Goal: Task Accomplishment & Management: Complete application form

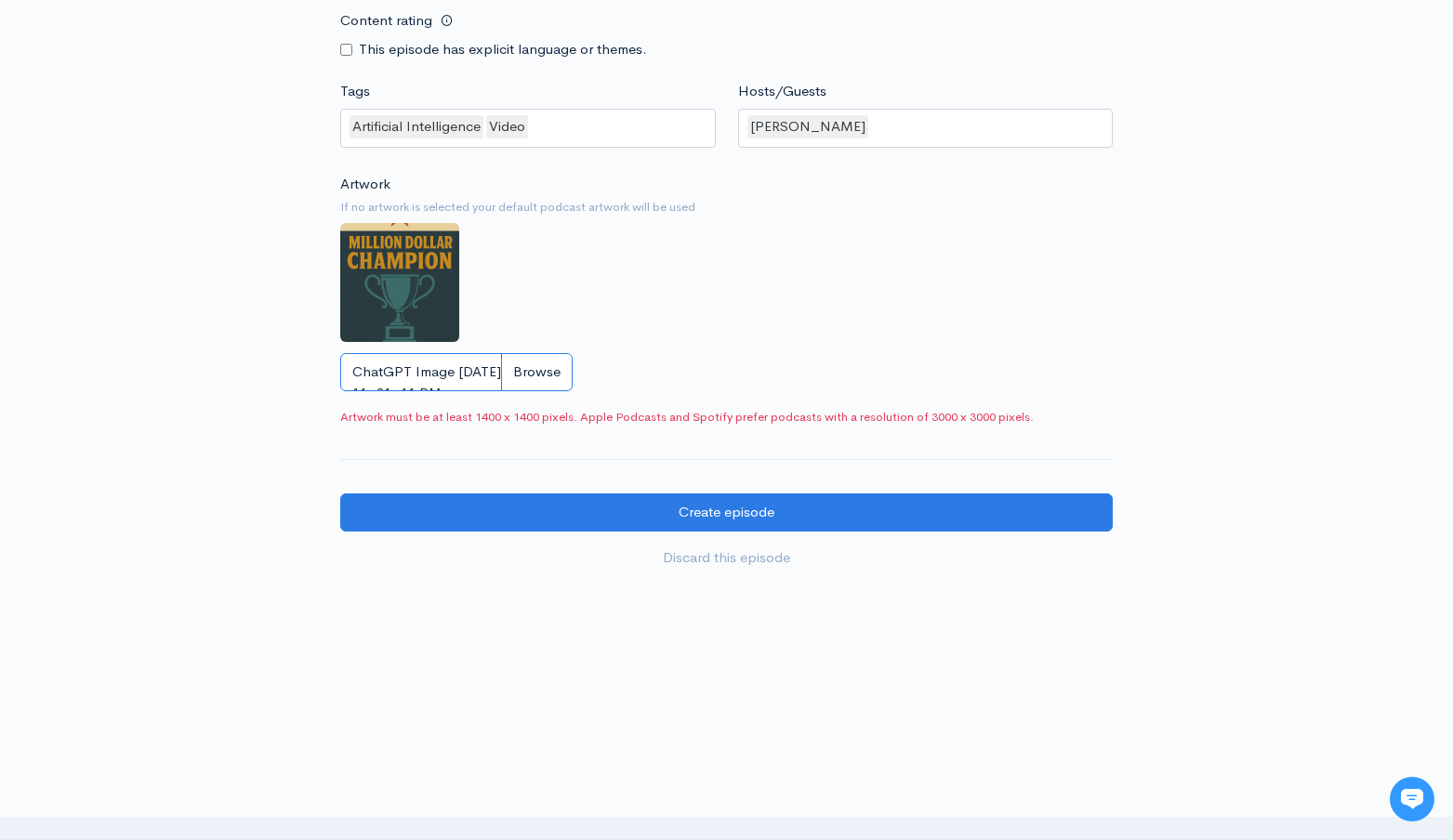
click at [519, 373] on input "ChatGPT Image Jul 31, 2025, 11_31_11 PM.png" at bounding box center [456, 372] width 232 height 38
type input "C:\fakepath\million dollar champion image.jpg"
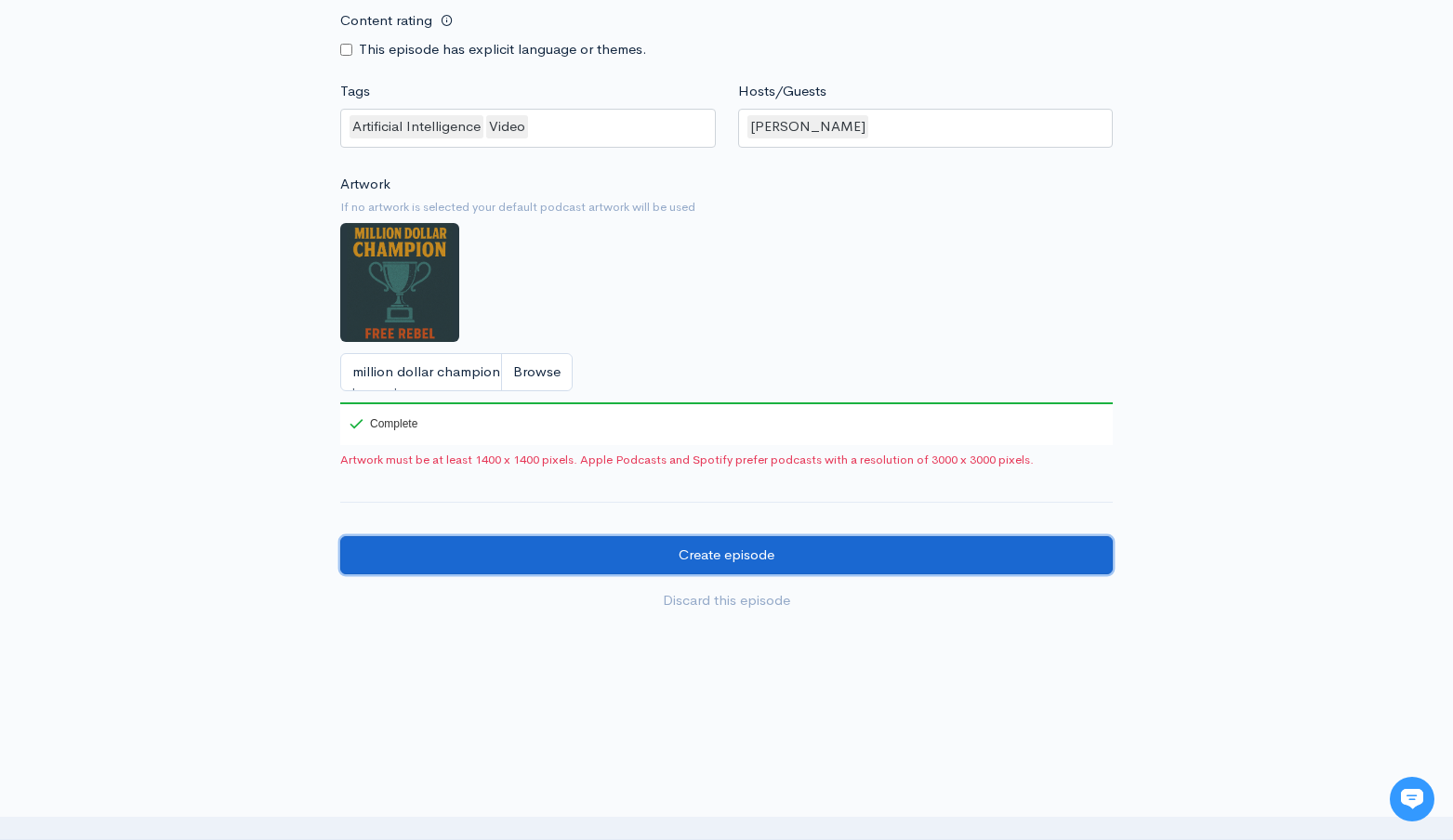
click at [827, 558] on input "Create episode" at bounding box center [726, 555] width 773 height 38
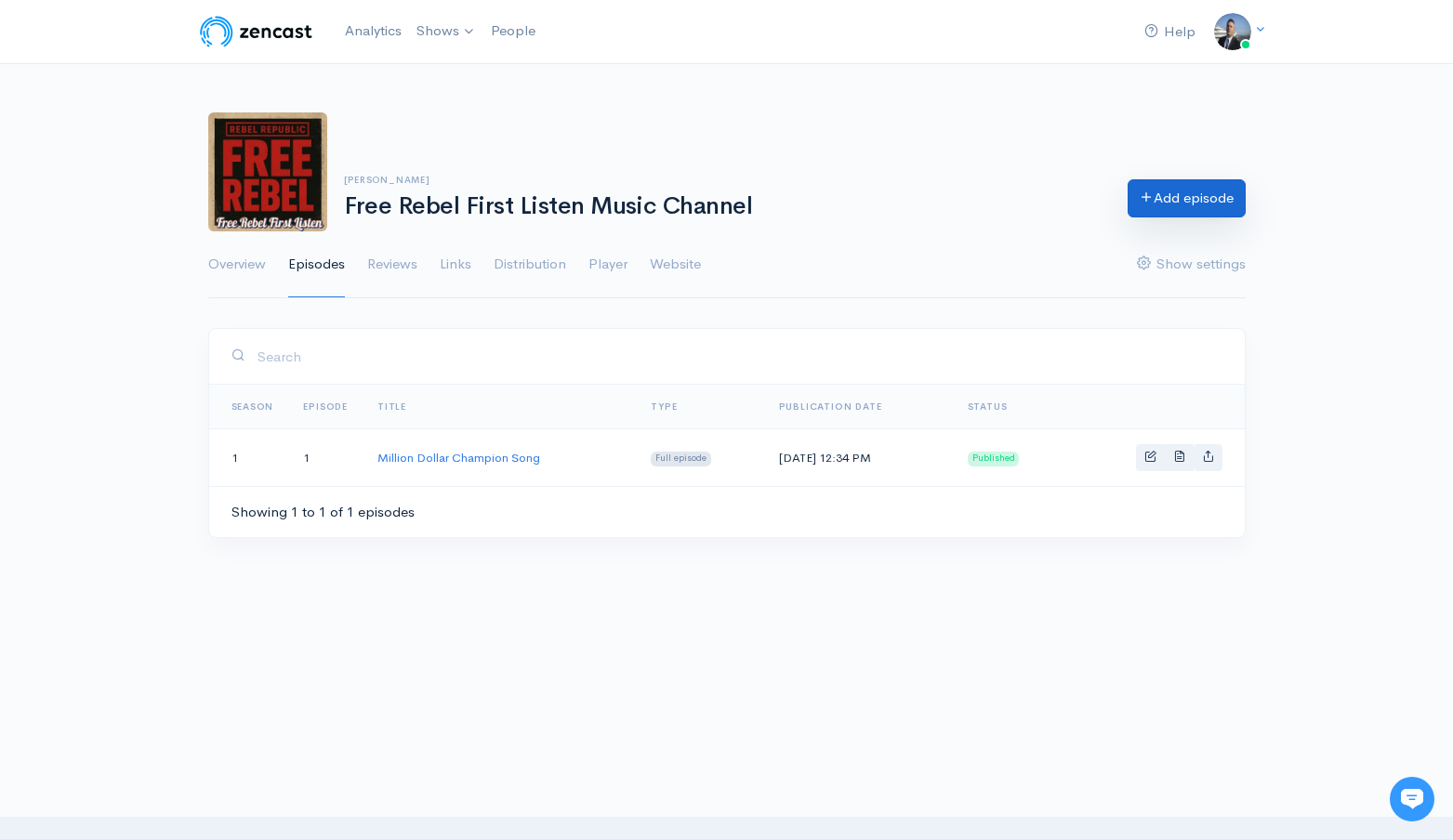
click at [1161, 212] on link "Add episode" at bounding box center [1187, 198] width 118 height 38
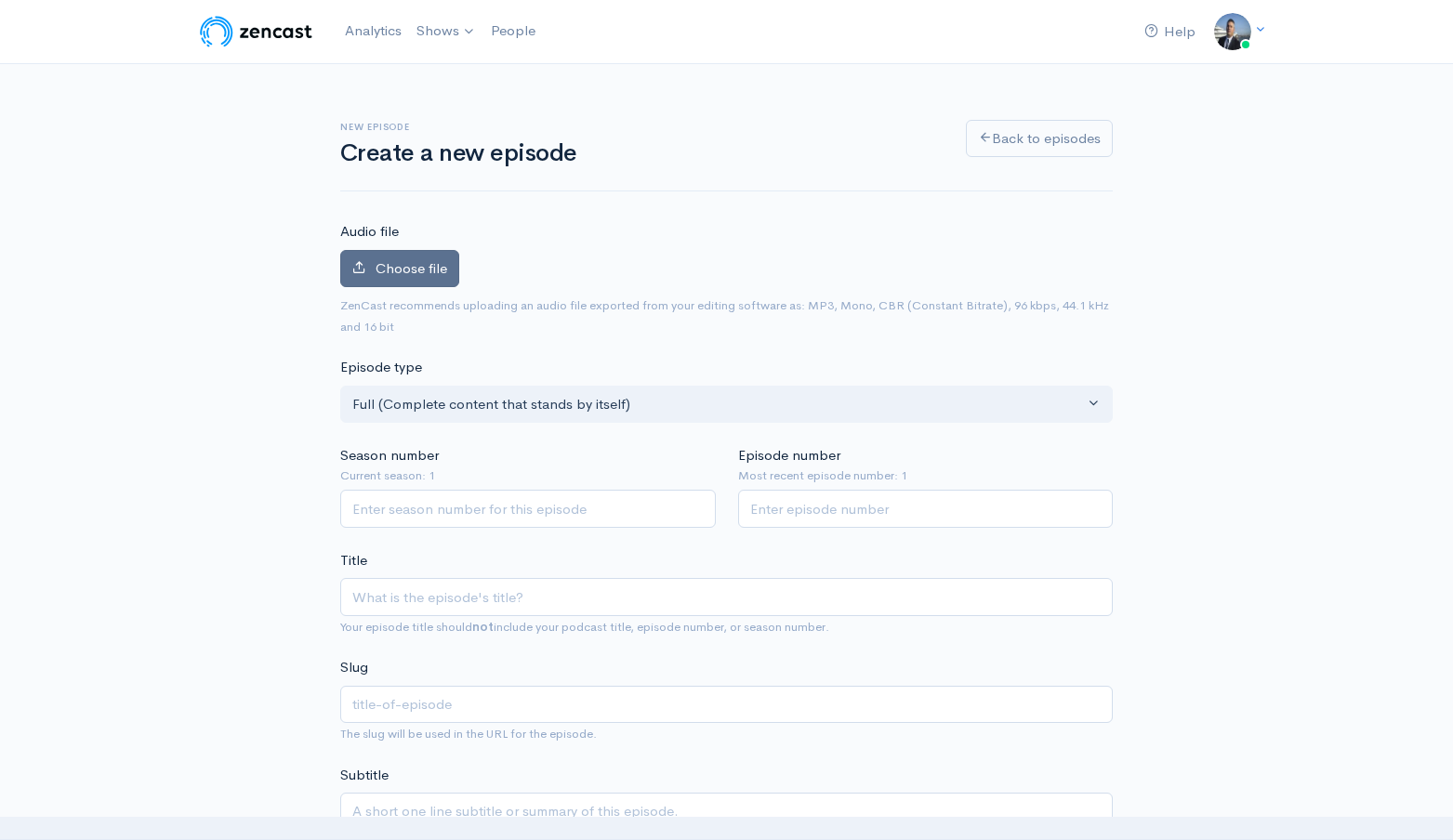
click at [440, 279] on label "Choose file" at bounding box center [399, 269] width 119 height 38
click at [0, 0] on input "Choose file" at bounding box center [0, 0] width 0 height 0
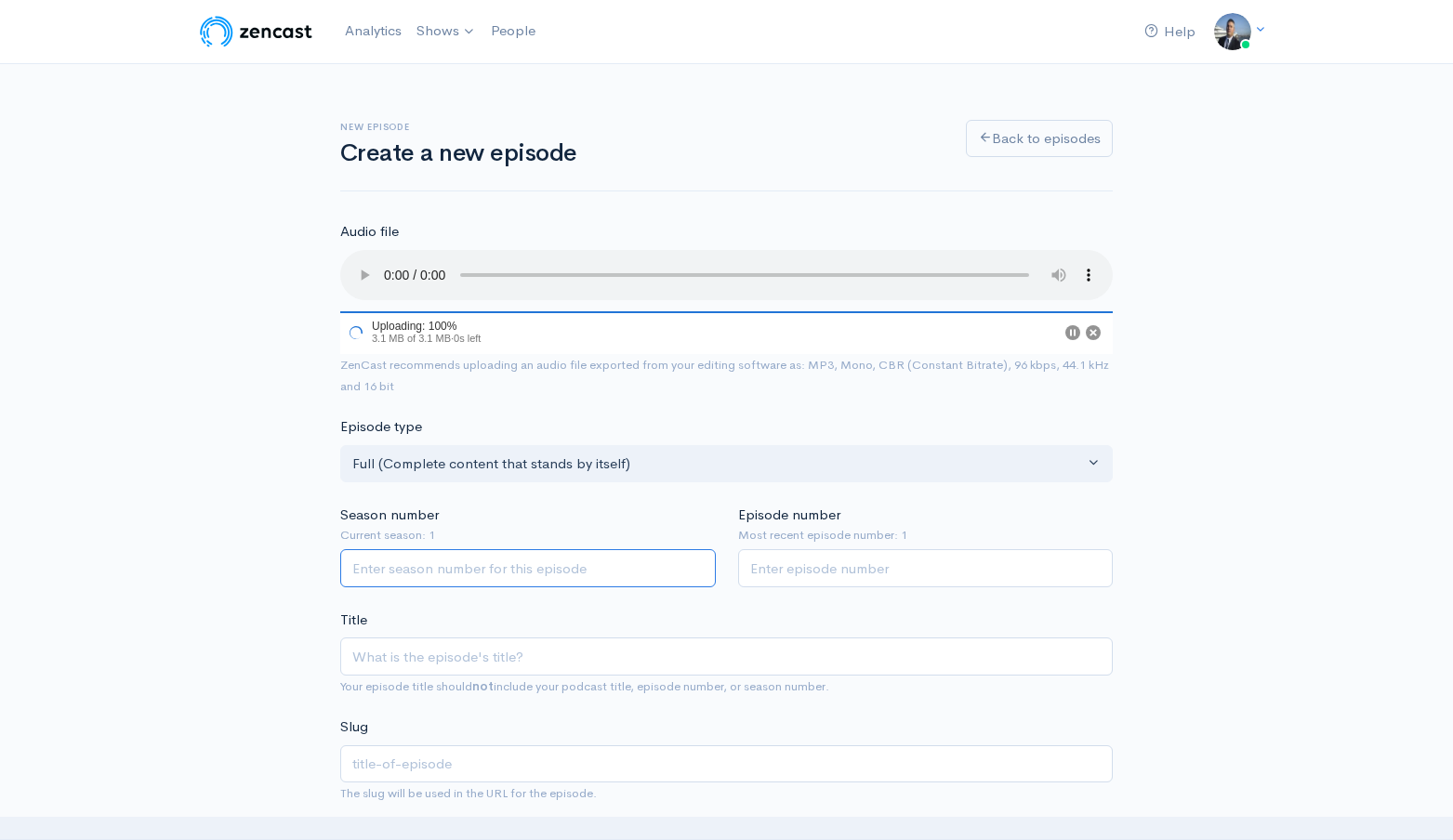
click at [596, 562] on input "Season number" at bounding box center [528, 568] width 376 height 38
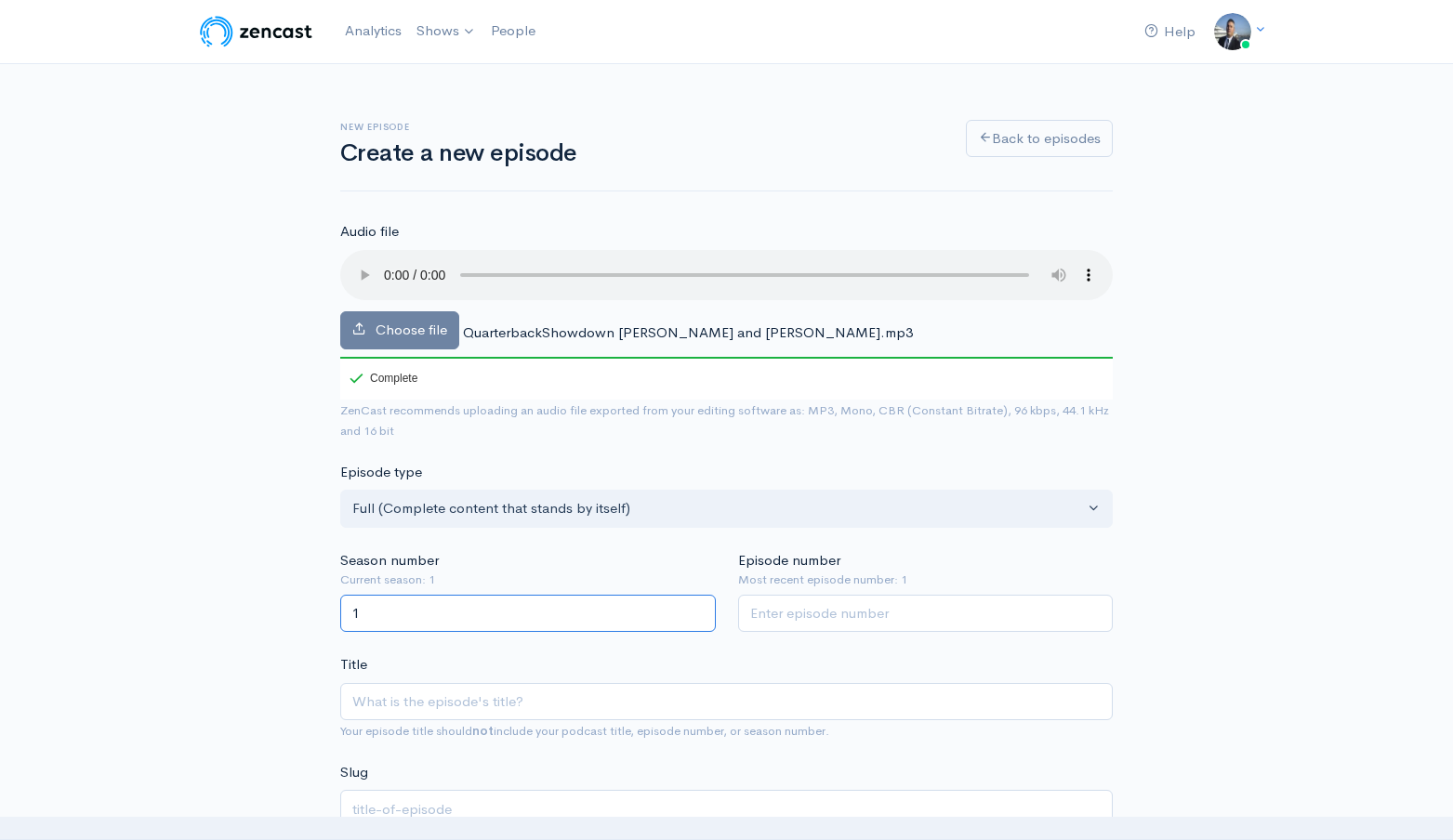
type input "1"
click at [809, 625] on input "Episode number" at bounding box center [926, 614] width 376 height 38
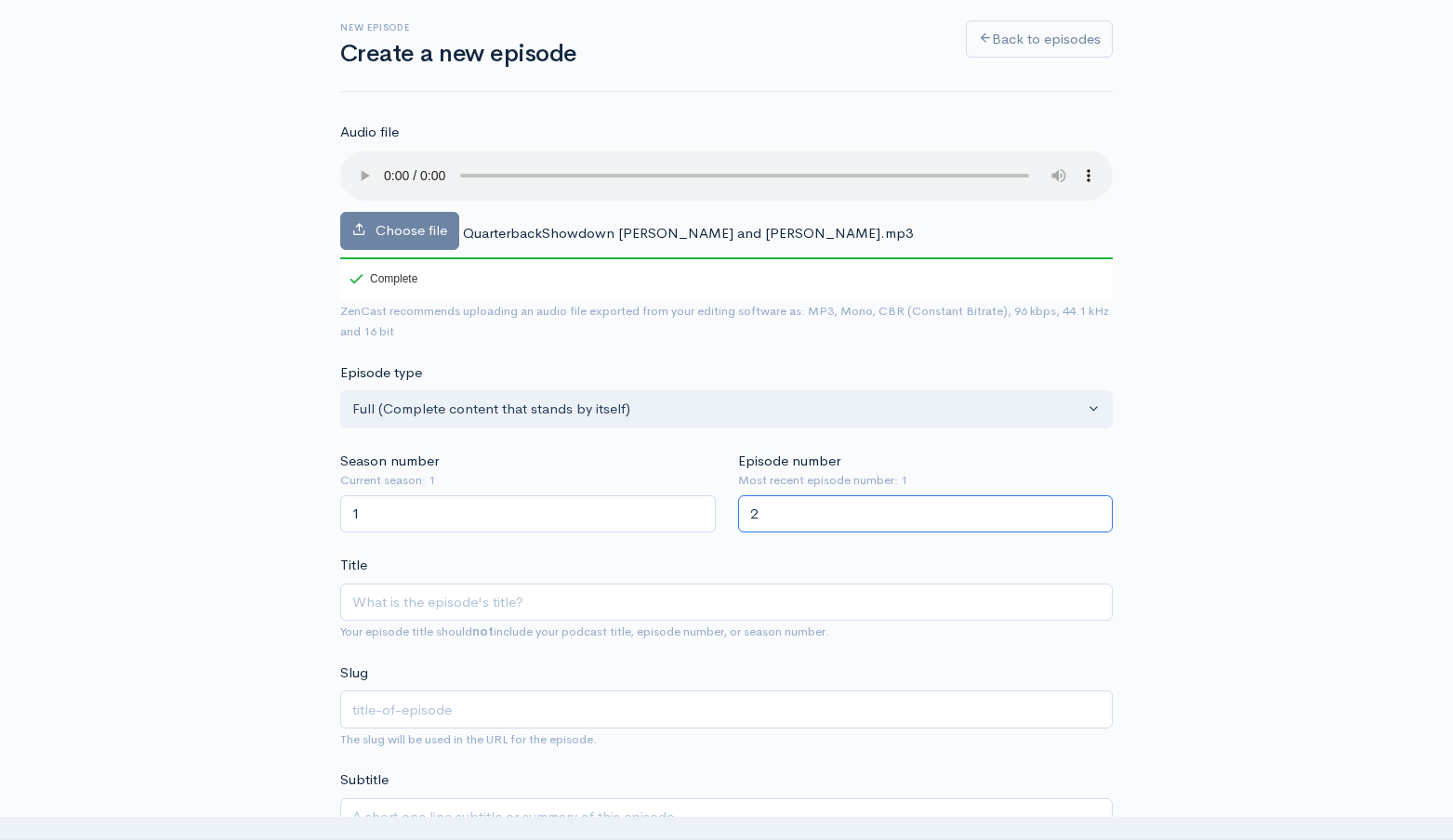
scroll to position [126, 0]
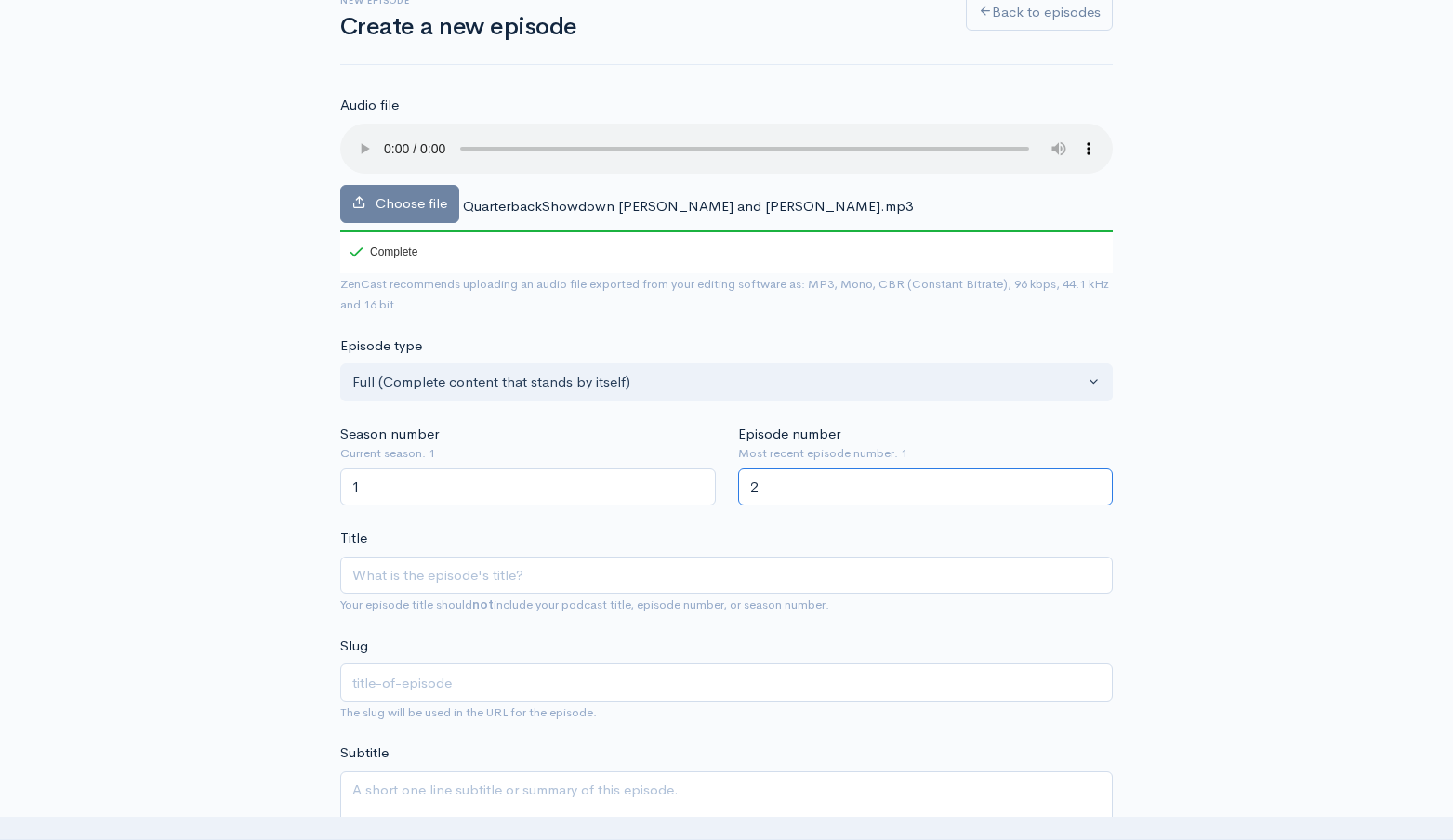
type input "2"
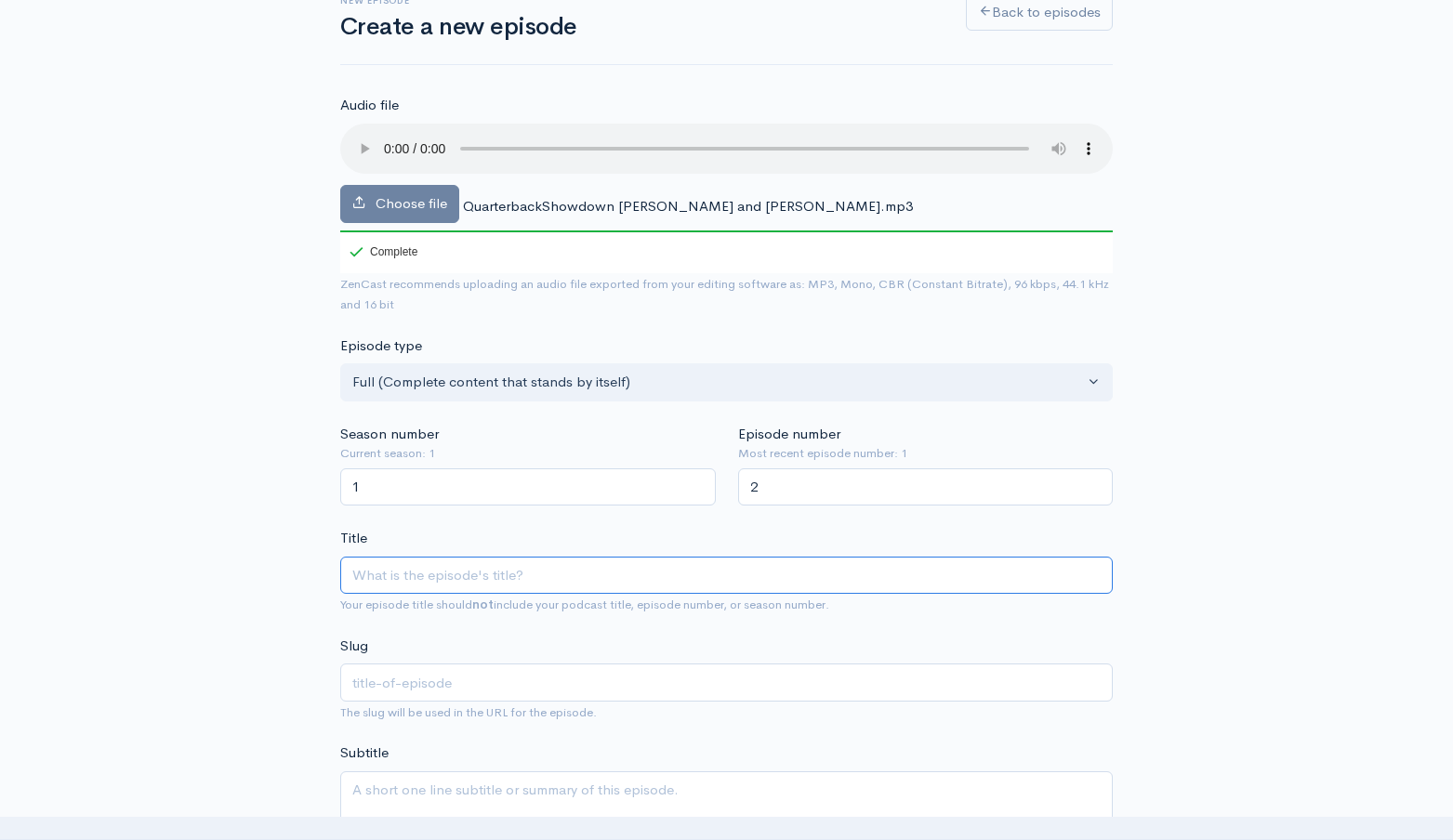
click at [766, 564] on input "Title" at bounding box center [726, 576] width 773 height 38
type input "QU"
type input "qu"
type input "QUa"
type input "qua"
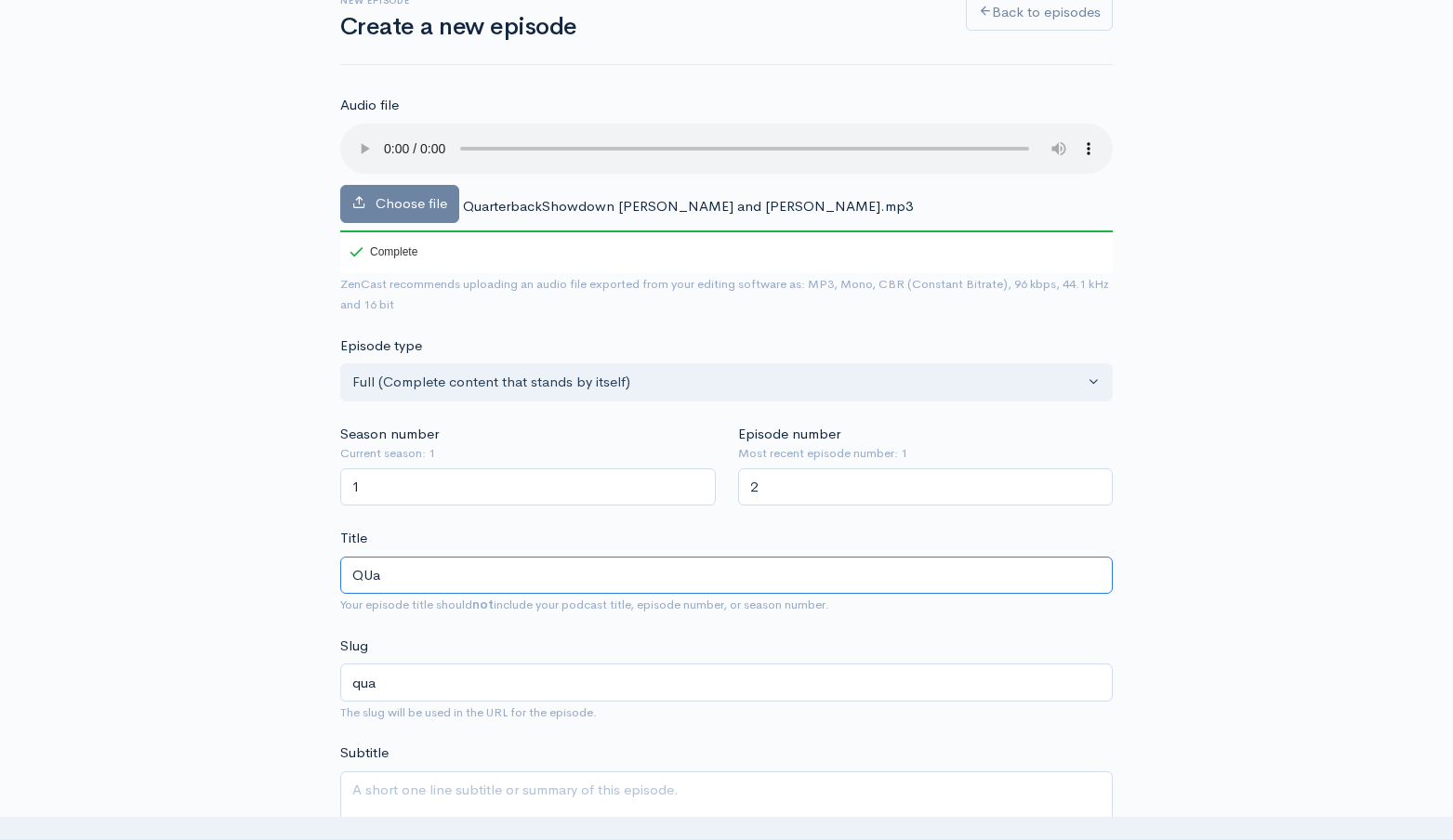
type input "QUar"
type input "quar"
type input "QUa"
type input "qua"
type input "QU"
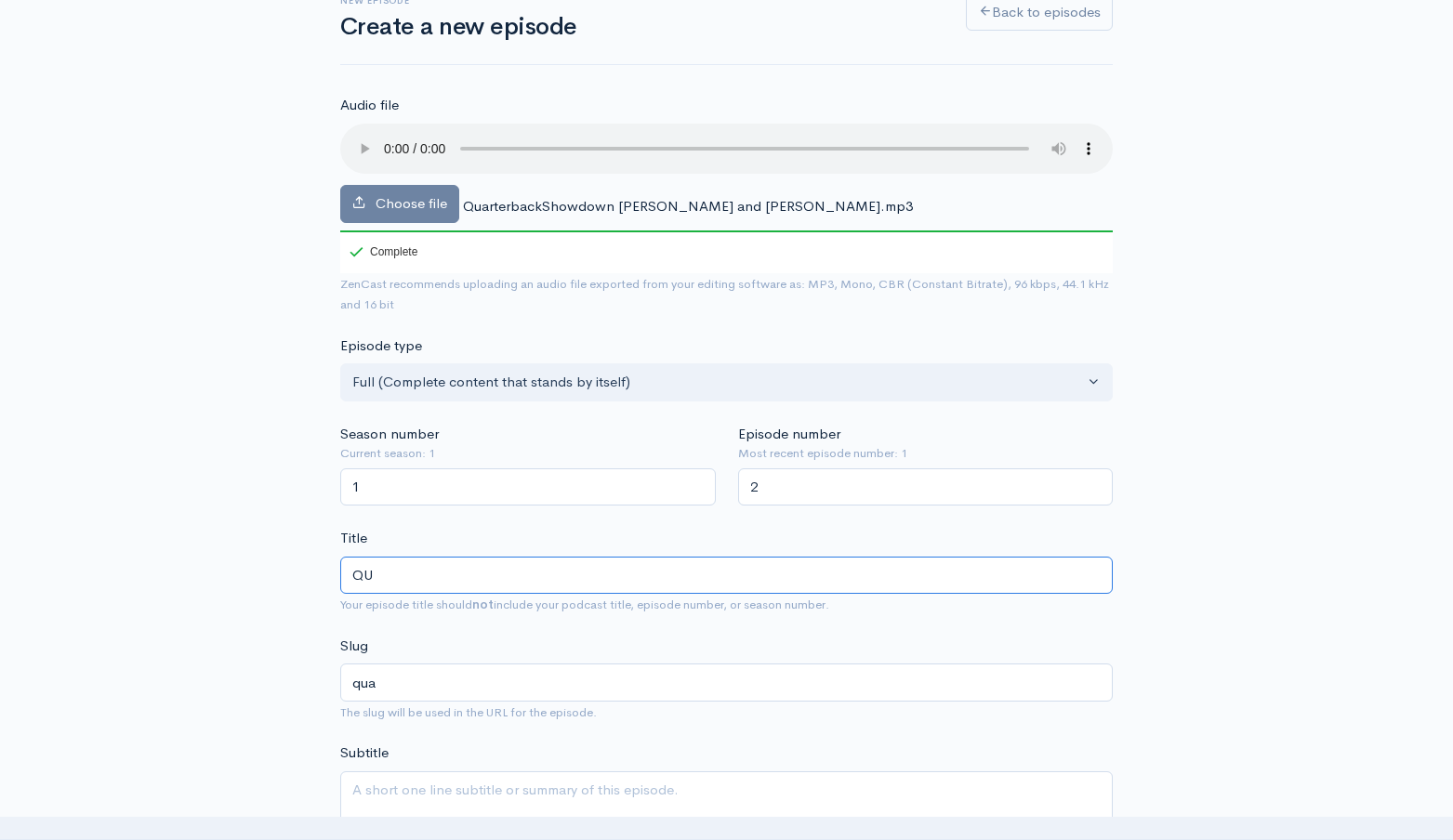
type input "qu"
type input "Q"
type input "q"
type input "Qu"
type input "qu"
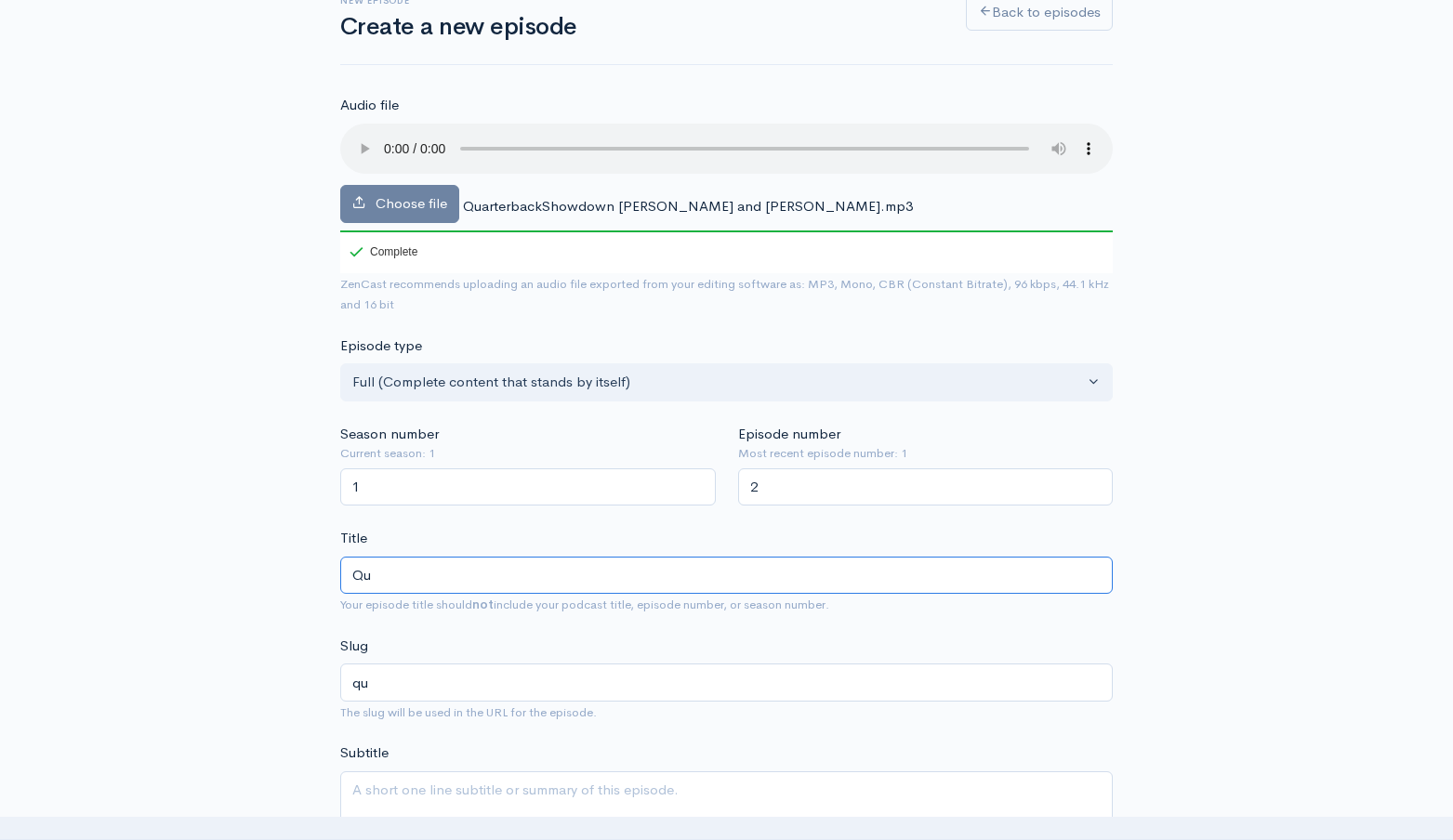
type input "Qua"
type input "qua"
type input "Quar"
type input "quar"
type input "Quart"
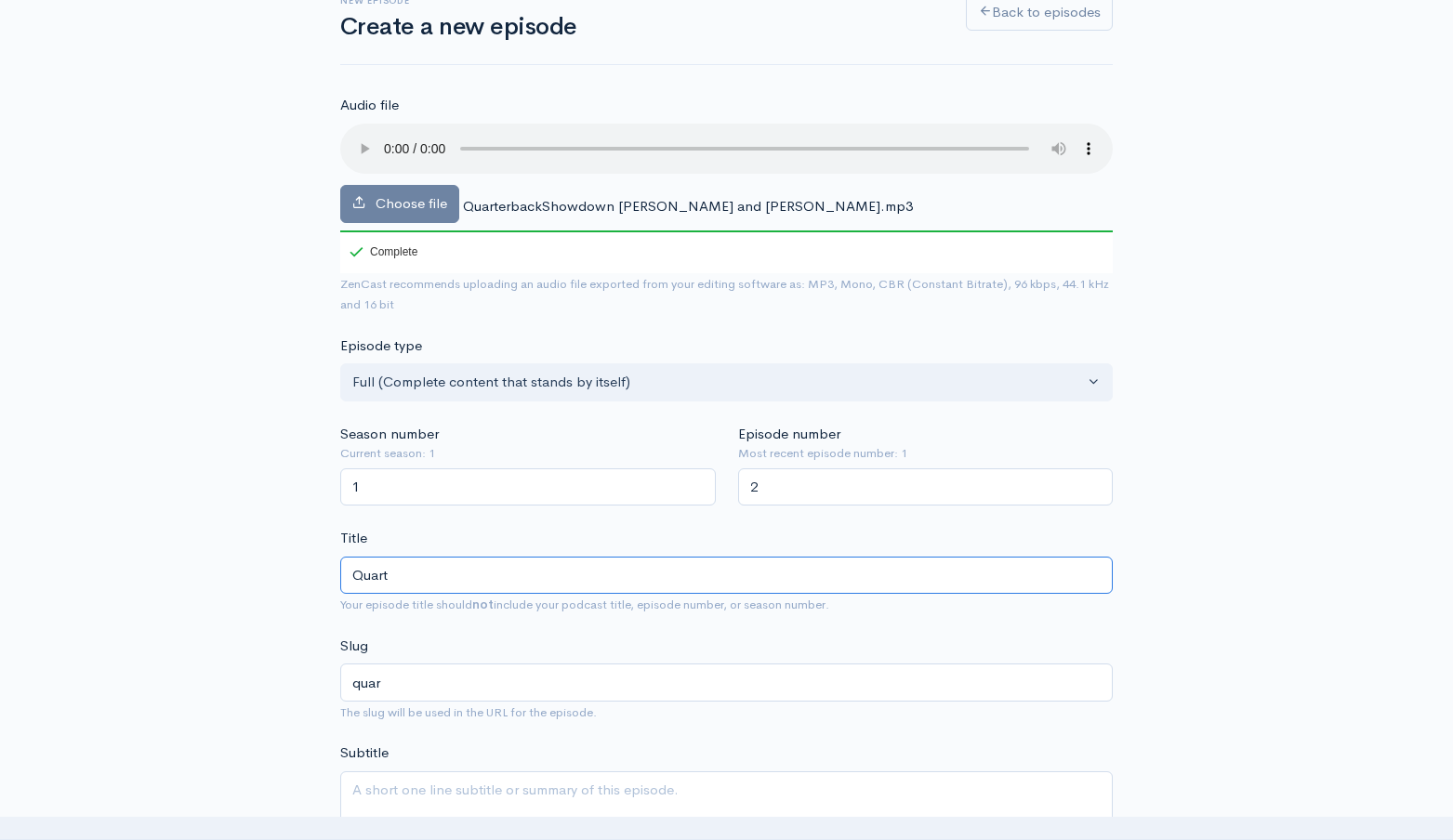
type input "quart"
type input "Quarter"
type input "quarter"
type input "Quarterb"
type input "quarterb"
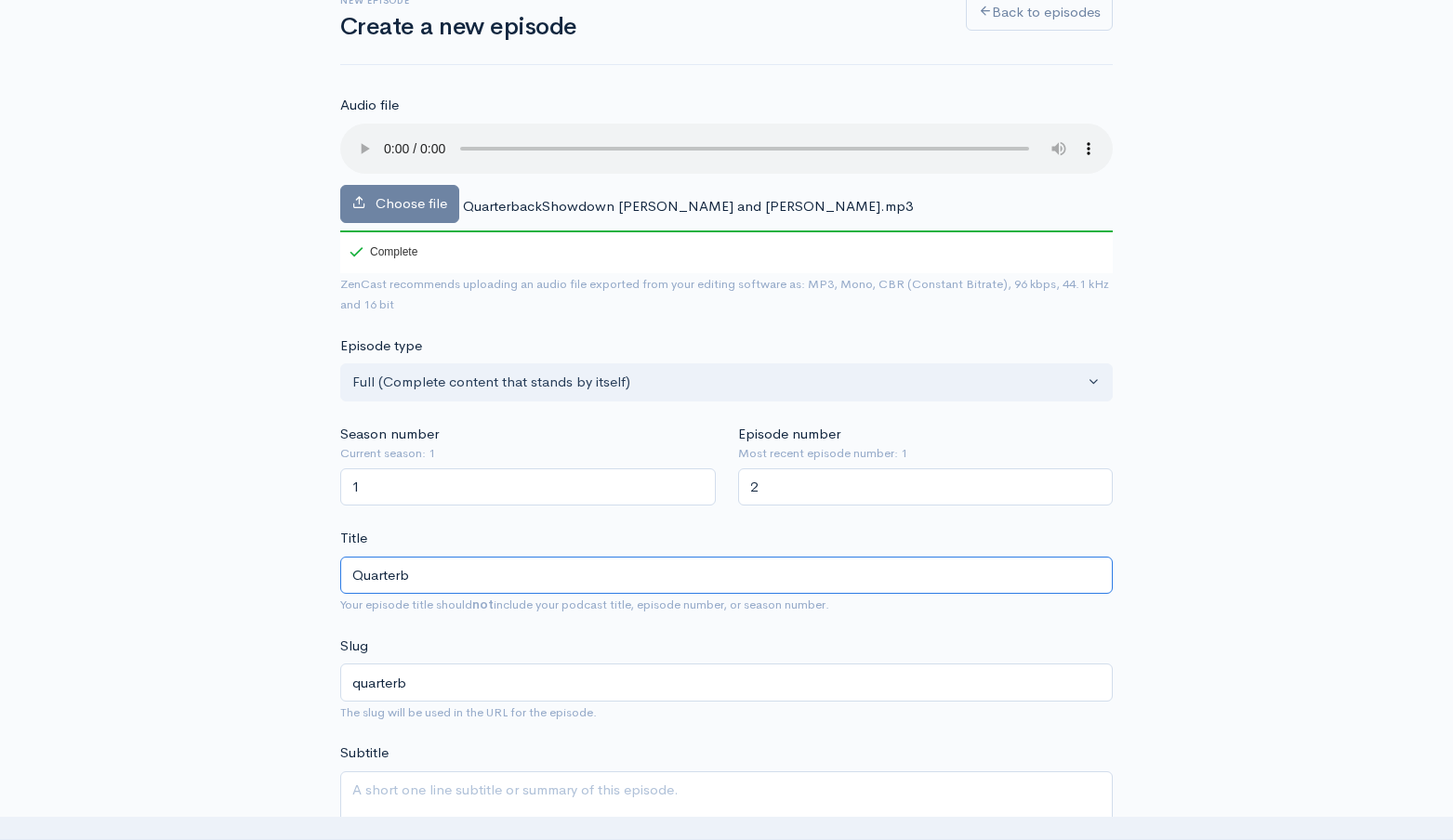
type input "Quarterba"
type input "quarterba"
type input "Quarterbac"
type input "quarterbac"
type input "Quarterback"
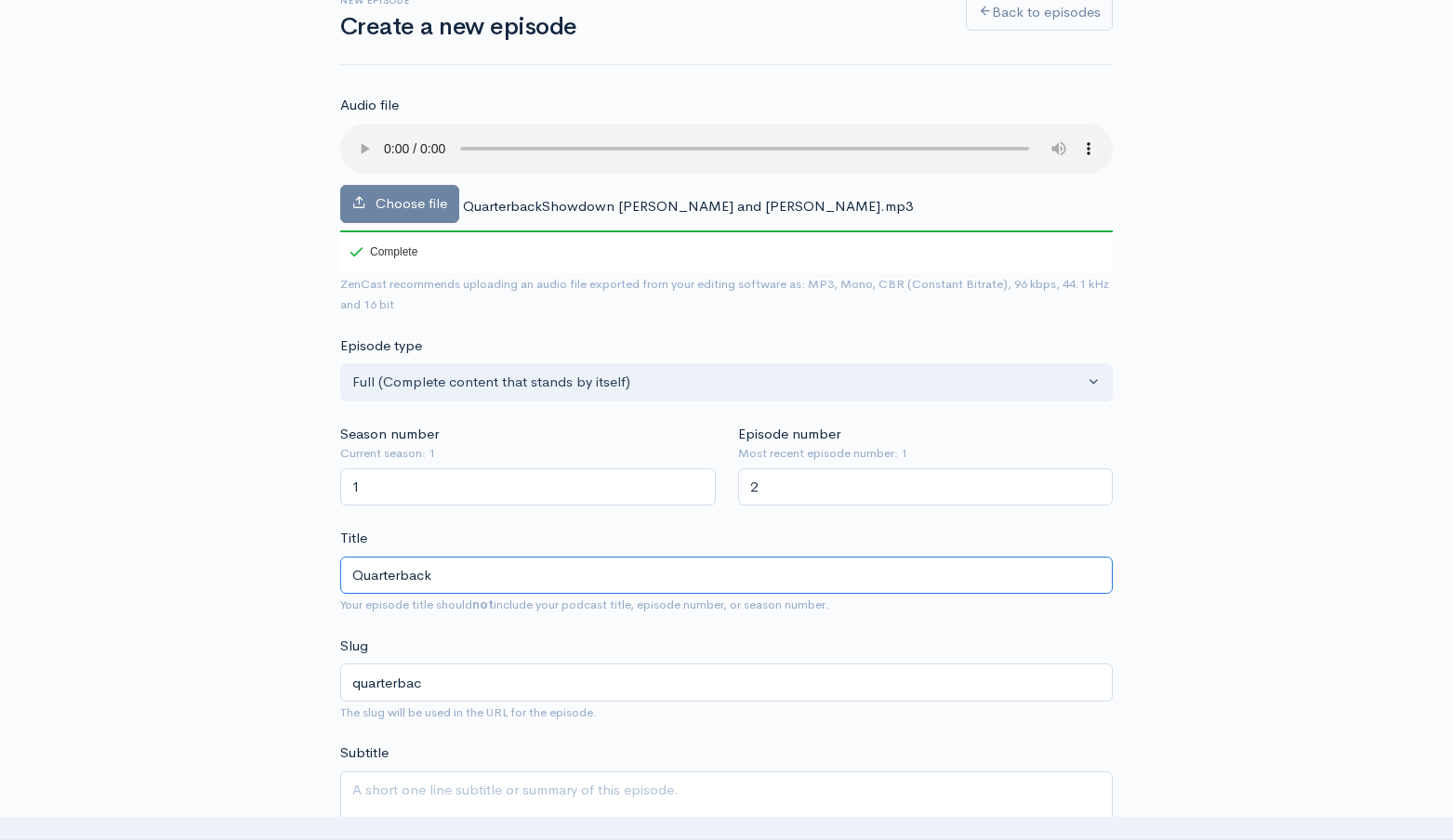
type input "quarterback"
type input "Quarterback S"
type input "quarterback-s"
type input "Quarterback Sh"
type input "quarterback-sh"
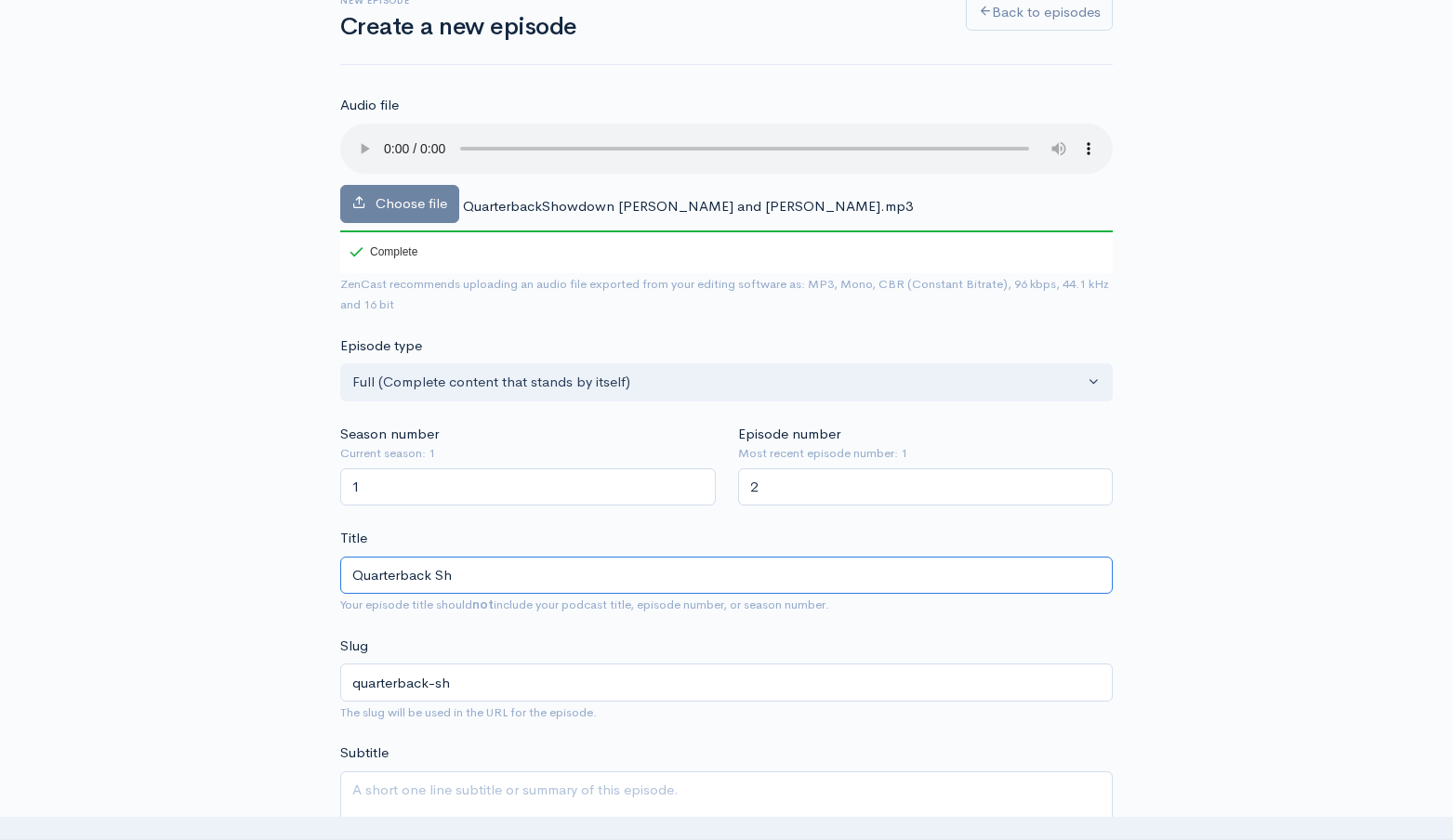
type input "Quarterback Sho"
type input "quarterback-sho"
type input "Quarterback Show"
type input "quarterback-show"
type input "Quarterback Showd"
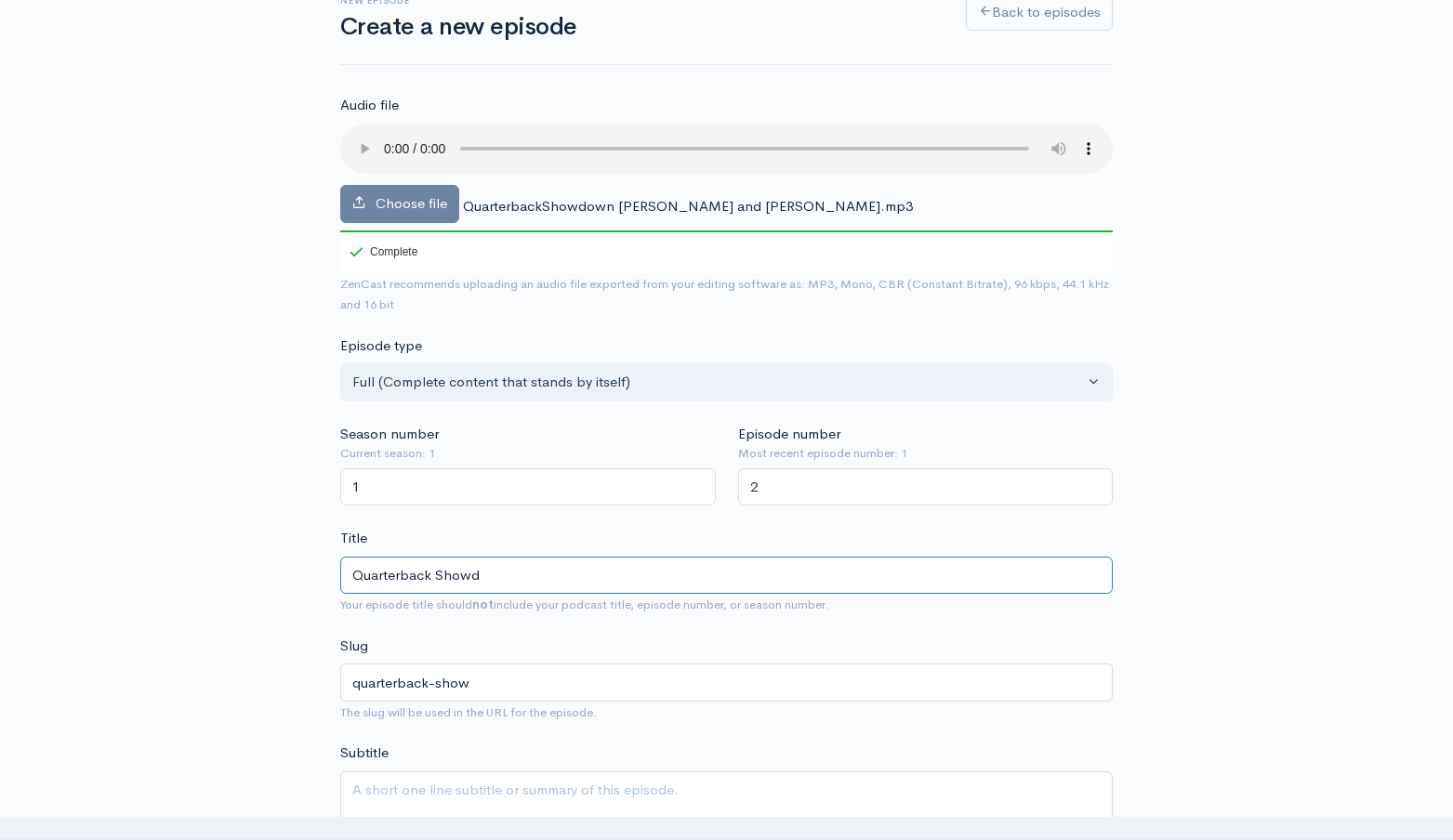
type input "quarterback-showd"
type input "Quarterback Showdow"
type input "quarterback-showdow"
type input "Quarterback Showdown"
type input "quarterback-showdown"
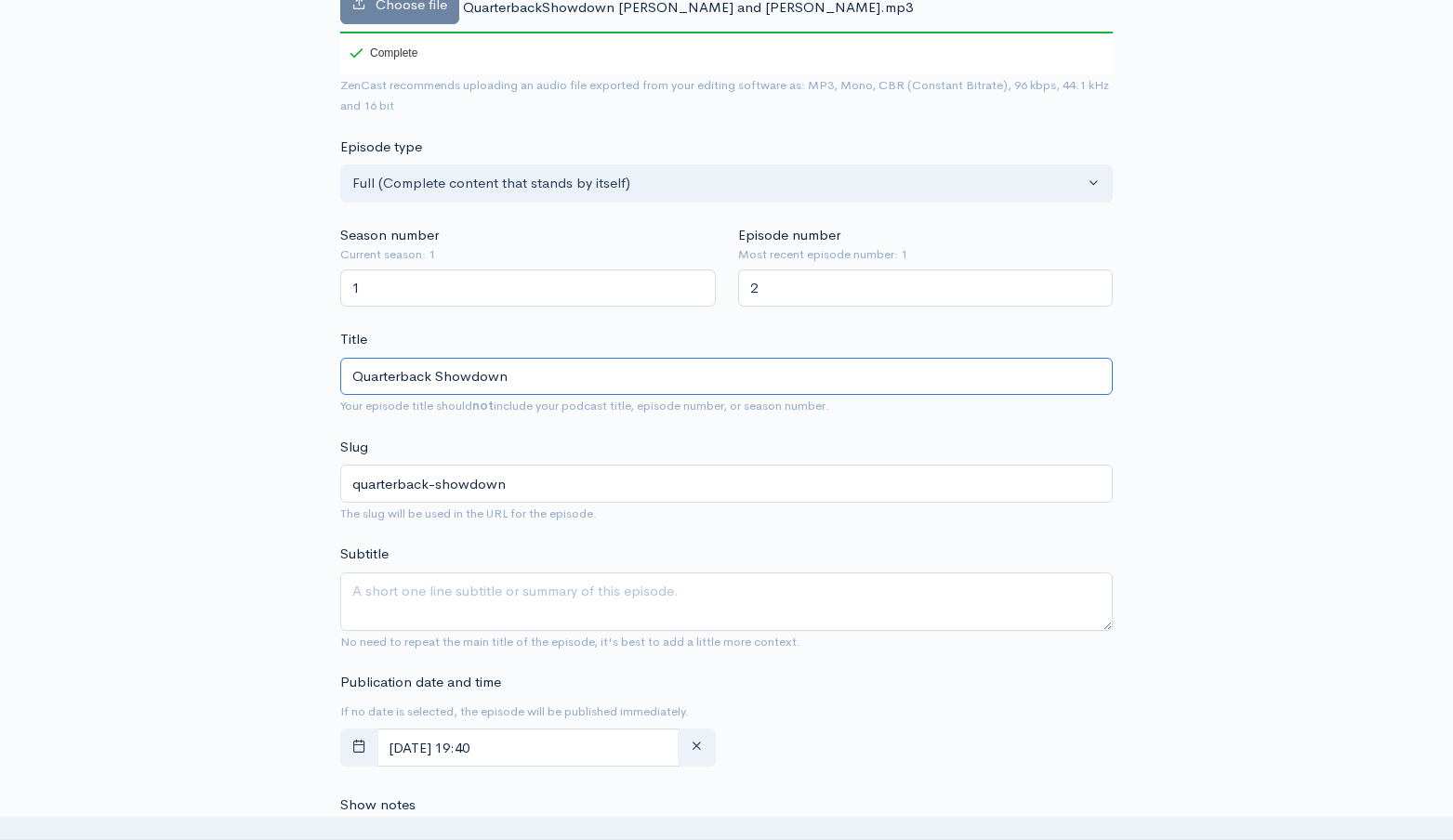
scroll to position [517, 0]
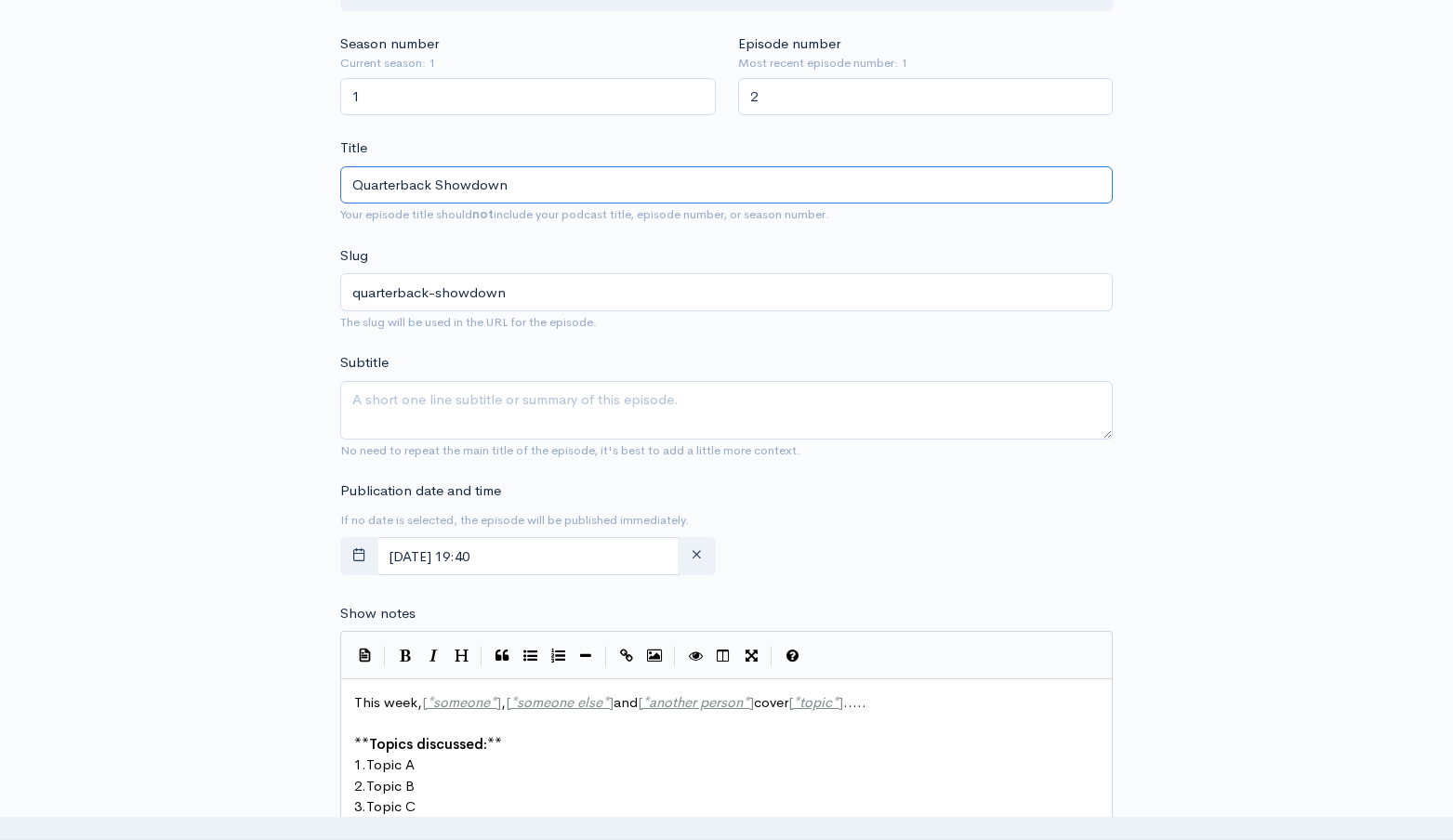
click at [633, 179] on input "Quarterback Showdown" at bounding box center [726, 185] width 773 height 38
type input "Quarterback Showdown"
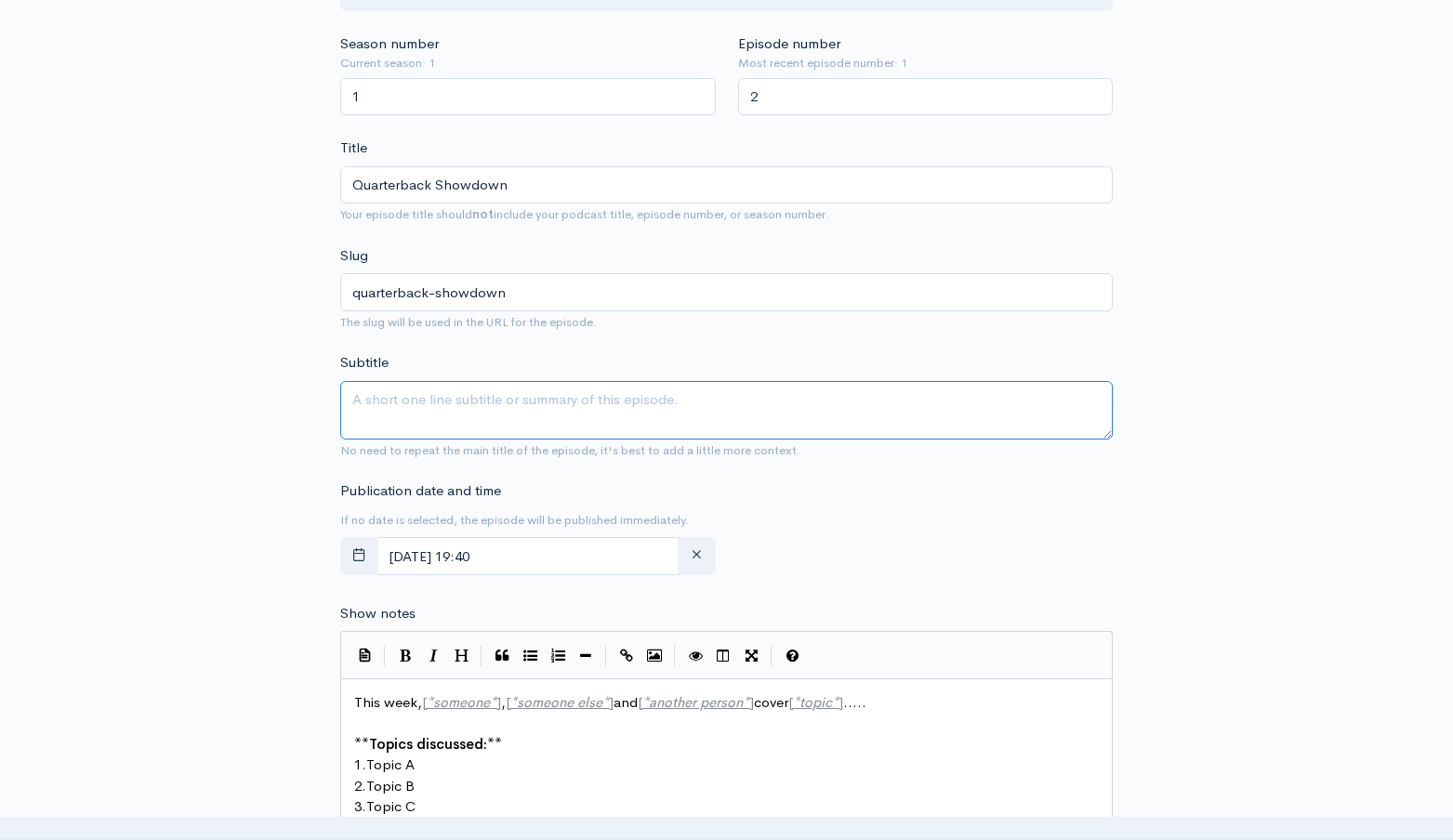
click at [524, 421] on textarea "Subtitle" at bounding box center [726, 410] width 773 height 59
paste textarea "Quarterback Showdown"
type textarea "Quarterback Showdown"
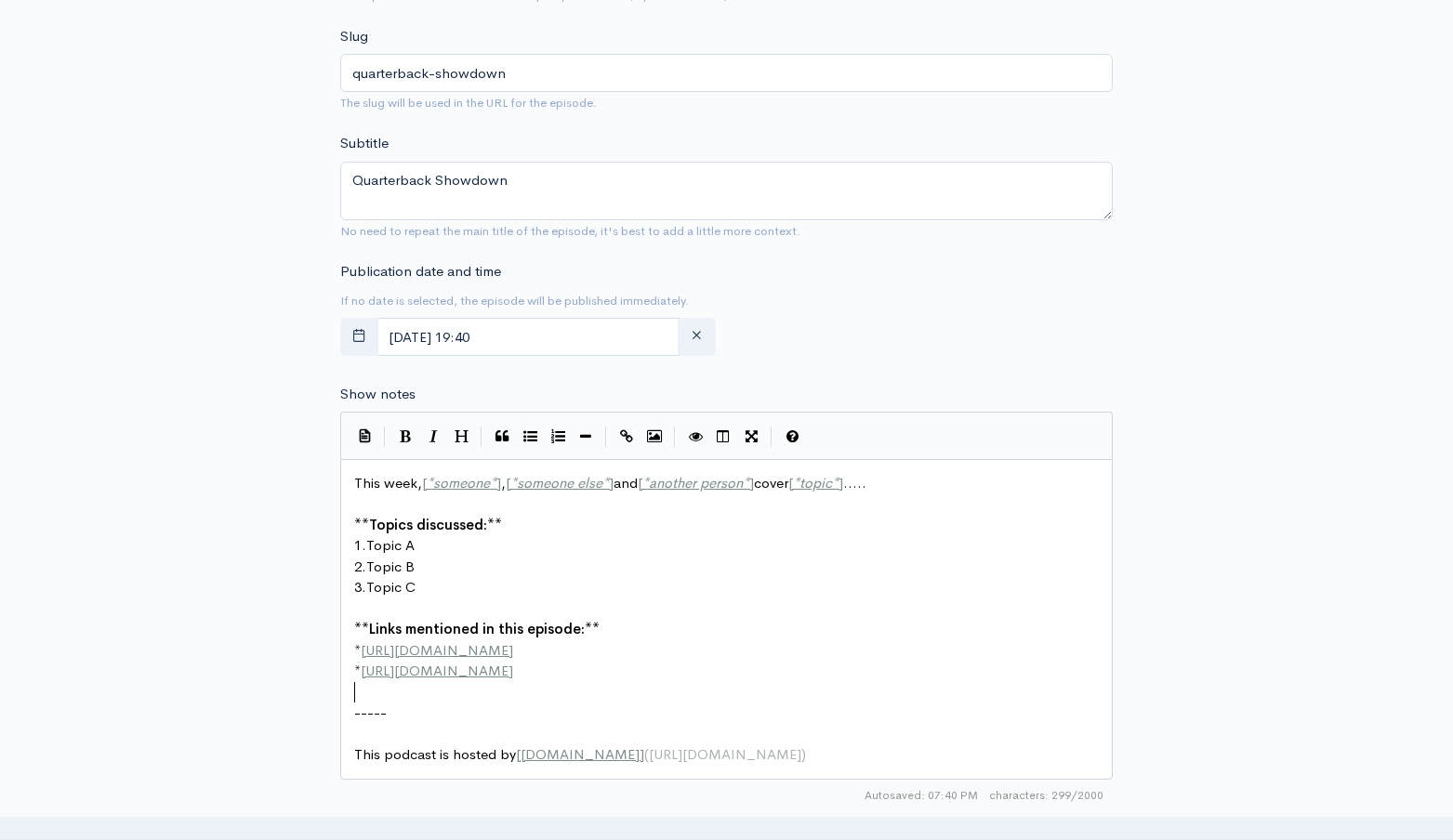
scroll to position [7, 0]
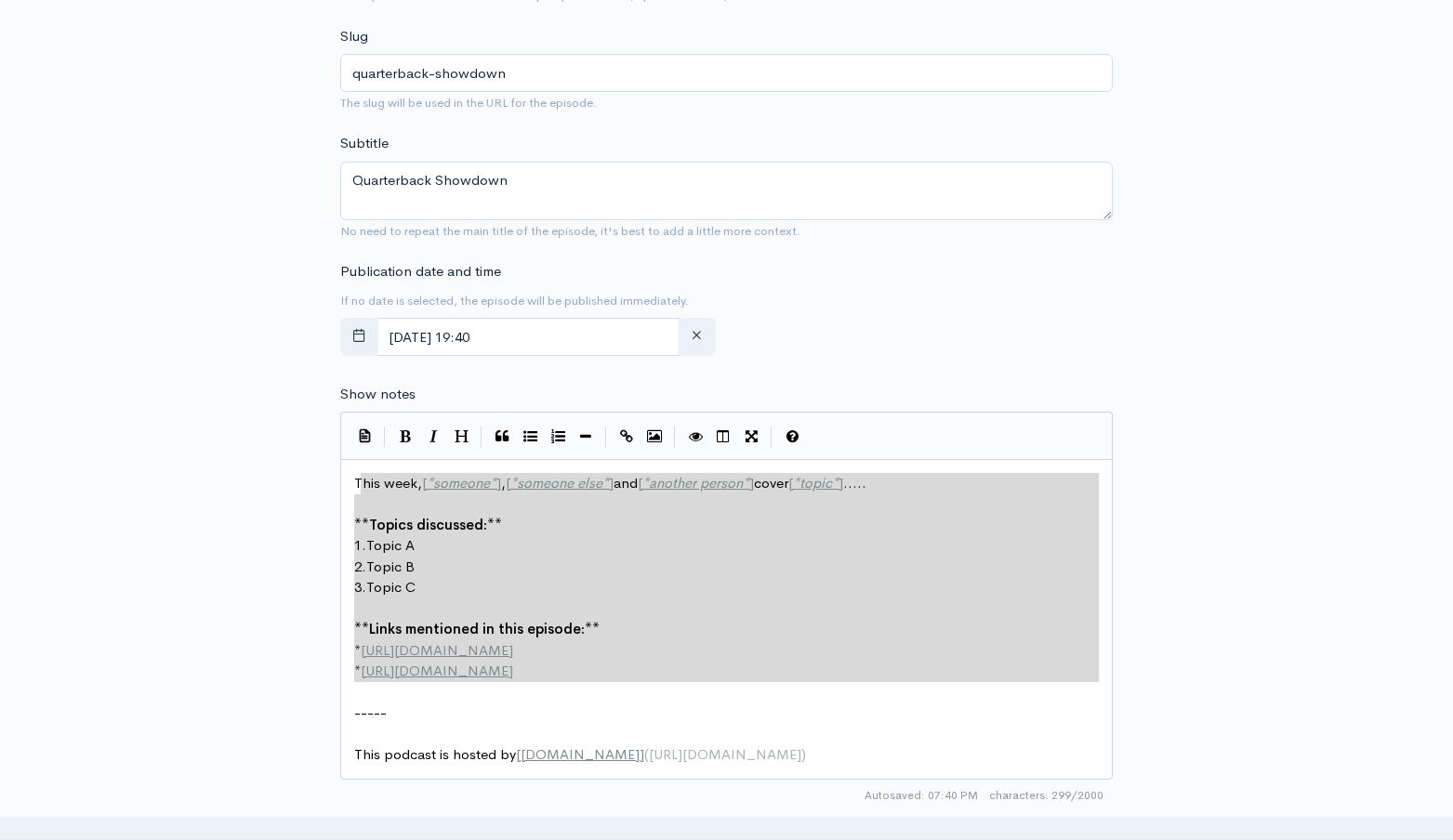
type textarea "This week, [*someone*], [*someone else*] and [*another person*] cover [*topic*]…"
drag, startPoint x: 580, startPoint y: 682, endPoint x: 350, endPoint y: 478, distance: 308.2
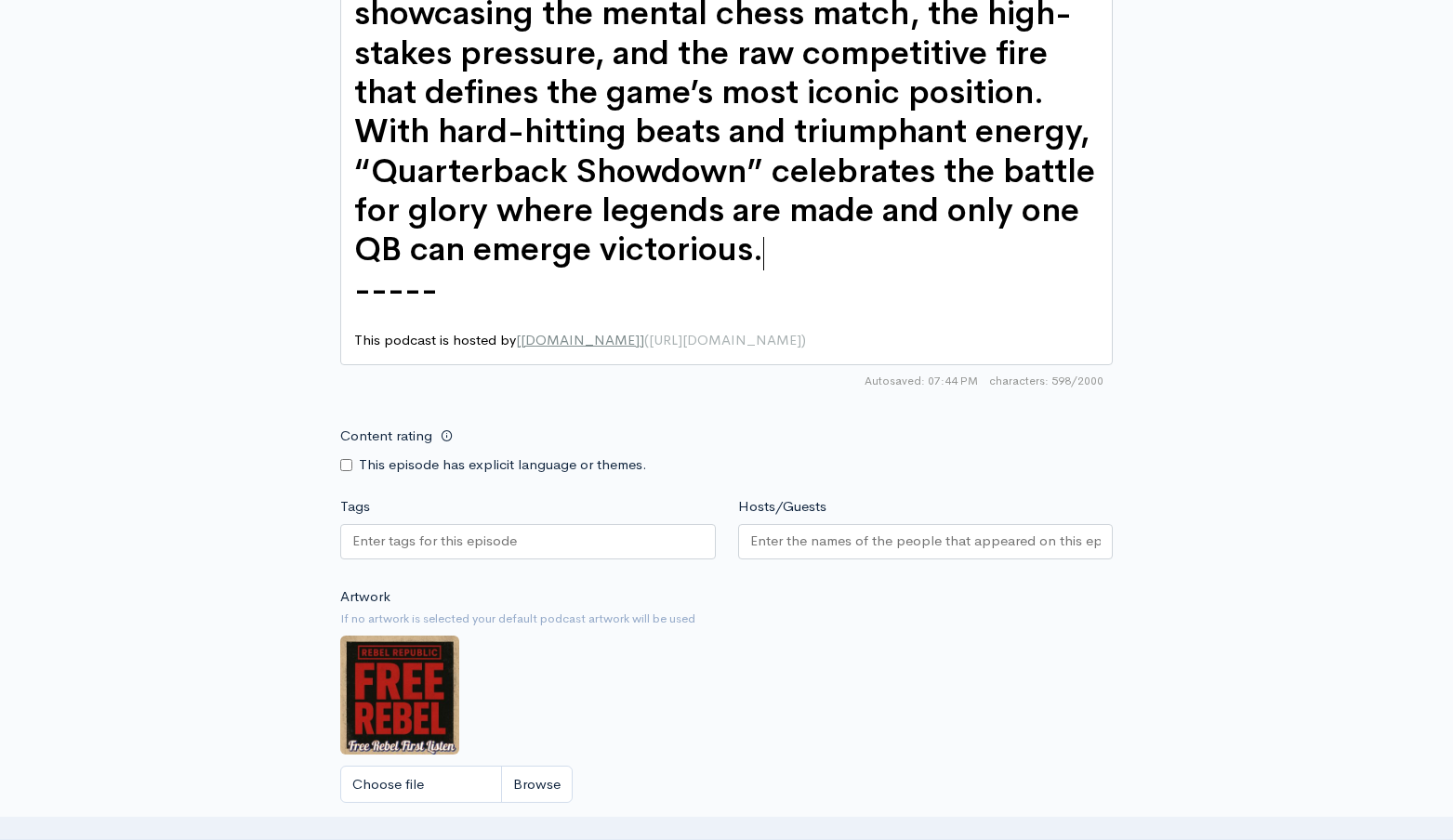
scroll to position [1515, 0]
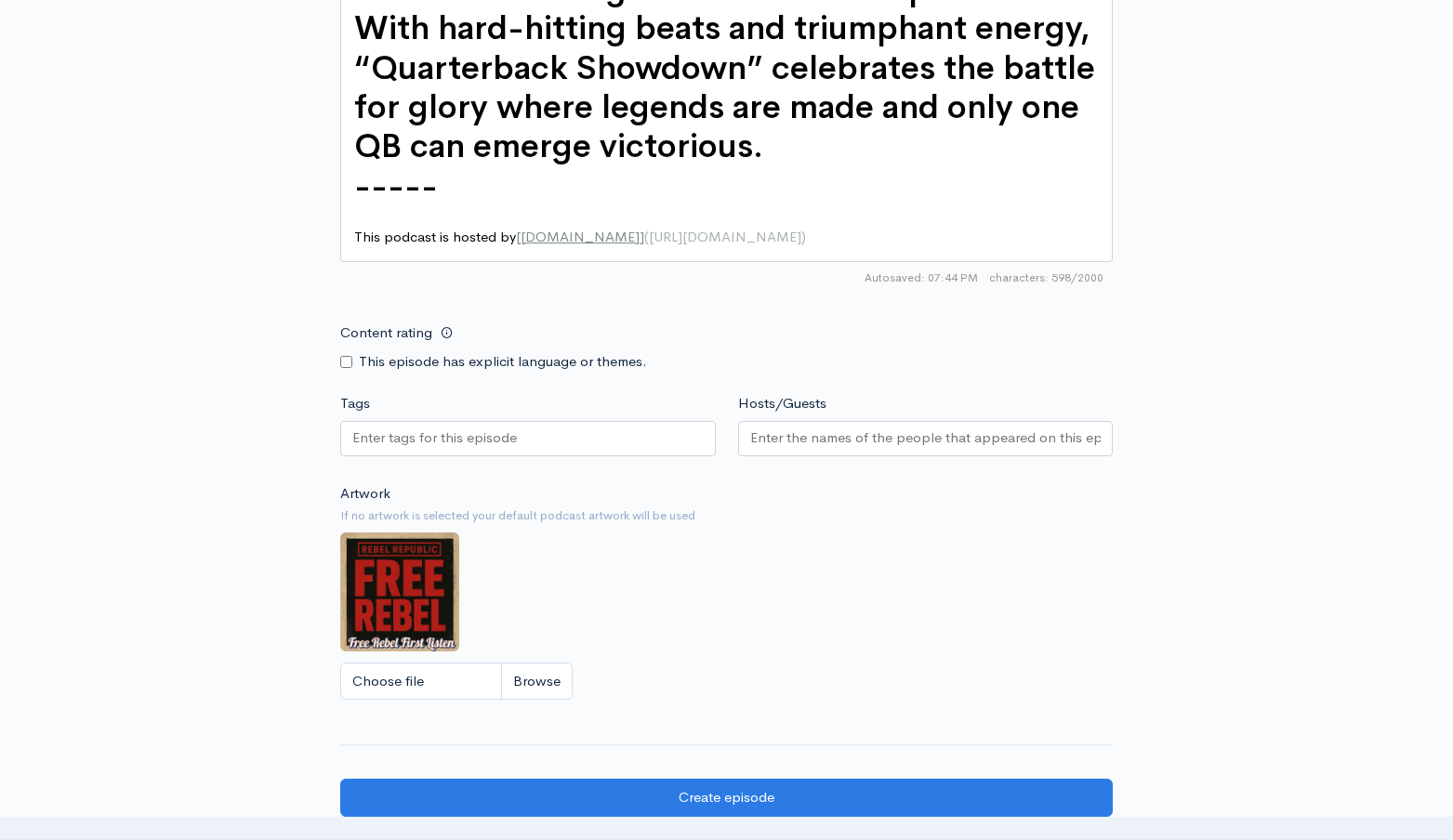
click at [650, 438] on div at bounding box center [528, 438] width 376 height 35
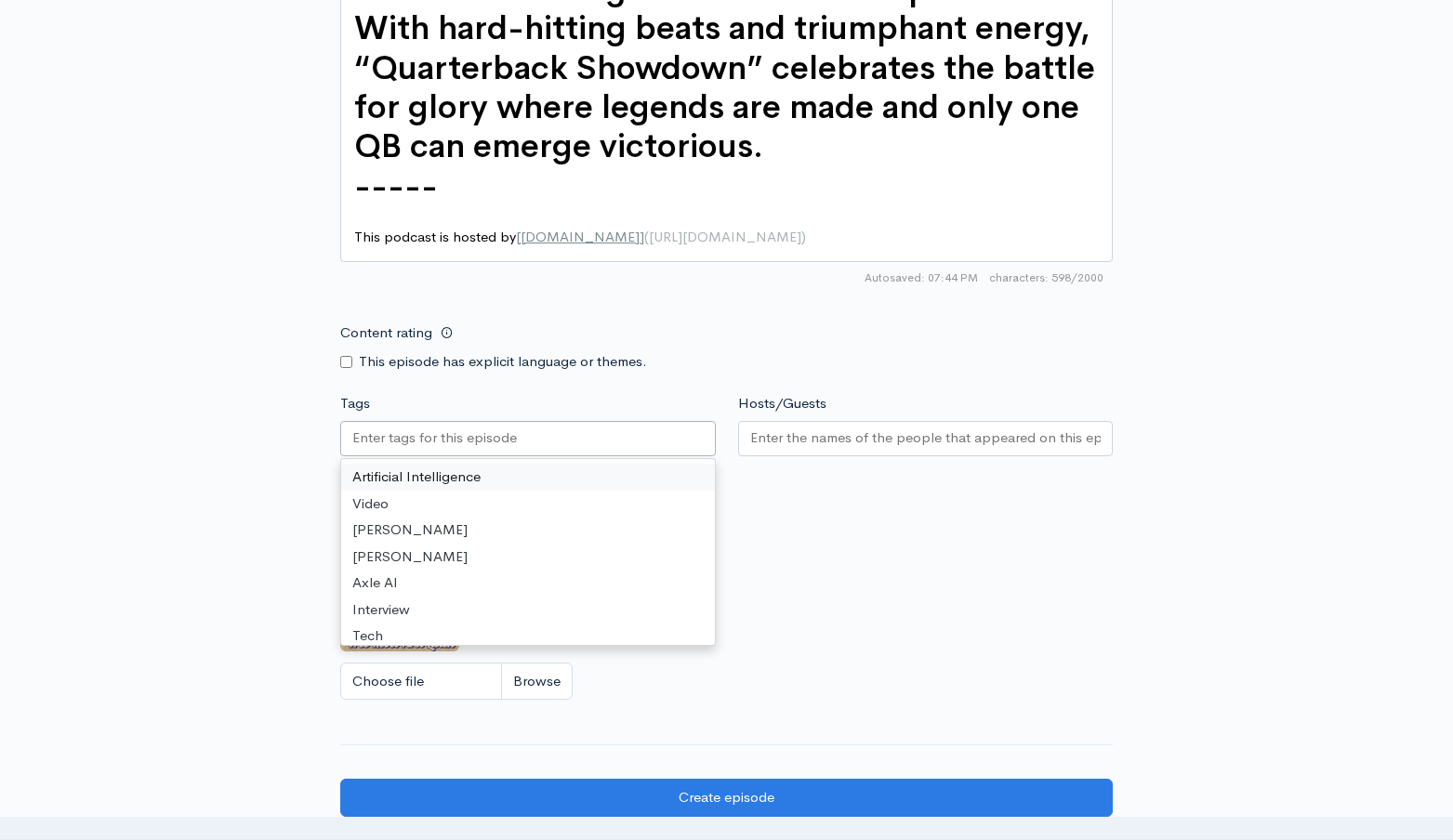
paste input "text"
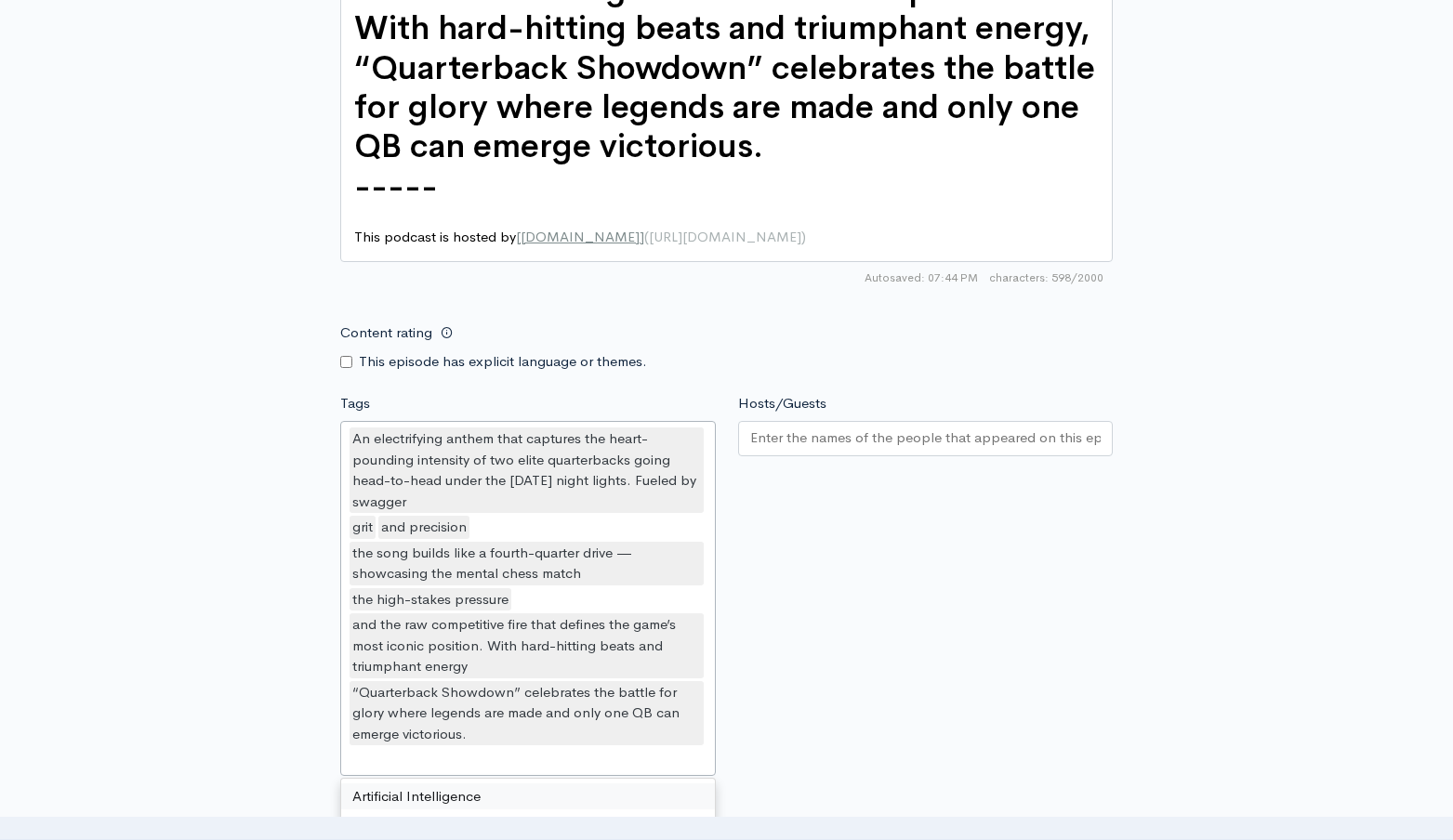
scroll to position [0, 0]
click at [826, 532] on div "Hosts/Guests" at bounding box center [926, 588] width 398 height 390
click at [831, 442] on input "Hosts/Guests" at bounding box center [925, 438] width 351 height 21
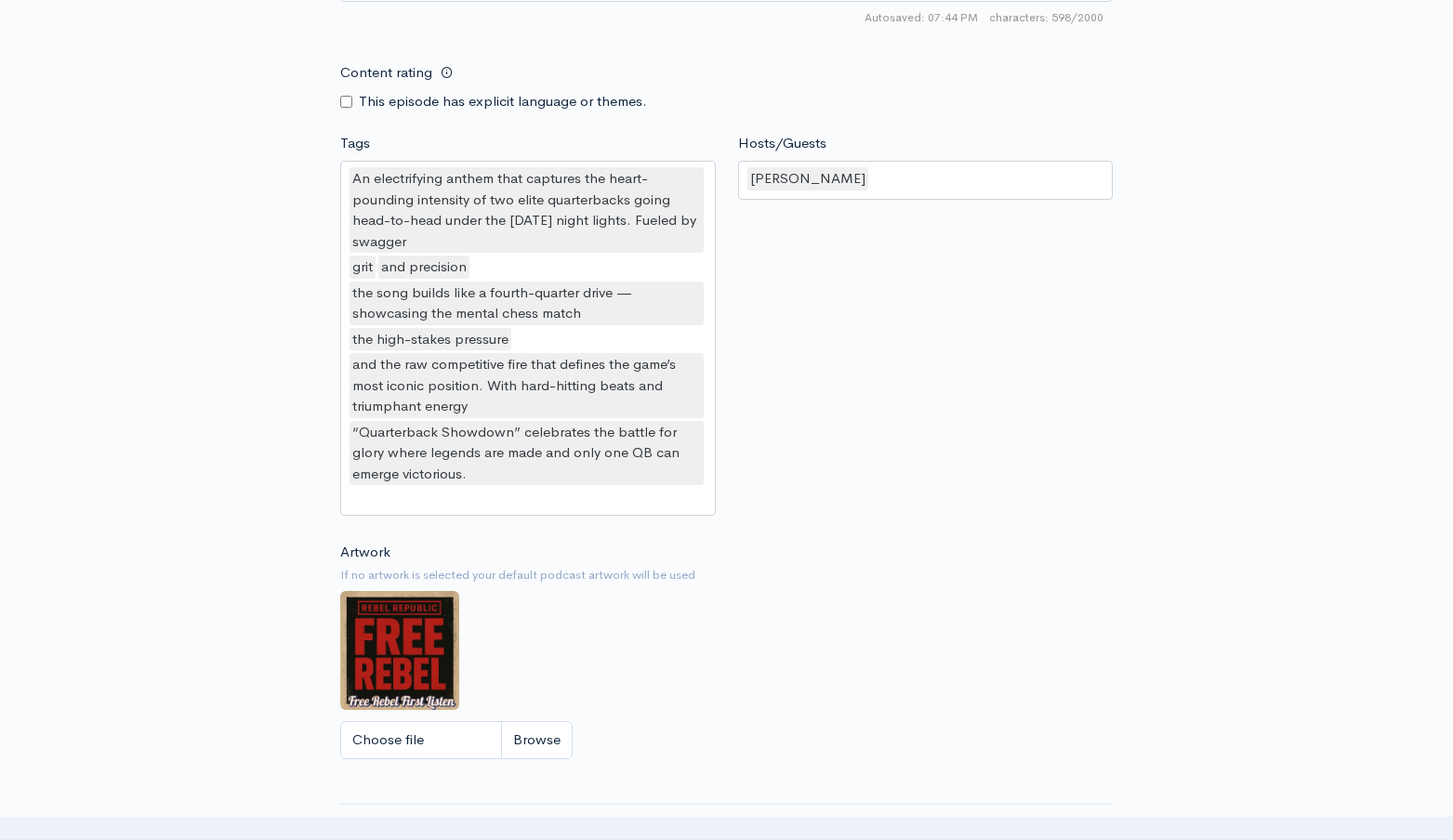
scroll to position [1783, 0]
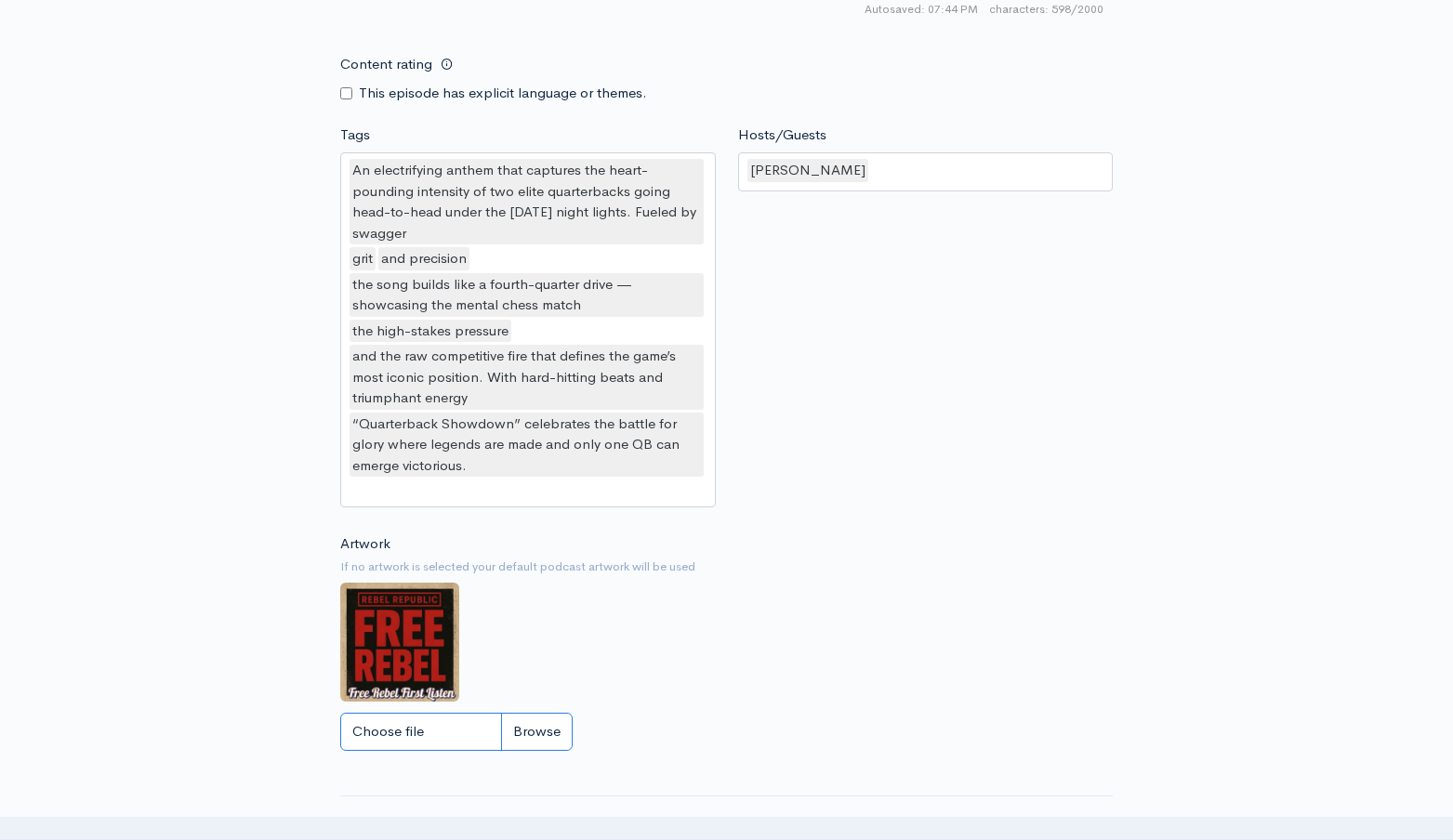
click at [541, 734] on input "Choose file" at bounding box center [456, 732] width 232 height 38
type input "C:\fakepath\quarterbackshowdown.jpg"
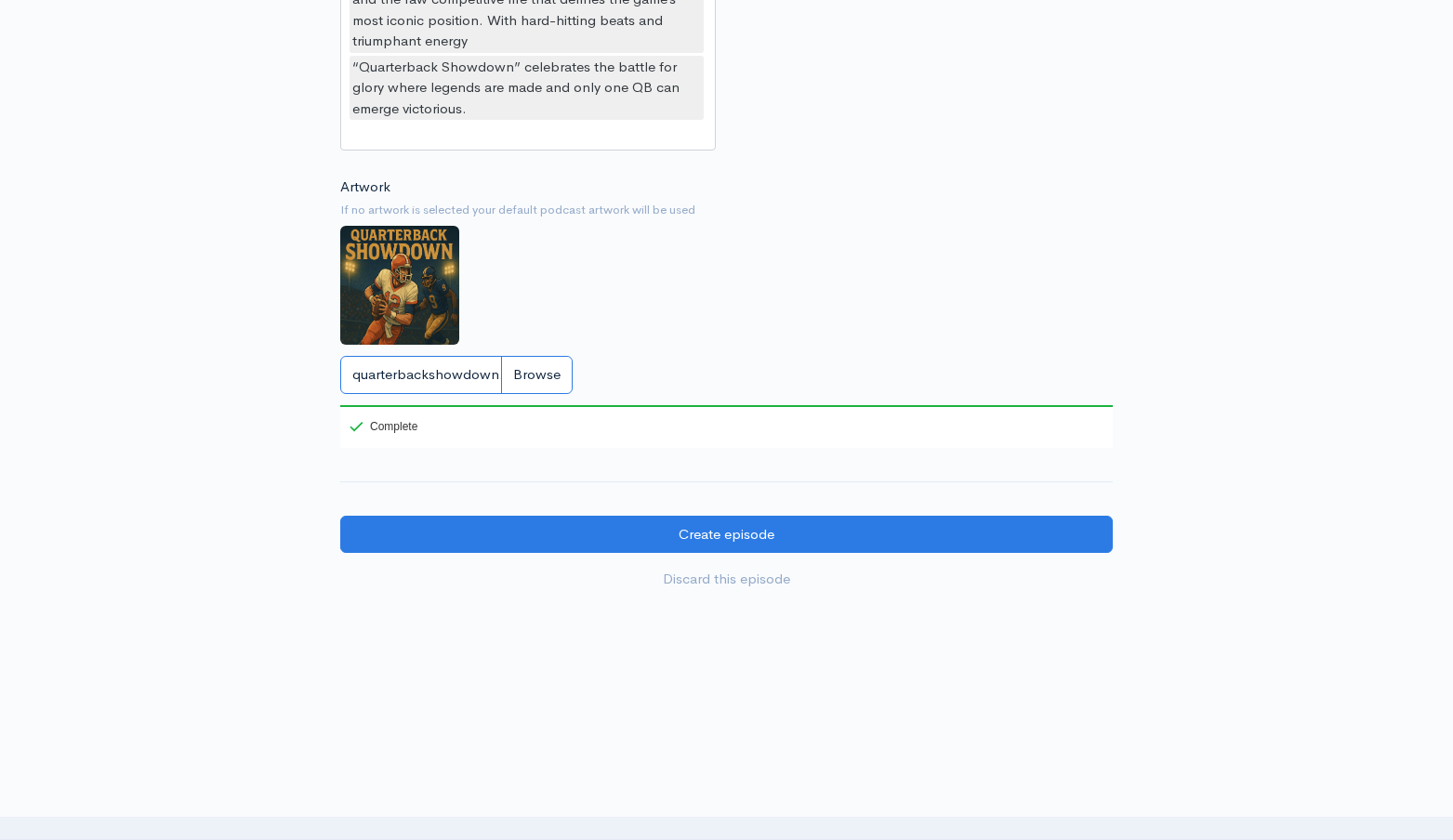
scroll to position [2163, 0]
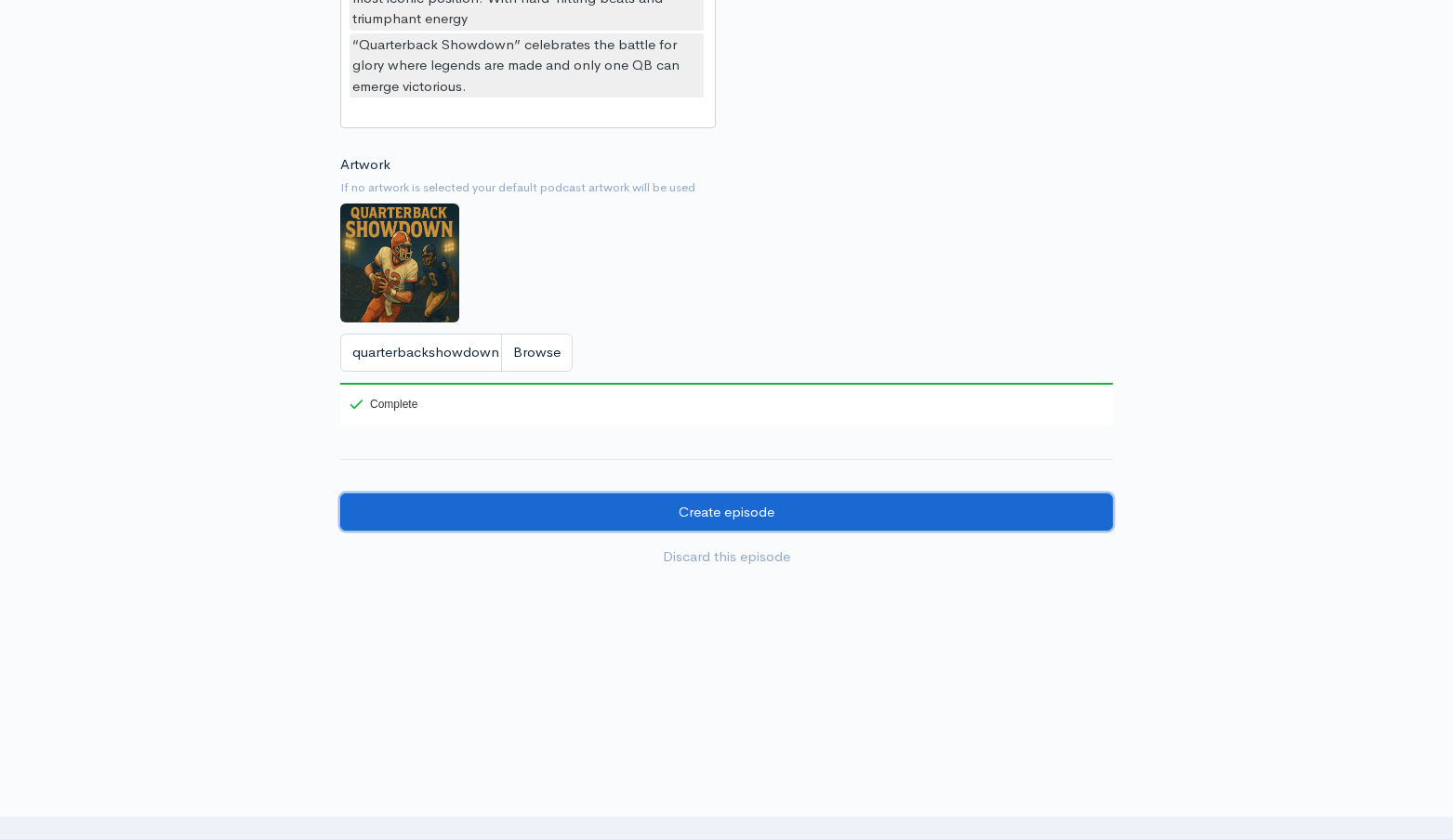
click at [774, 511] on input "Create episode" at bounding box center [726, 513] width 773 height 38
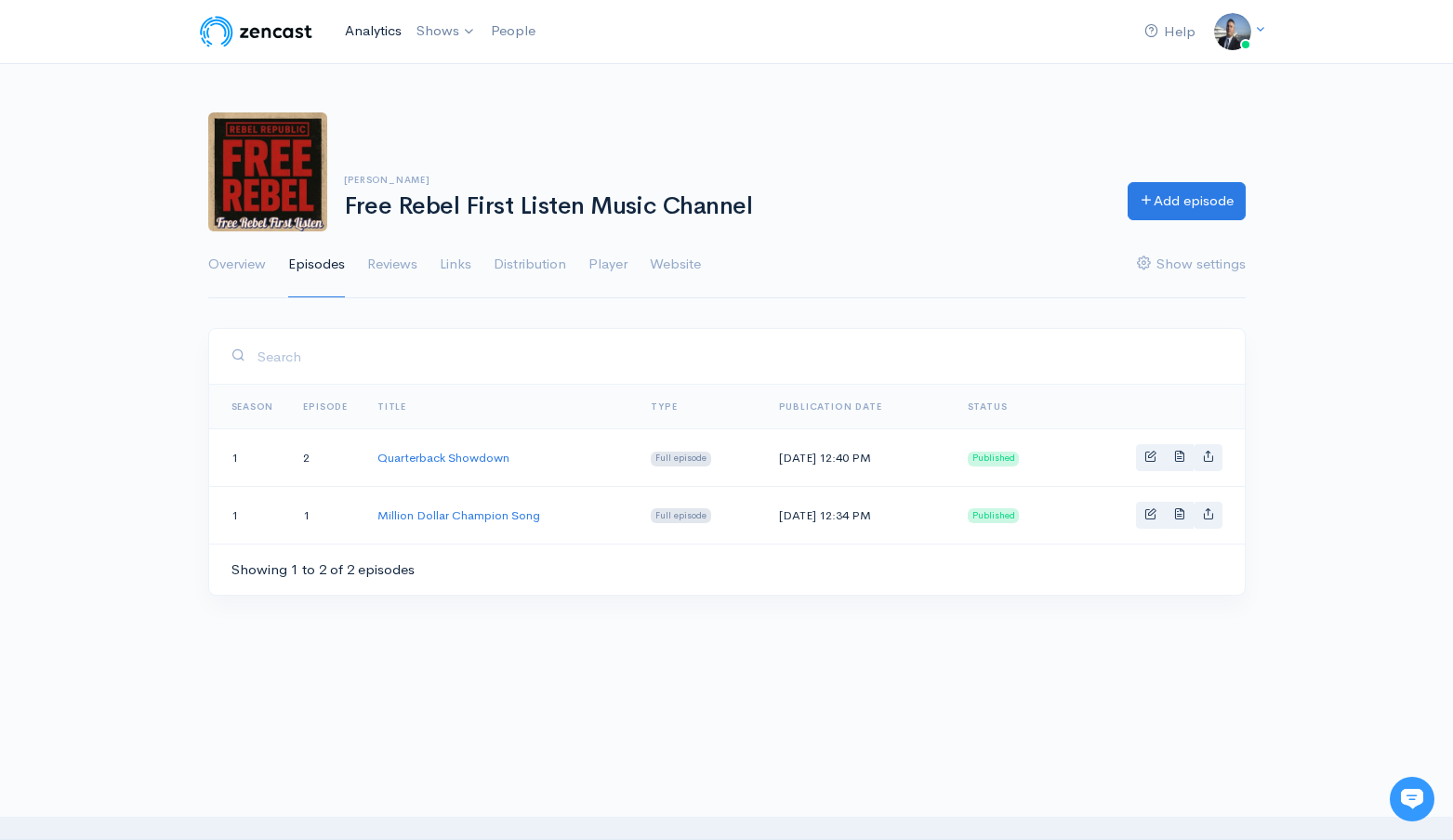
click at [379, 35] on link "Analytics" at bounding box center [373, 31] width 72 height 40
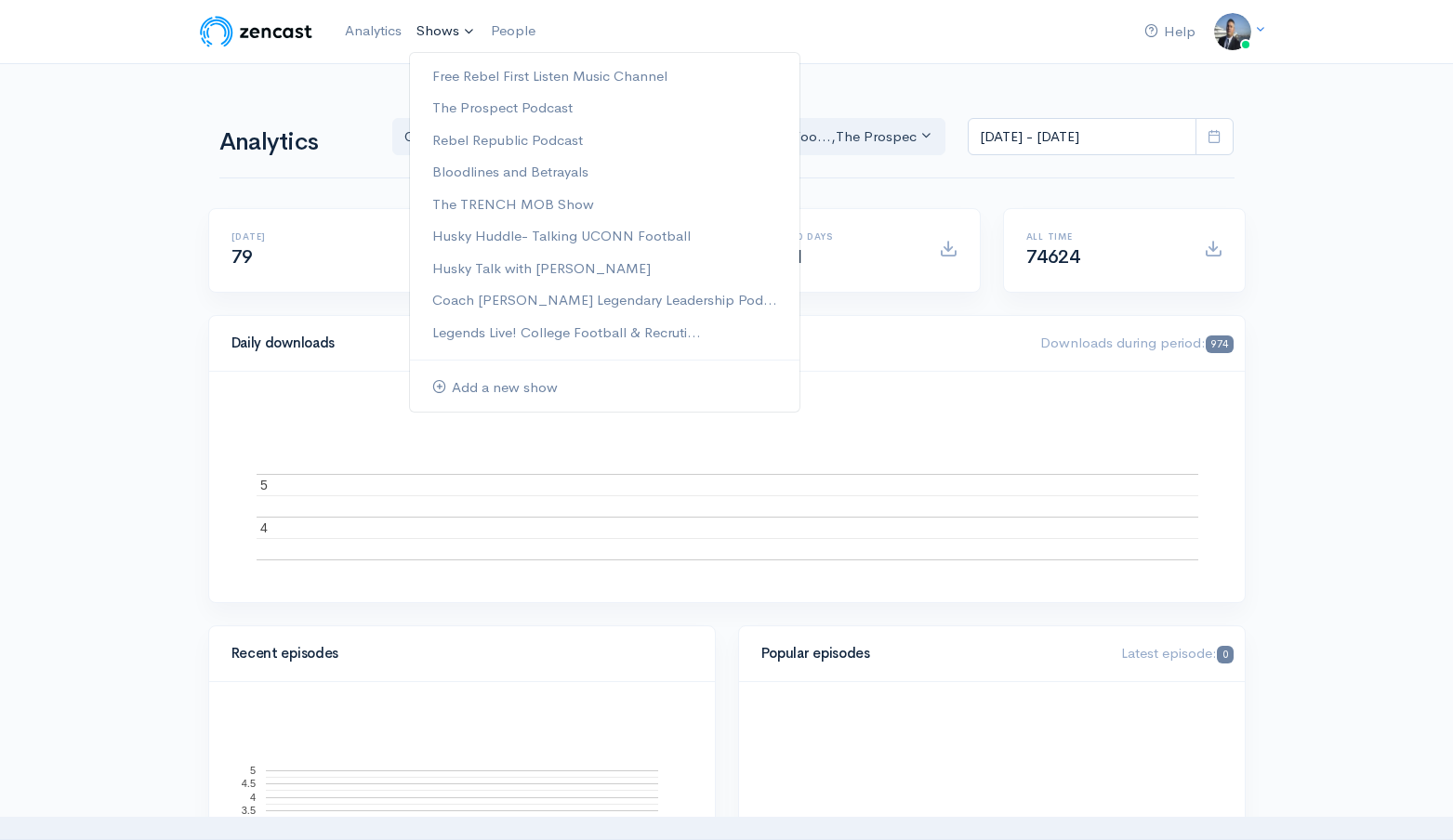
click at [436, 33] on link "Shows" at bounding box center [446, 31] width 74 height 41
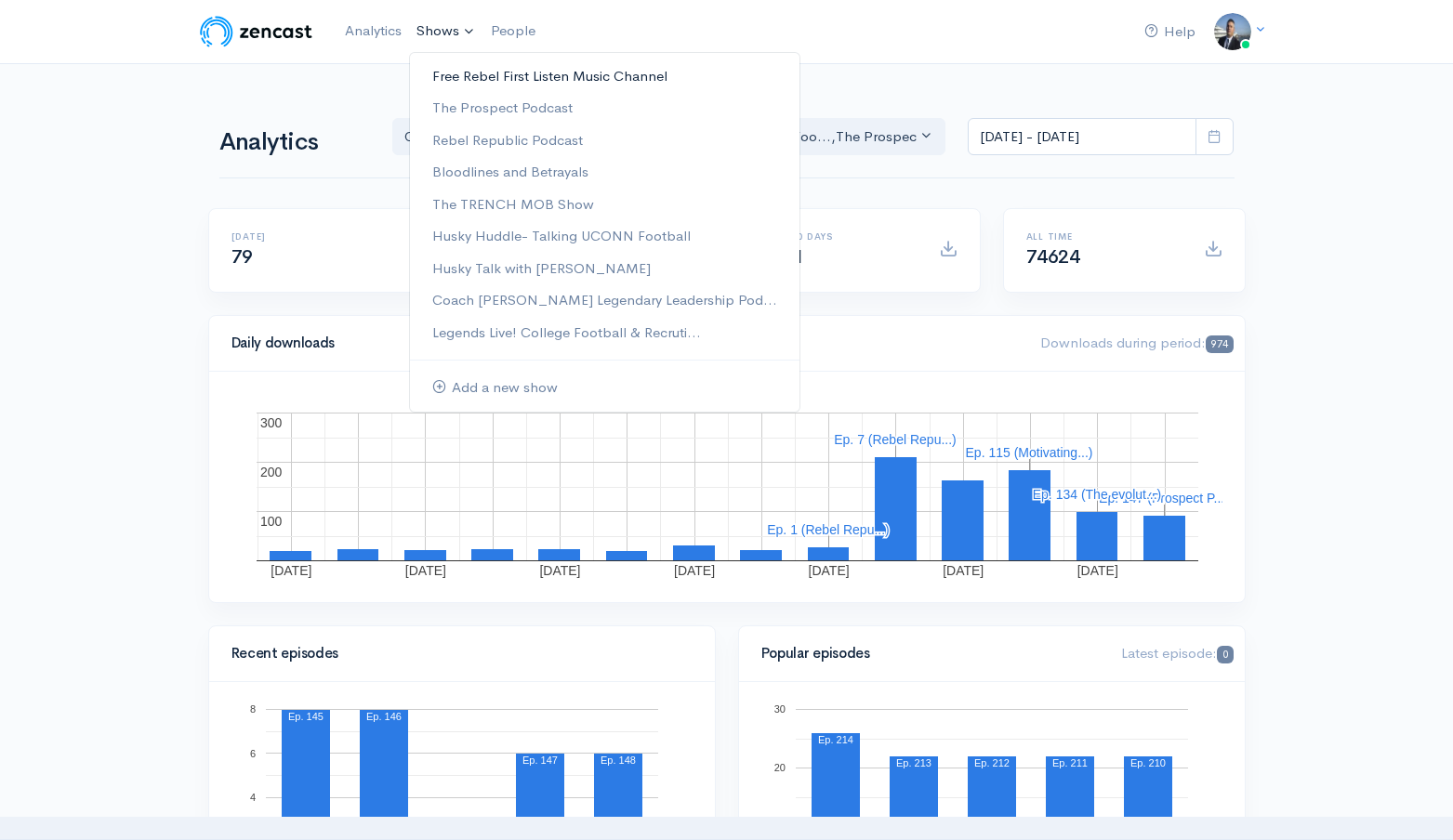
click at [458, 69] on link "Free Rebel First Listen Music Channel" at bounding box center [605, 76] width 390 height 33
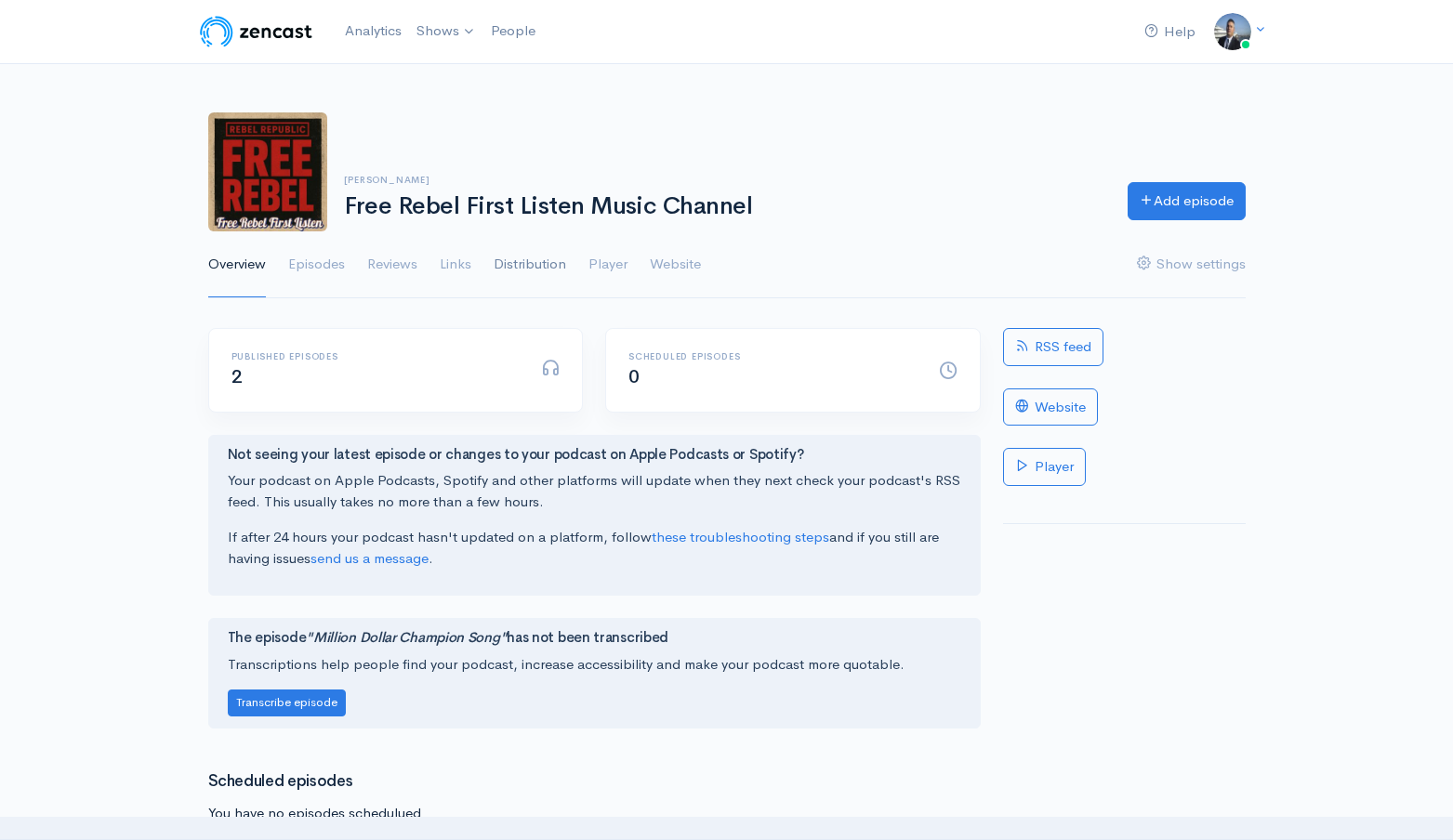
click at [539, 267] on link "Distribution" at bounding box center [530, 265] width 73 height 67
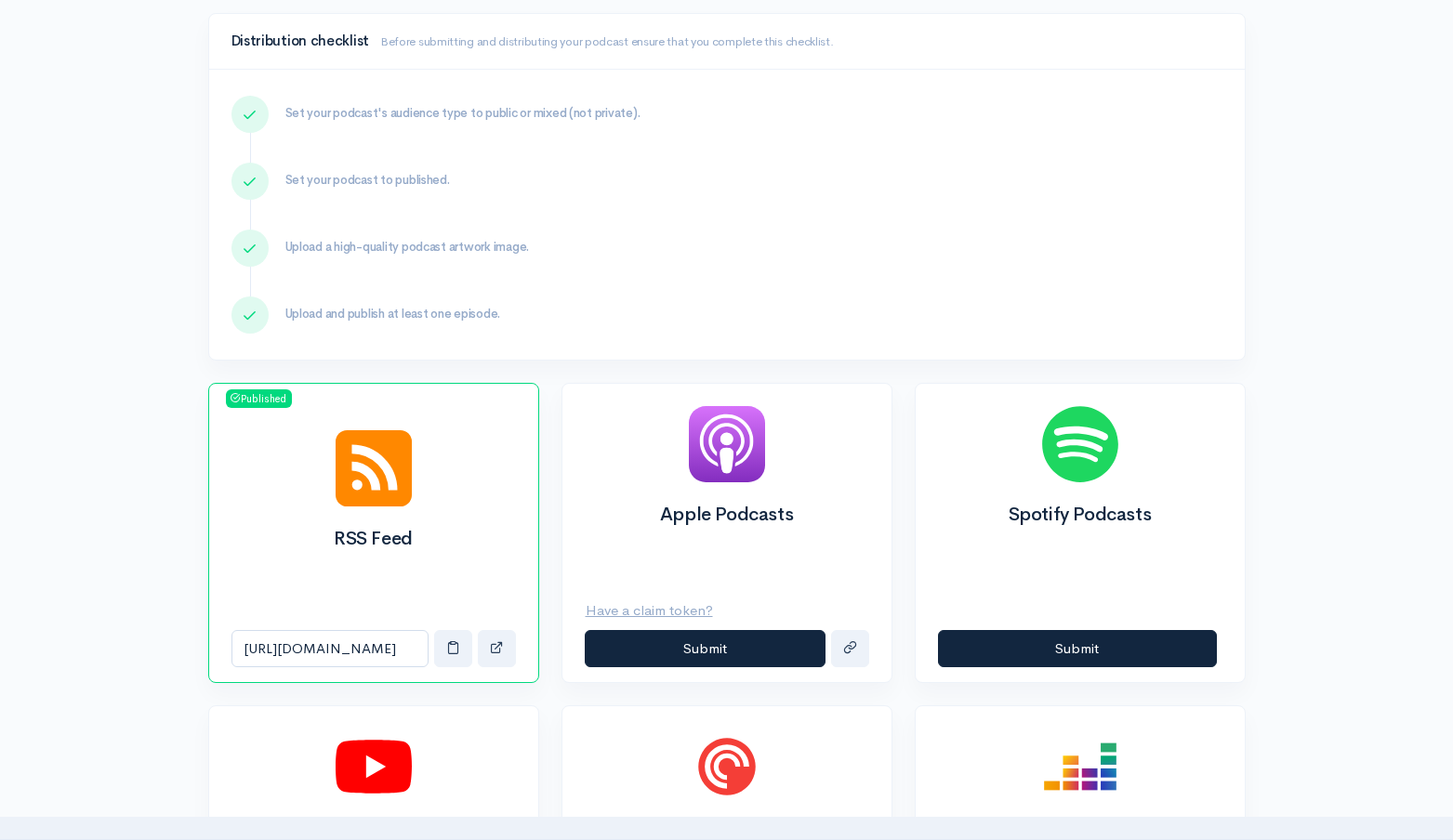
scroll to position [637, 0]
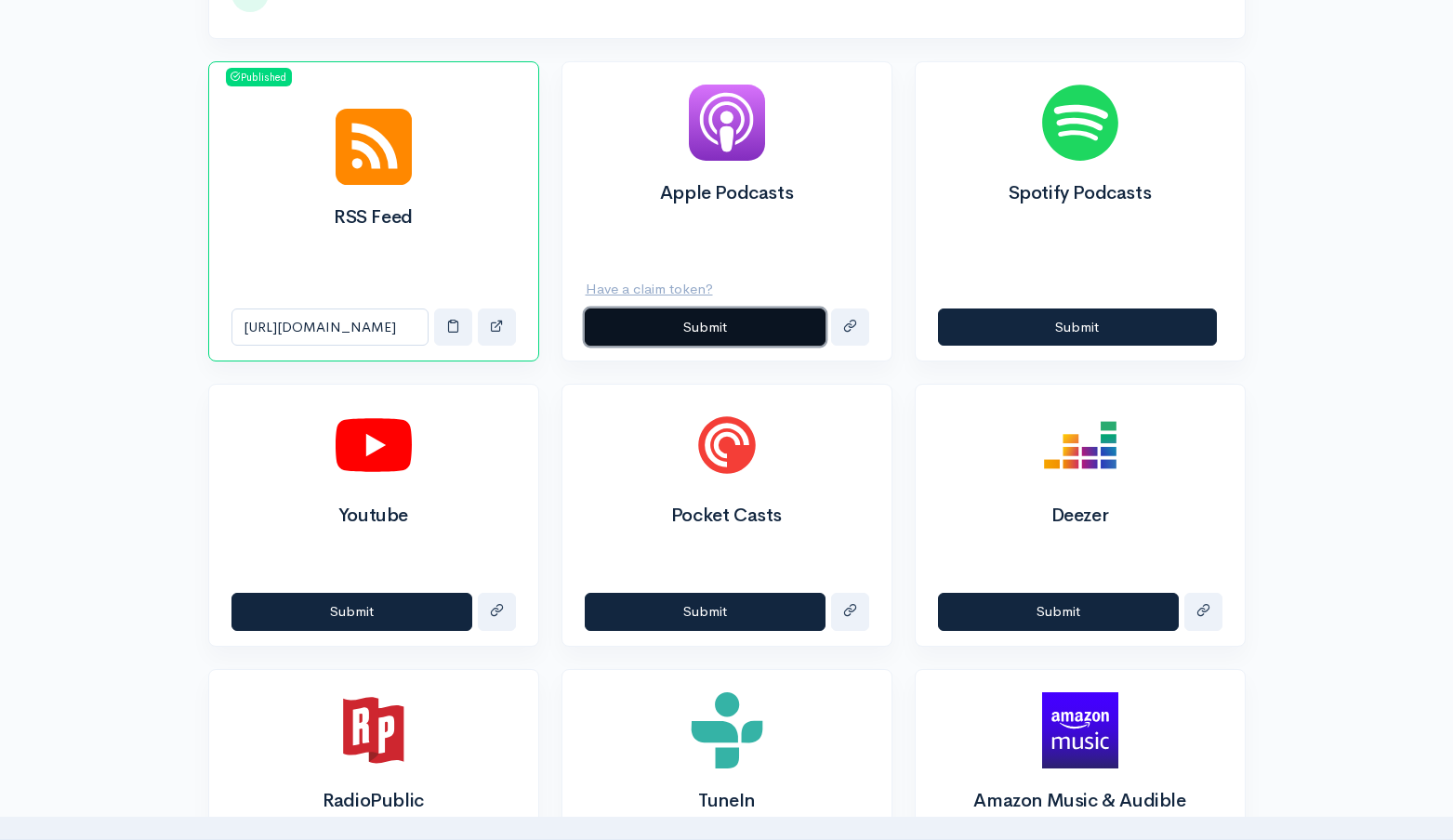
click at [684, 339] on button "Submit" at bounding box center [705, 328] width 241 height 38
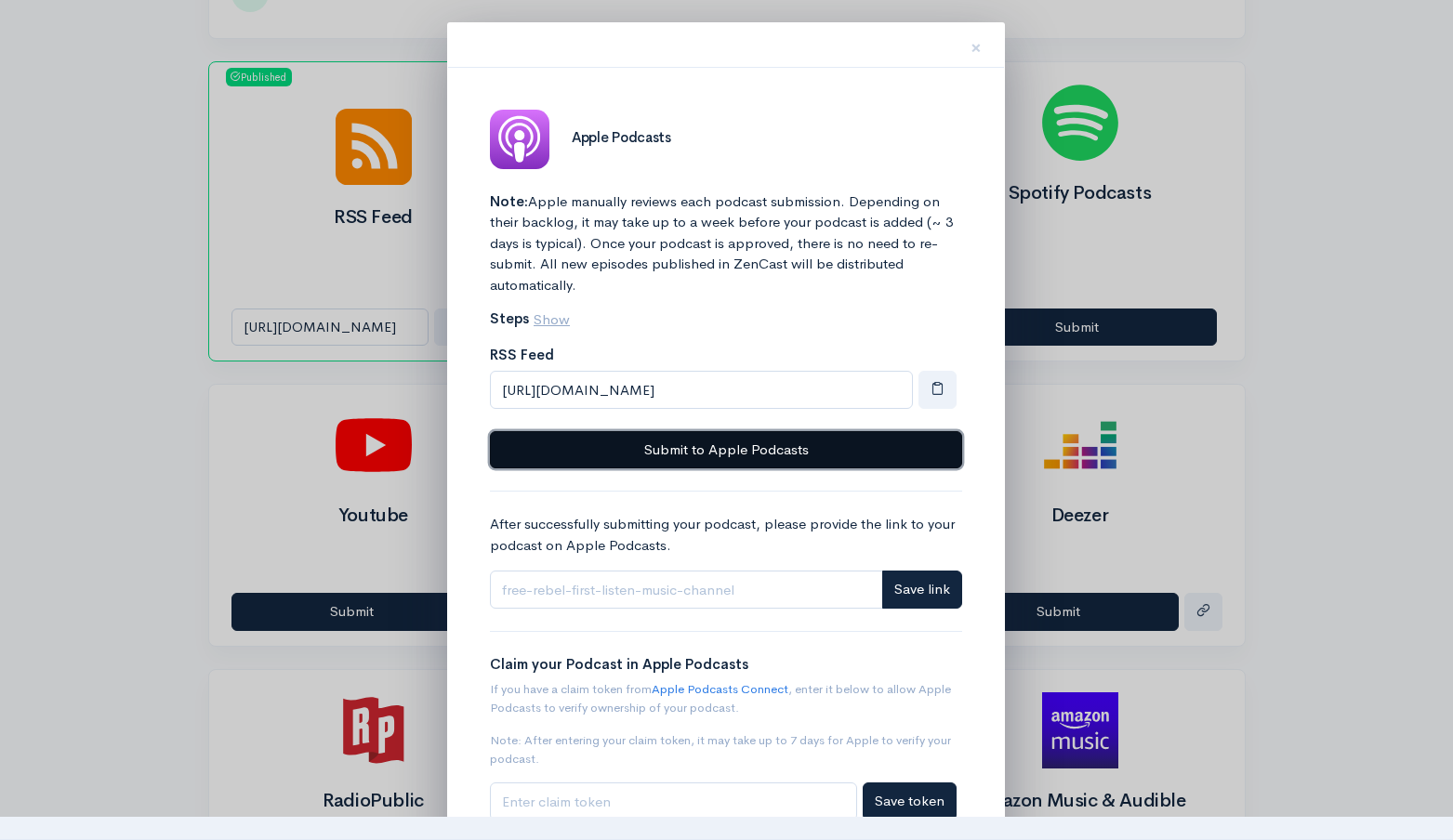
click at [687, 442] on button "Submit to Apple Podcasts" at bounding box center [726, 450] width 472 height 38
click at [862, 454] on button "Submit to Apple Podcasts" at bounding box center [726, 450] width 472 height 38
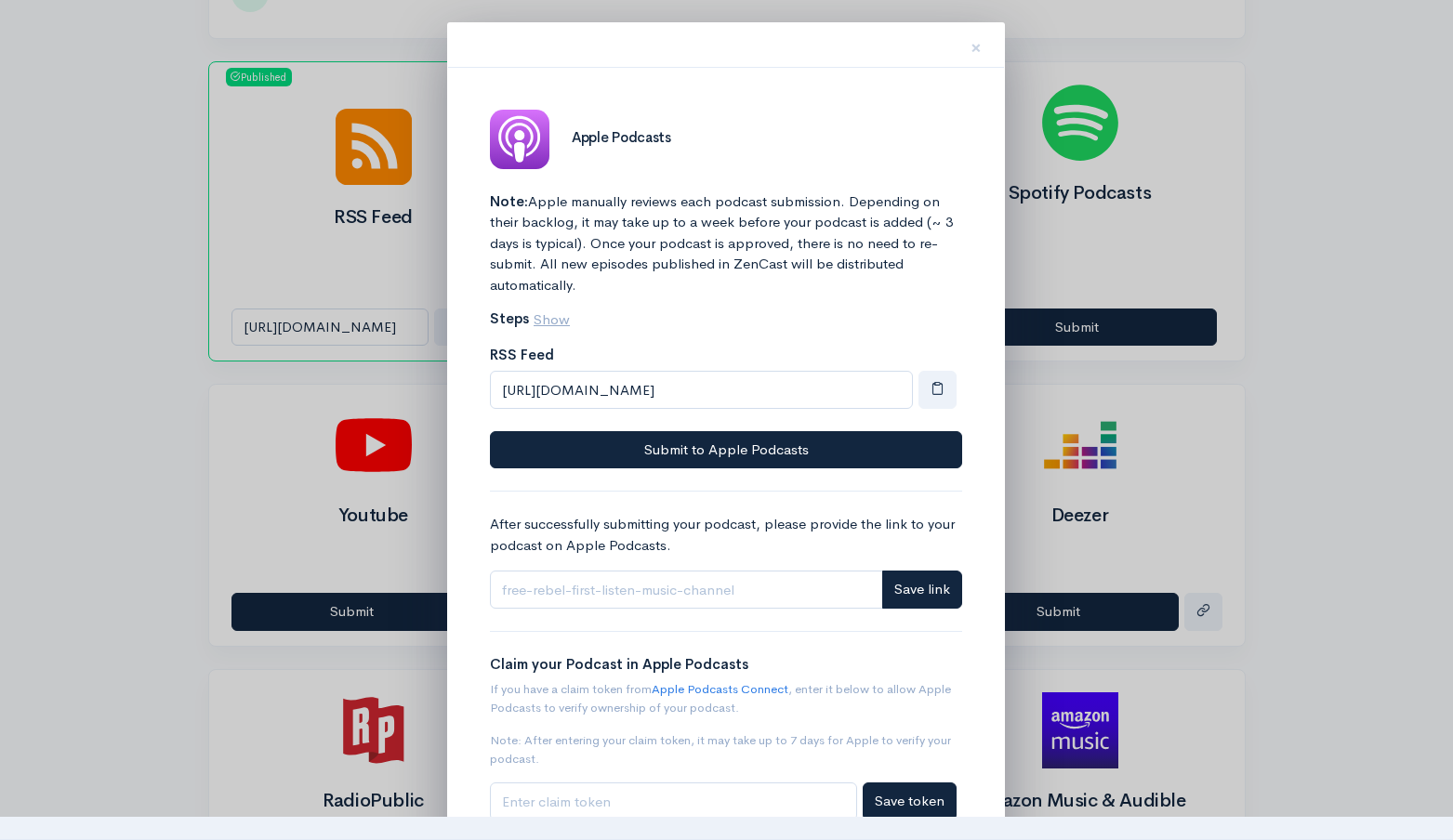
click at [1300, 451] on div at bounding box center [726, 420] width 1453 height 840
click at [978, 43] on span "×" at bounding box center [976, 47] width 11 height 27
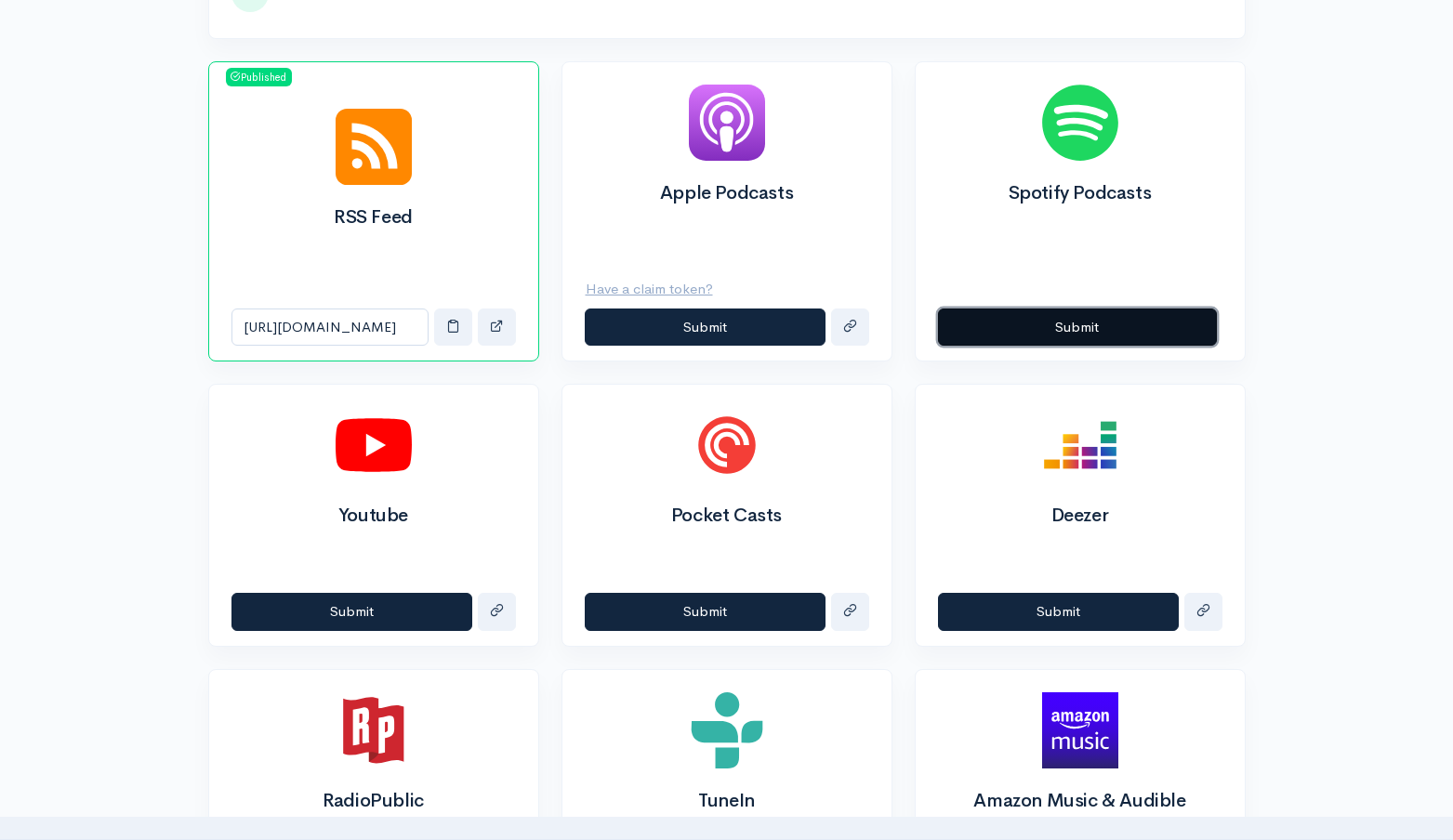
click at [1039, 332] on button "Submit" at bounding box center [1077, 328] width 279 height 38
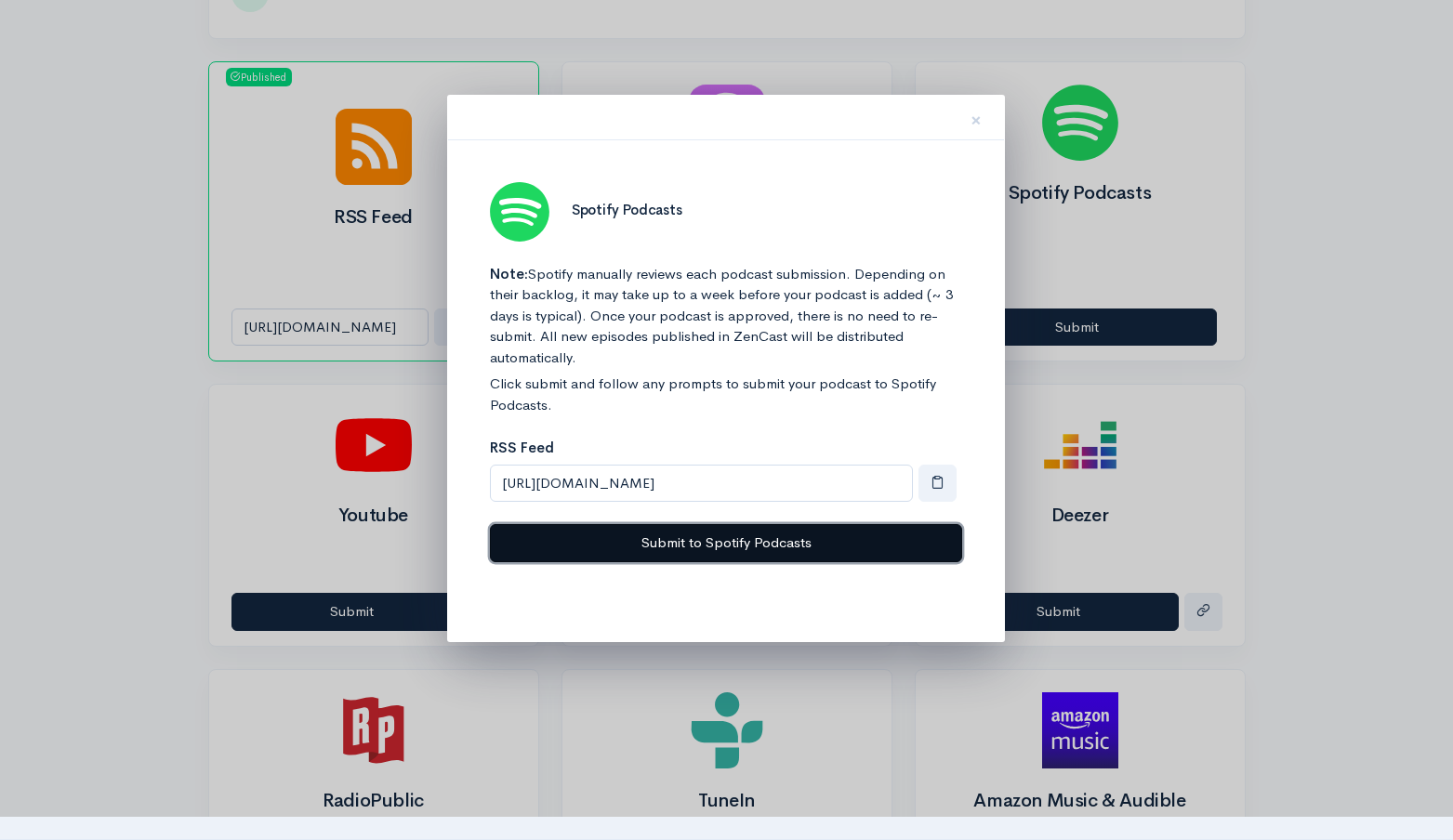
click at [721, 535] on button "Submit to Spotify Podcasts" at bounding box center [726, 543] width 472 height 38
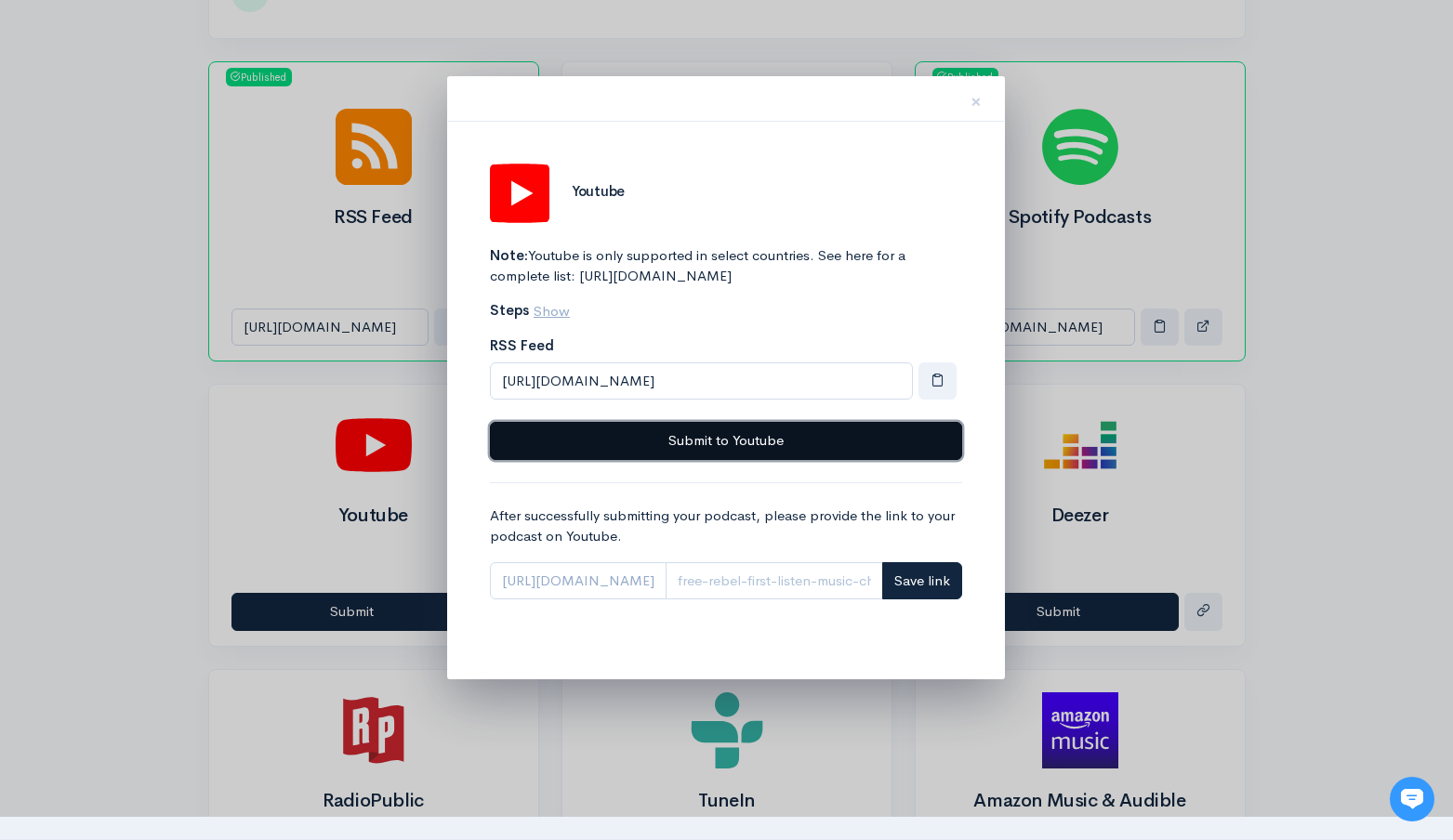
click at [807, 460] on button "Submit to Youtube" at bounding box center [726, 441] width 472 height 38
click at [668, 460] on button "Submit to Youtube" at bounding box center [726, 441] width 472 height 38
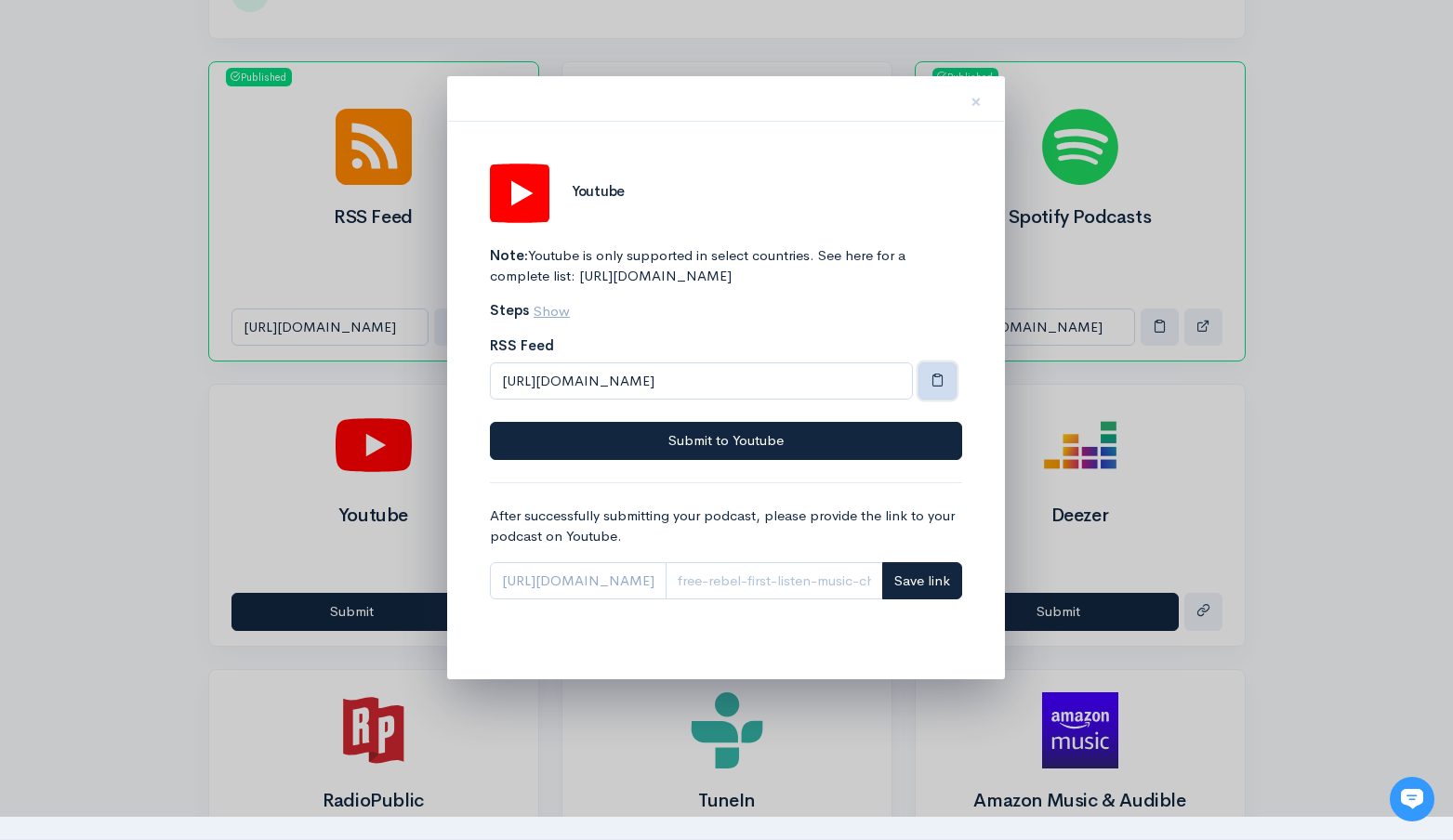
click at [945, 401] on button "button" at bounding box center [938, 382] width 38 height 38
click at [1334, 358] on div at bounding box center [726, 420] width 1453 height 840
click at [667, 601] on span "https://www.youtube.com/playlist?list=" at bounding box center [578, 581] width 177 height 38
click at [817, 601] on input "Link" at bounding box center [775, 581] width 218 height 38
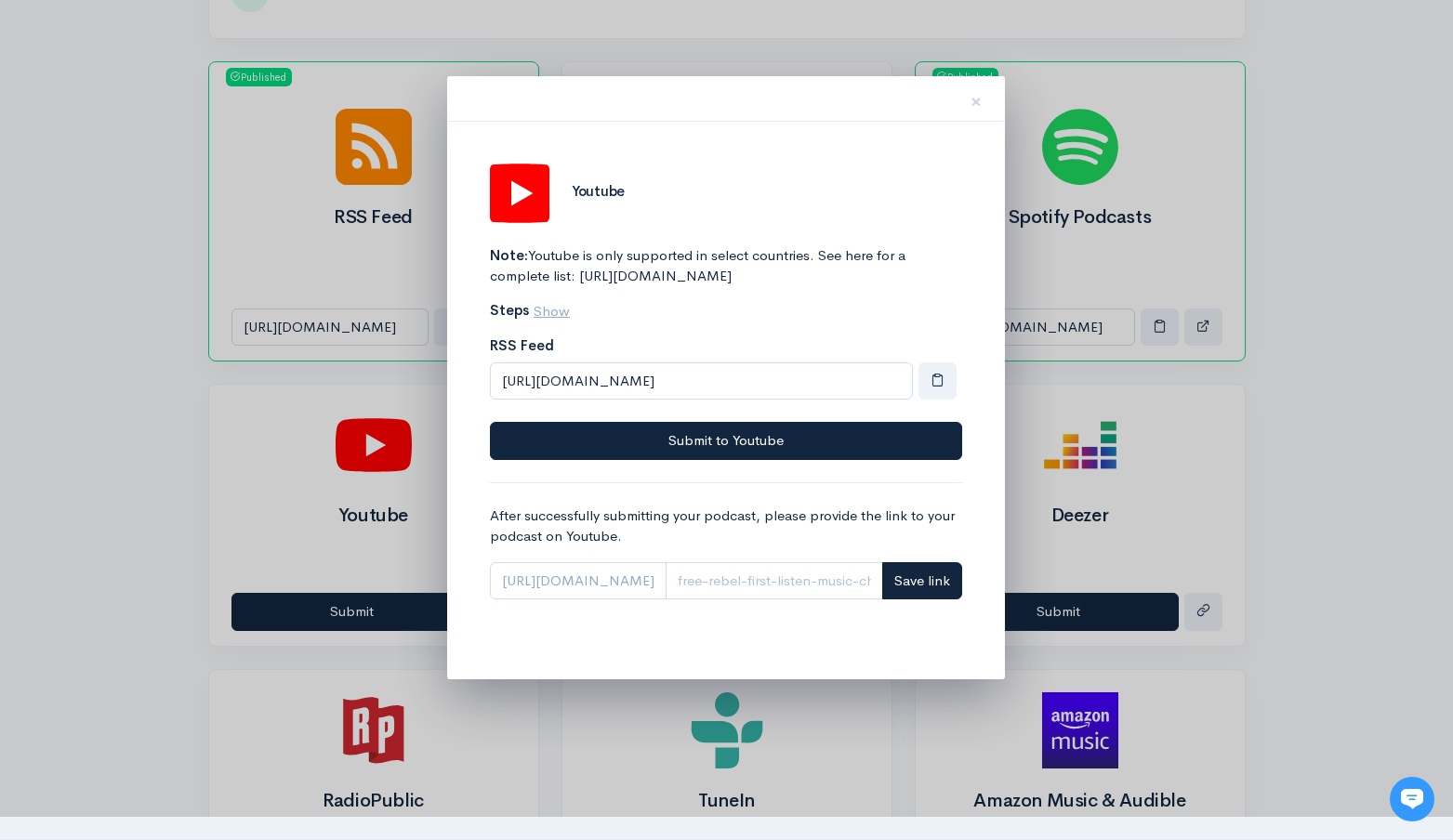
click at [667, 601] on span "https://www.youtube.com/playlist?list=" at bounding box center [578, 581] width 177 height 38
click at [830, 601] on input "Link" at bounding box center [775, 581] width 218 height 38
paste input "PLSVhMudLCreQjTZ3IIaGzqj-le1Yic0OB"
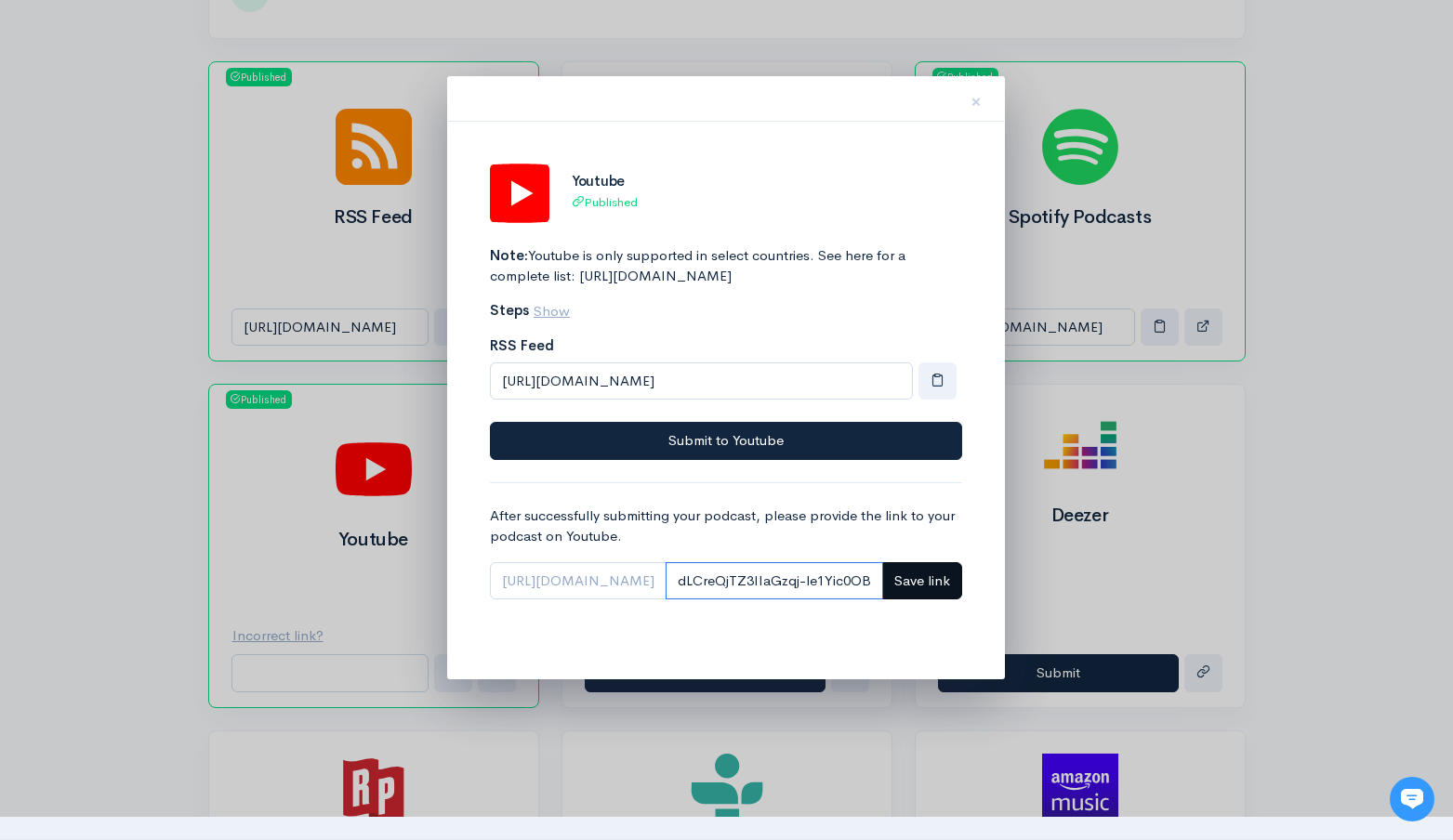
type input "PLSVhMudLCreQjTZ3IIaGzqj-le1Yic0OB"
click at [926, 601] on button "Save link" at bounding box center [922, 581] width 80 height 38
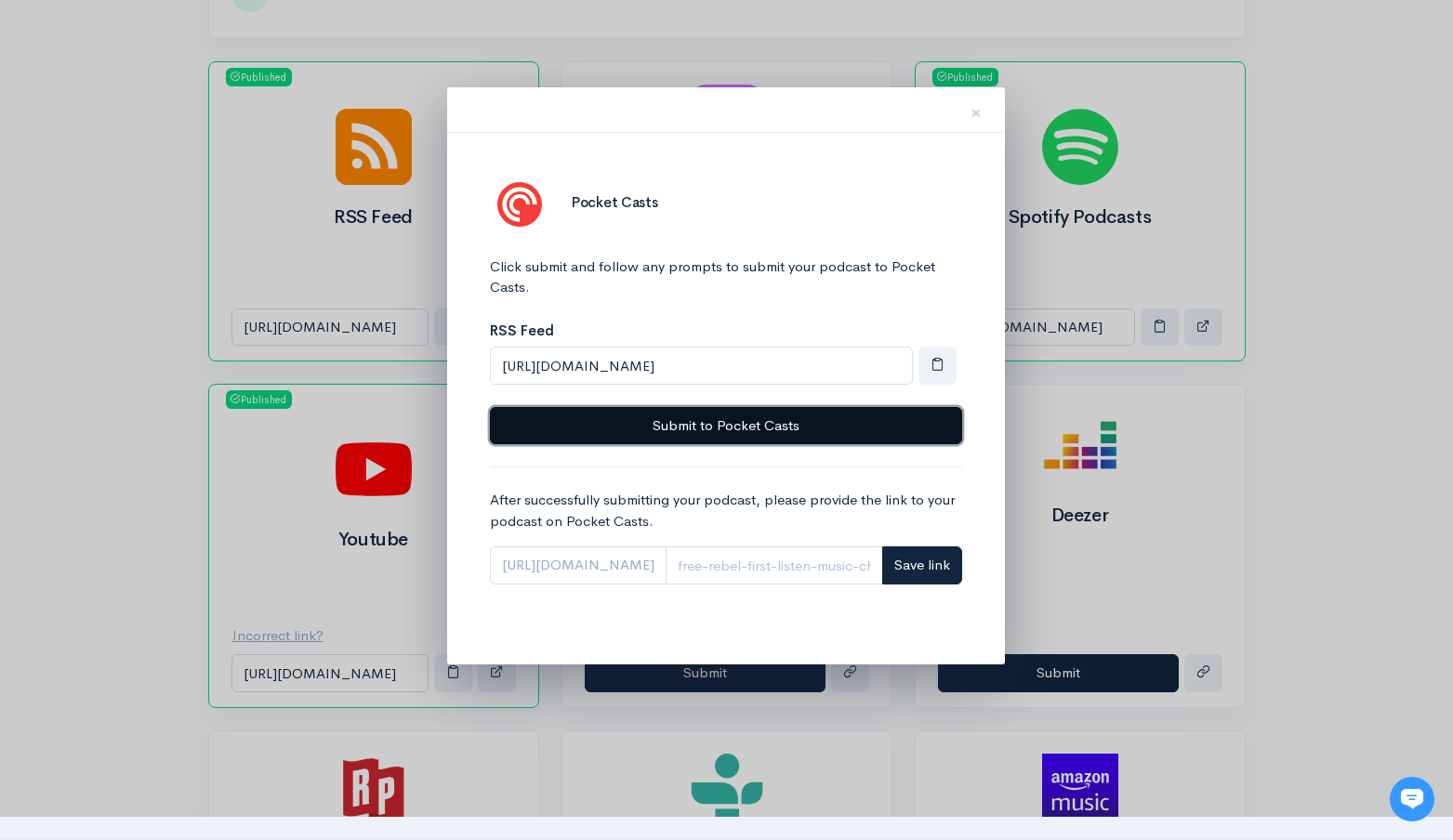
click at [736, 436] on button "Submit to Pocket Casts" at bounding box center [726, 426] width 472 height 38
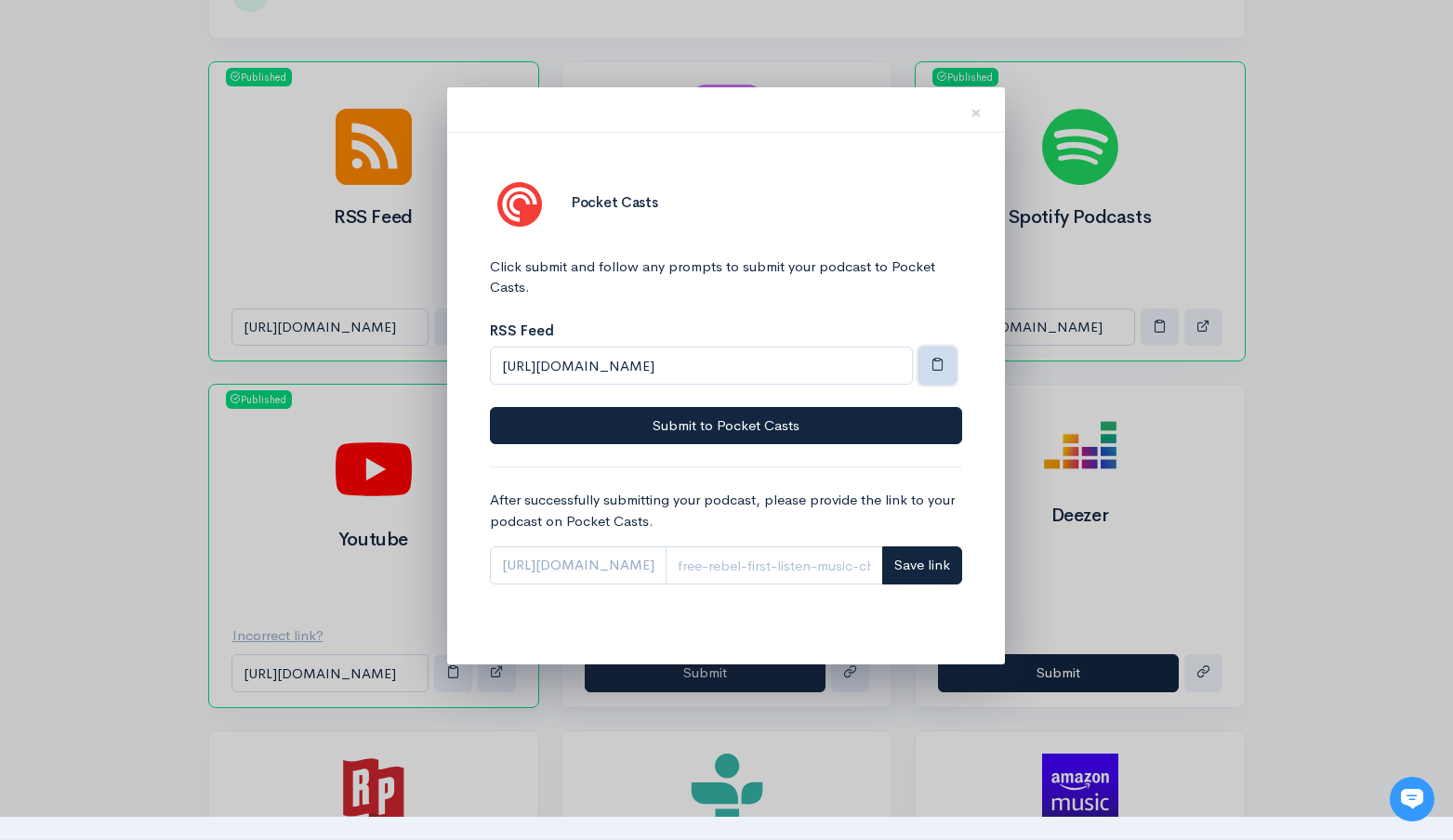
click at [940, 364] on span "button" at bounding box center [938, 364] width 14 height 14
click at [817, 572] on input "Link" at bounding box center [775, 566] width 218 height 38
paste input "53fhn33r"
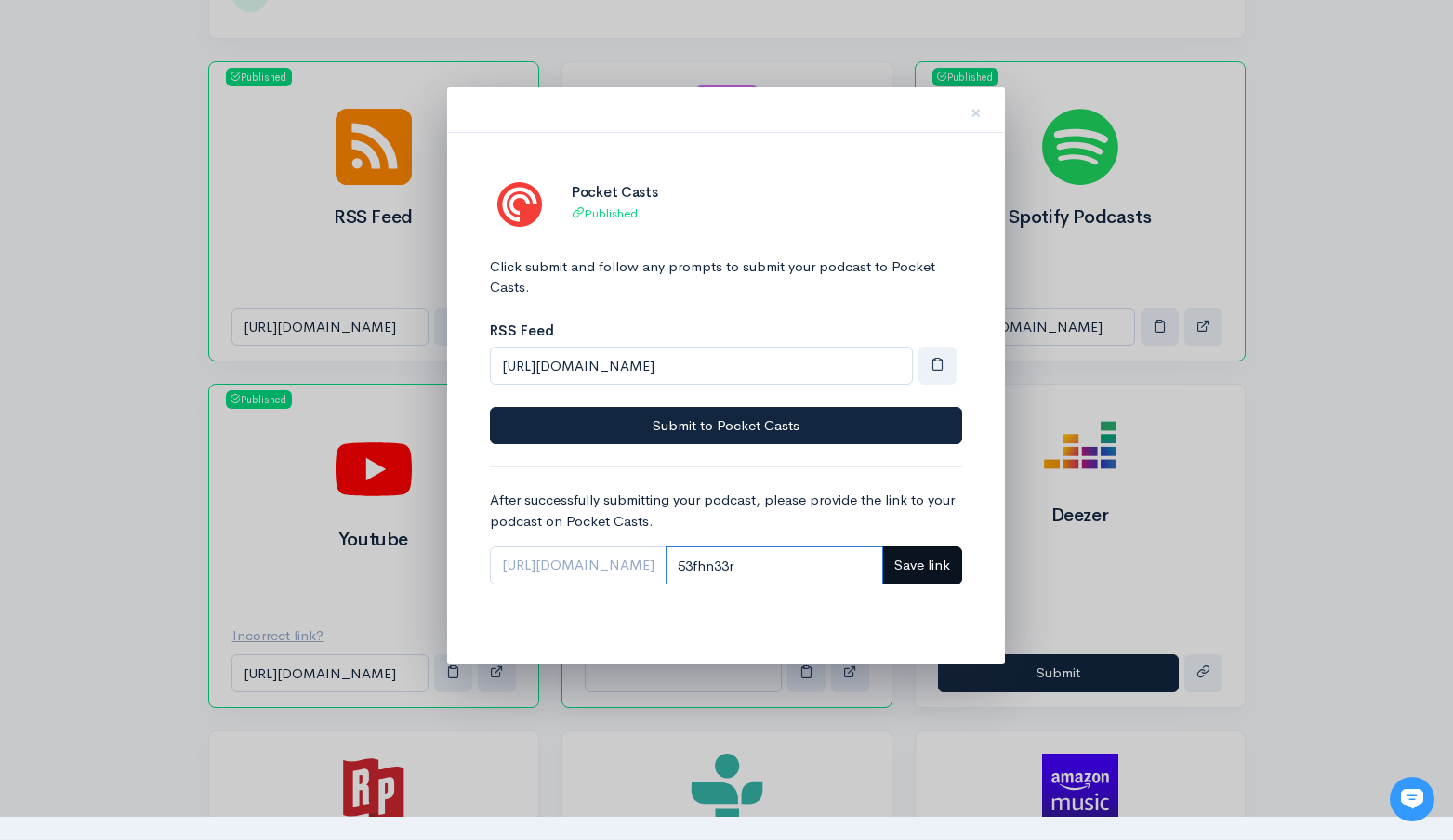
type input "53fhn33r"
click at [952, 576] on button "Save link" at bounding box center [922, 566] width 80 height 38
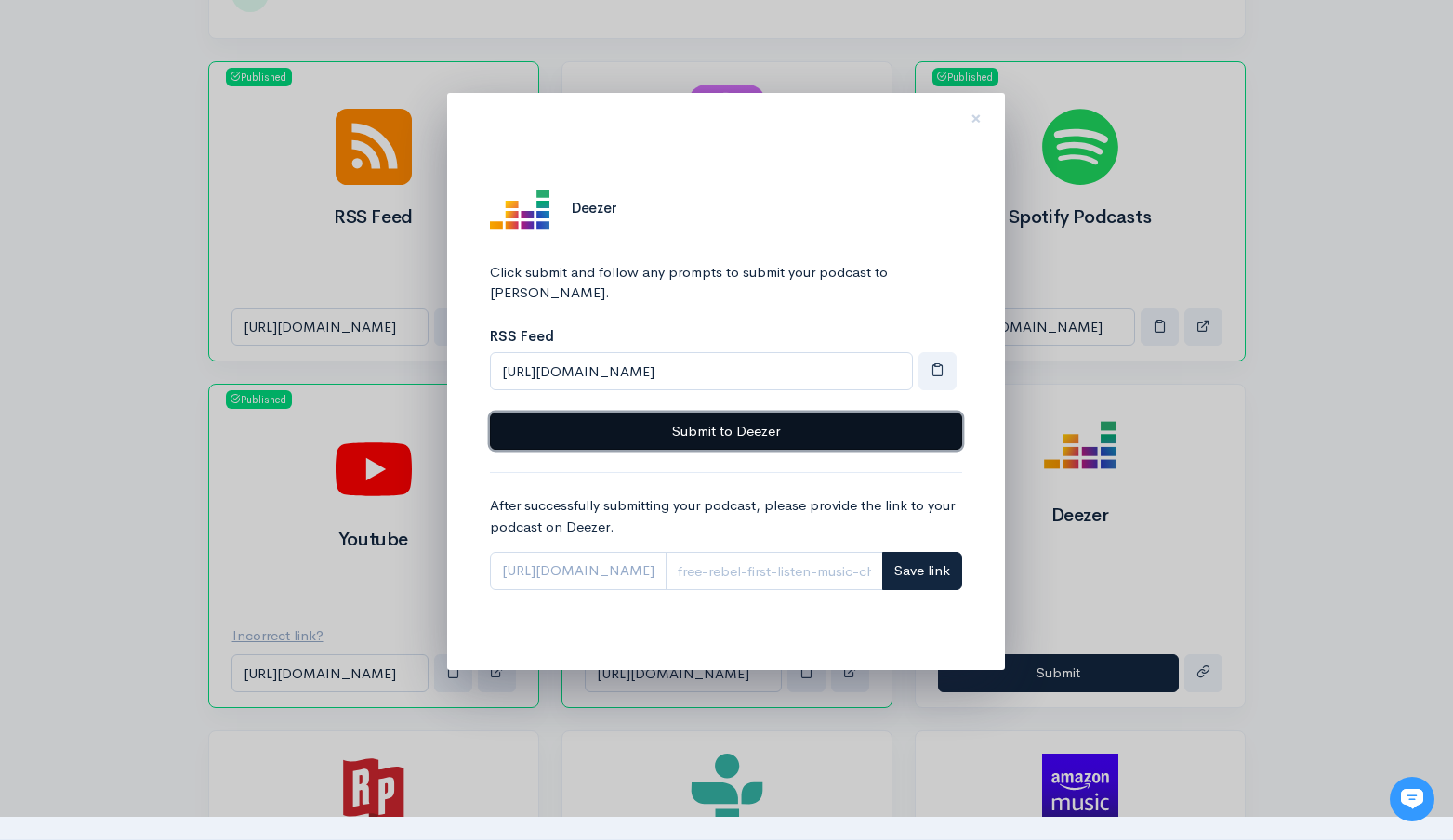
click at [713, 413] on button "Submit to Deezer" at bounding box center [726, 432] width 472 height 38
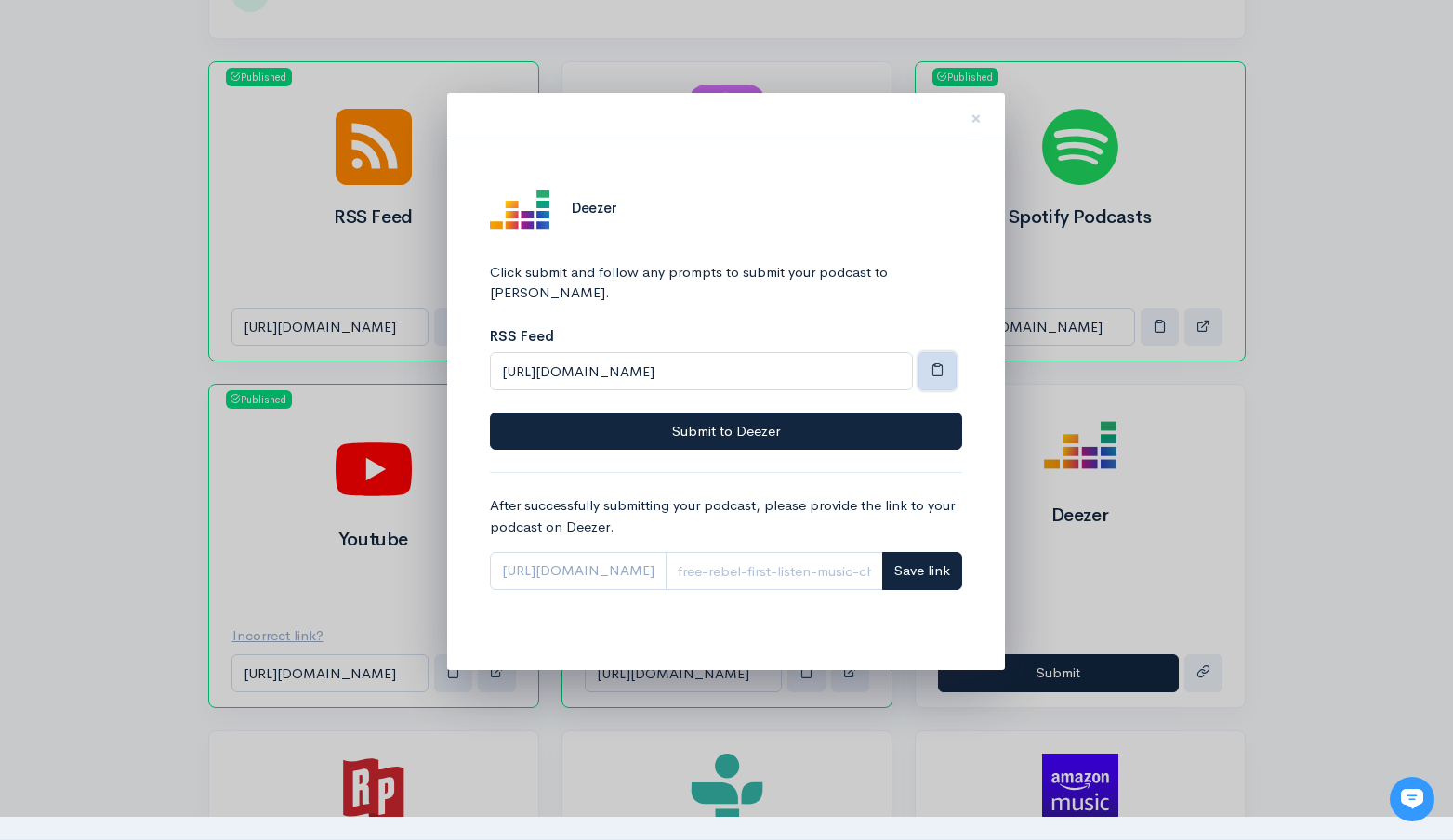
click at [929, 352] on button "button" at bounding box center [938, 371] width 38 height 38
click at [766, 552] on input "Link" at bounding box center [775, 571] width 218 height 38
paste input "1002210011"
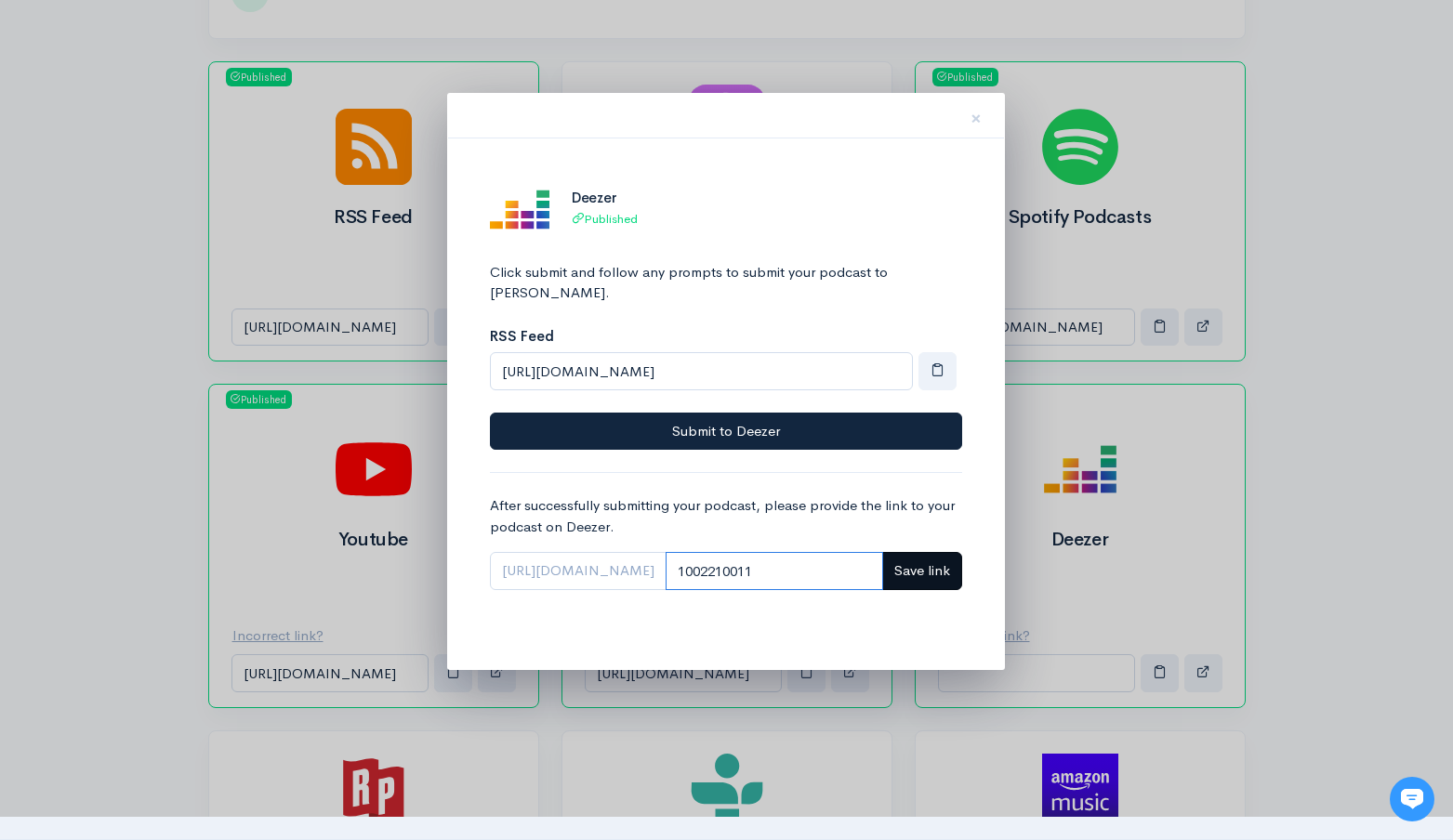
type input "1002210011"
click at [942, 559] on button "Save link" at bounding box center [922, 571] width 80 height 38
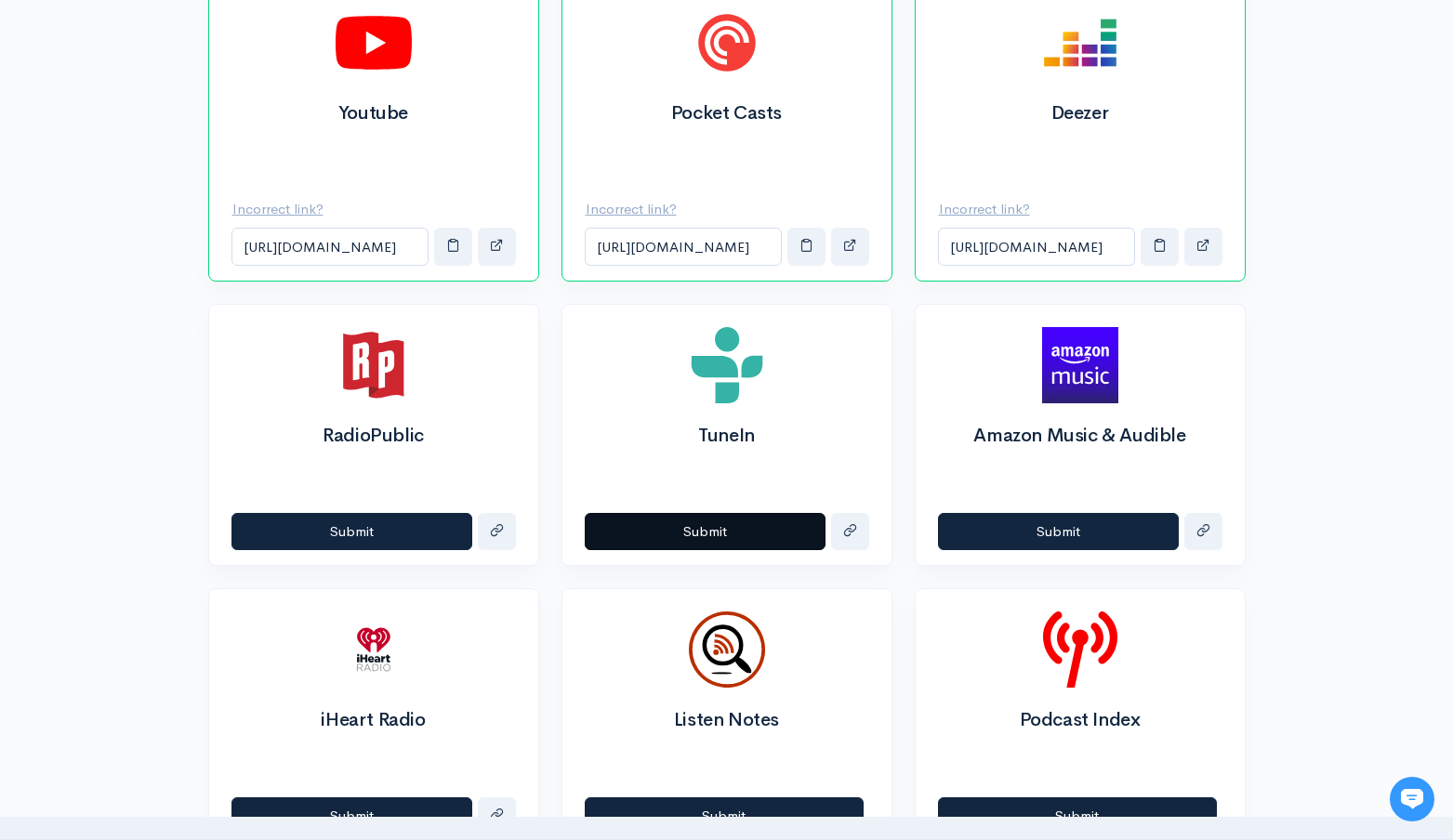
scroll to position [1120, 0]
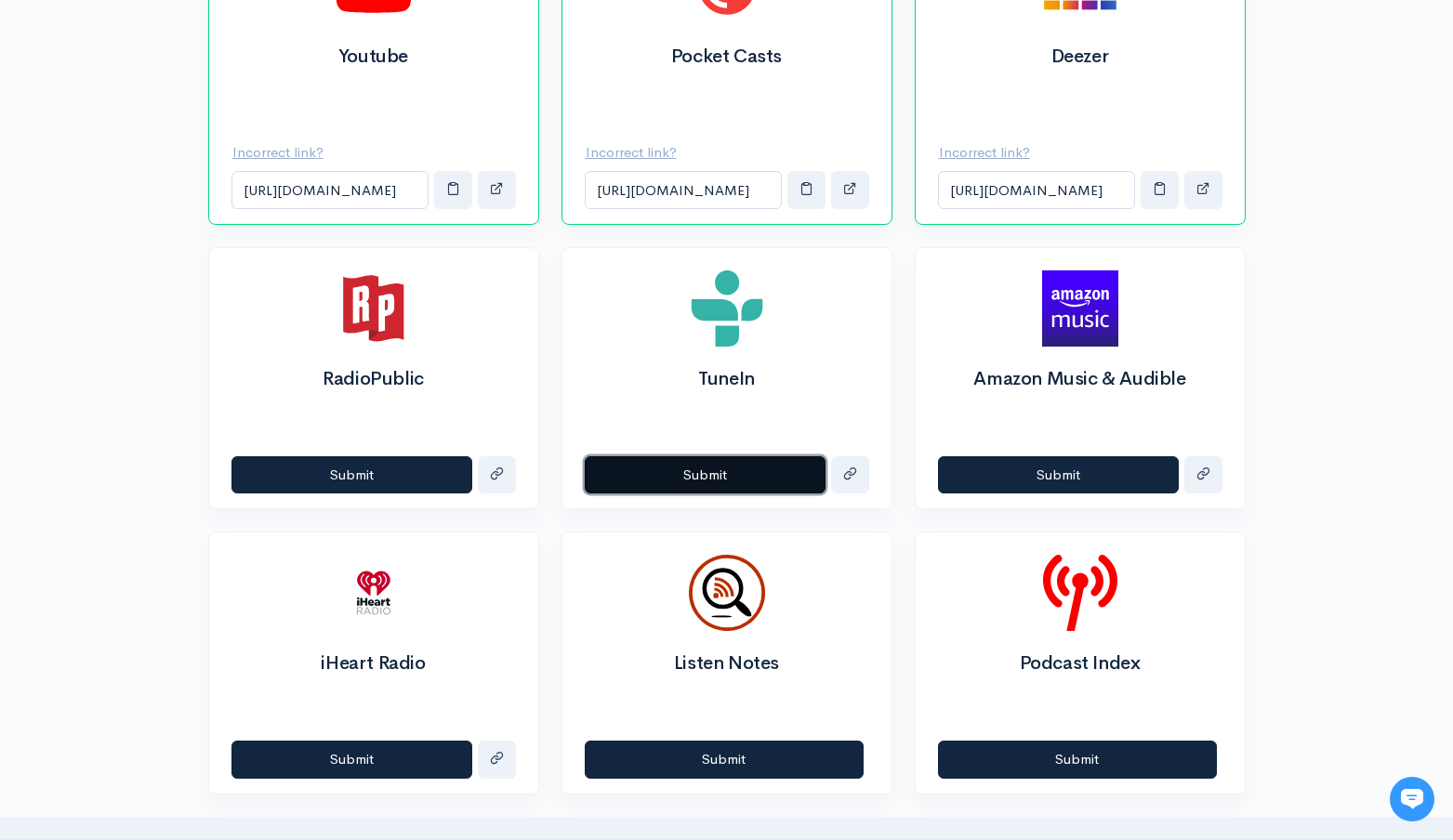
click at [705, 477] on button "Submit" at bounding box center [705, 476] width 241 height 38
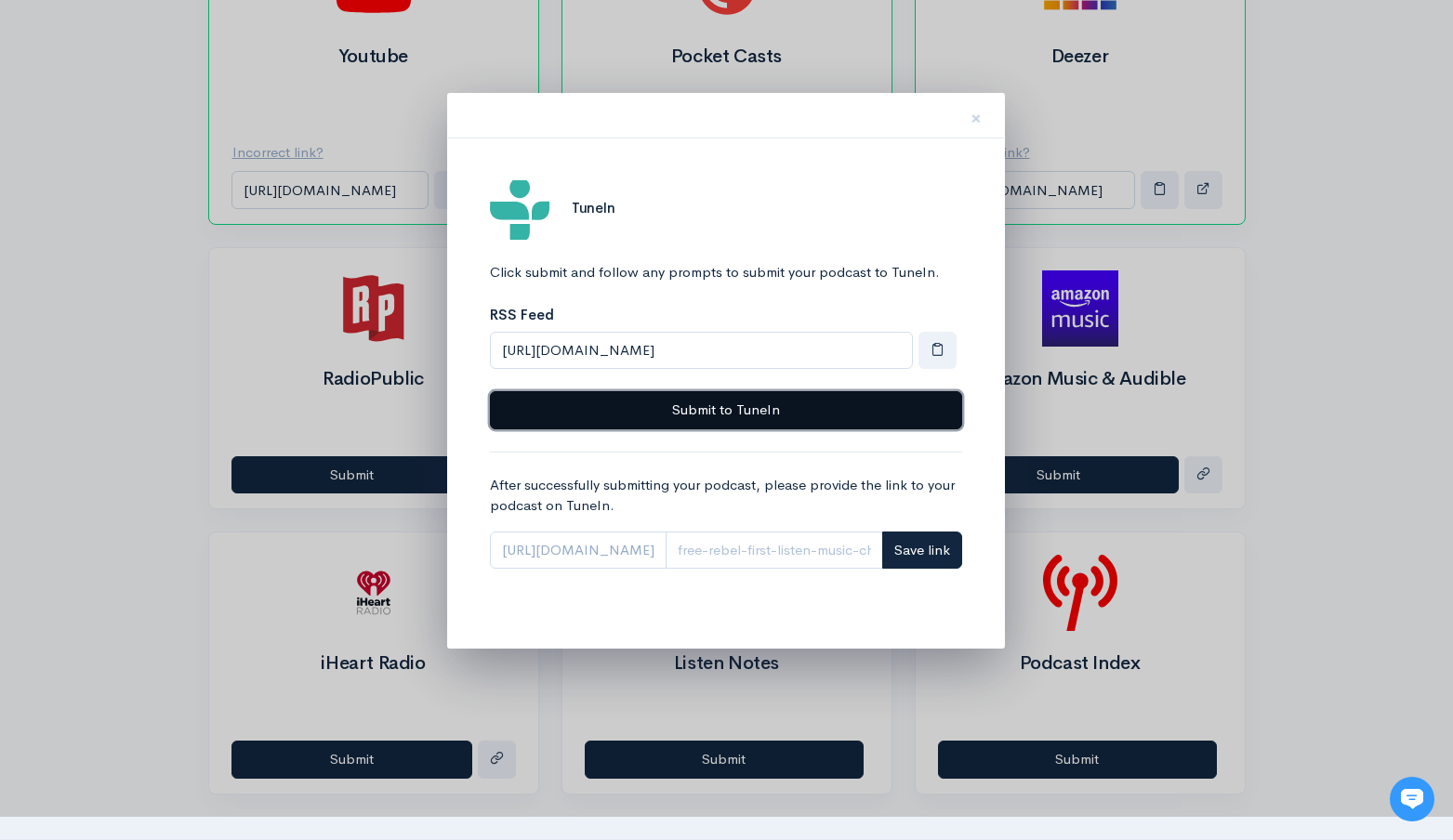
click at [732, 421] on button "Submit to TuneIn" at bounding box center [726, 410] width 472 height 38
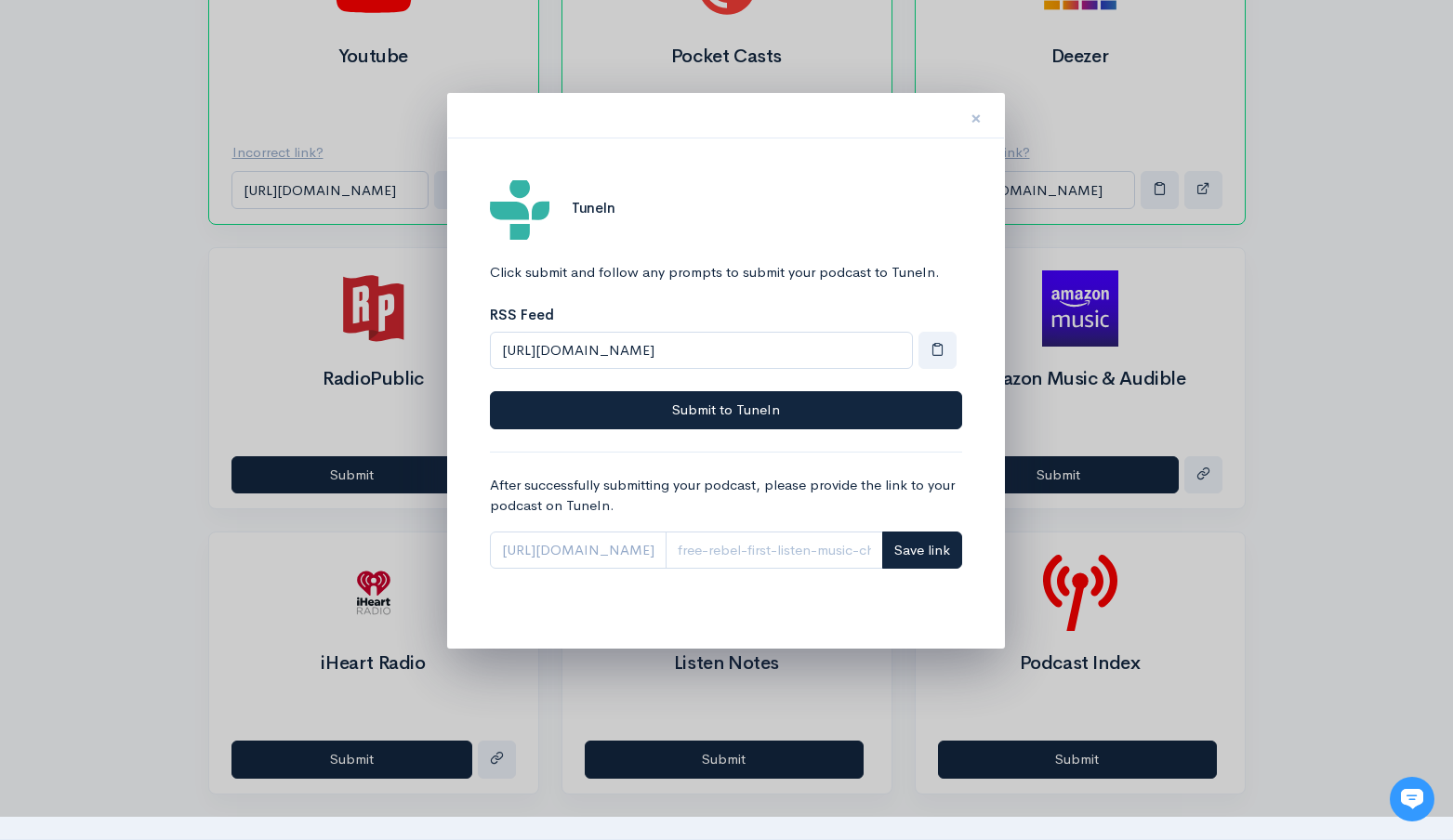
click at [982, 121] on button "×" at bounding box center [976, 115] width 56 height 59
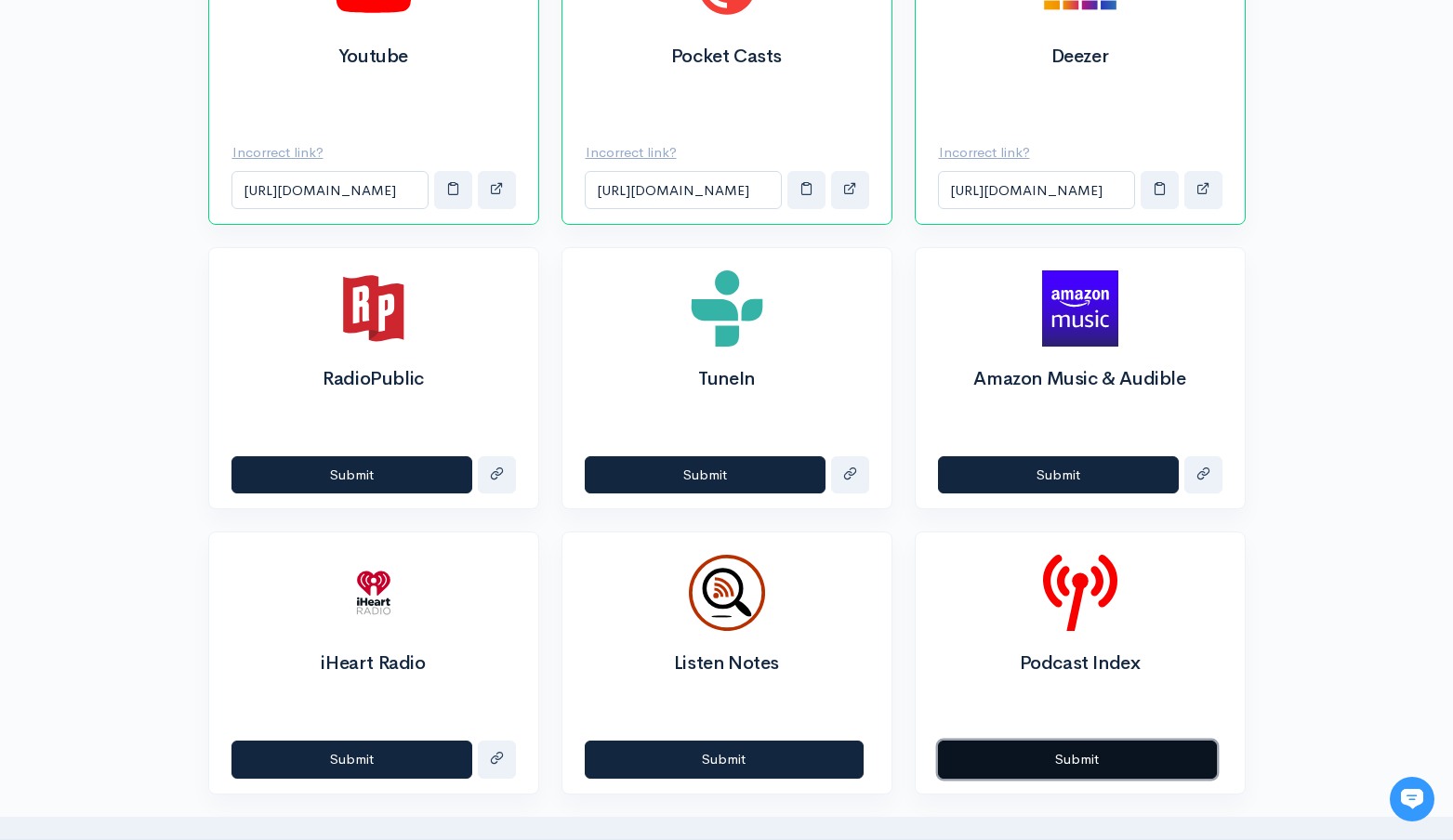
click at [1026, 749] on button "Submit" at bounding box center [1077, 760] width 279 height 38
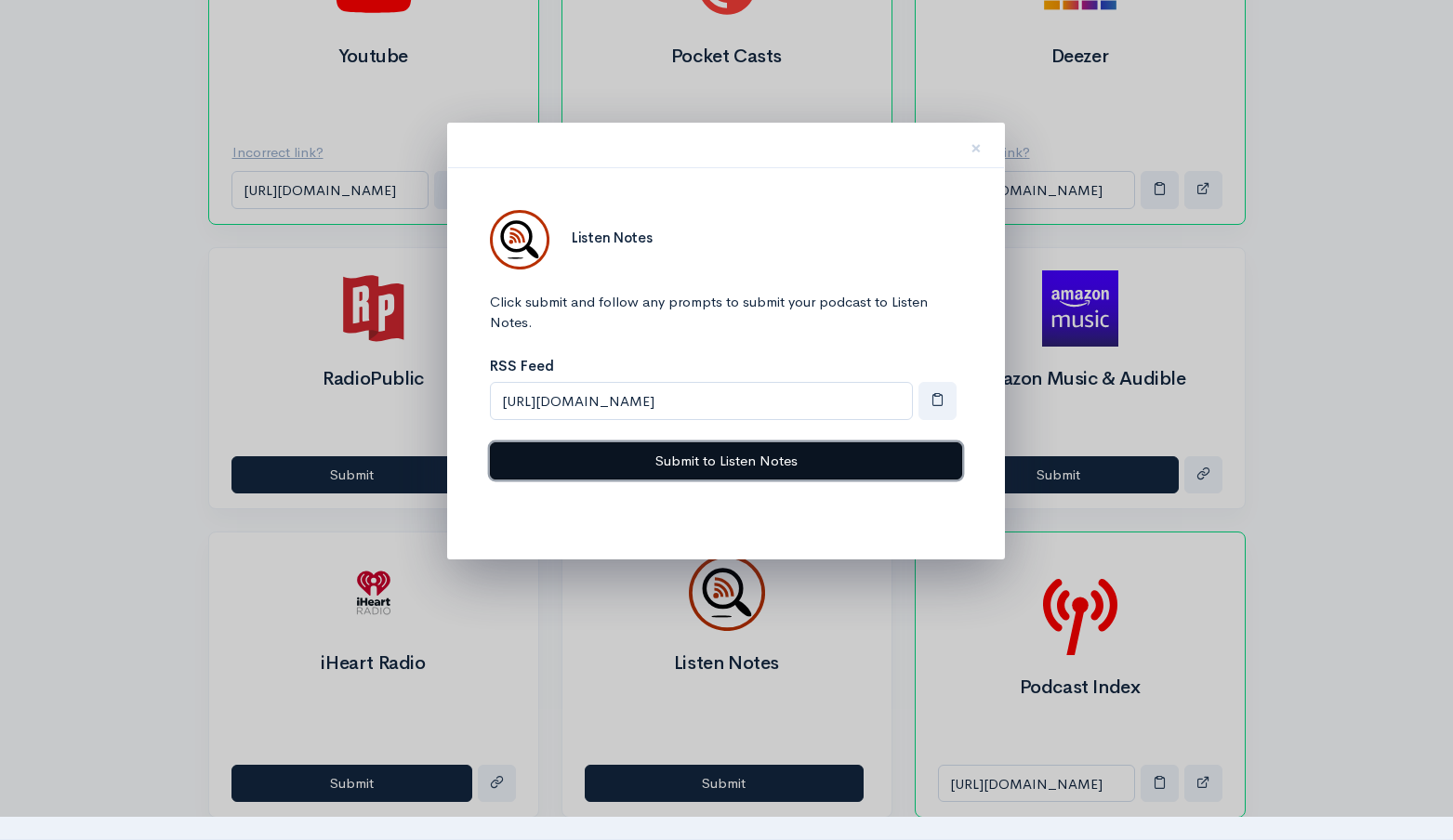
click at [758, 460] on button "Submit to Listen Notes" at bounding box center [726, 462] width 472 height 38
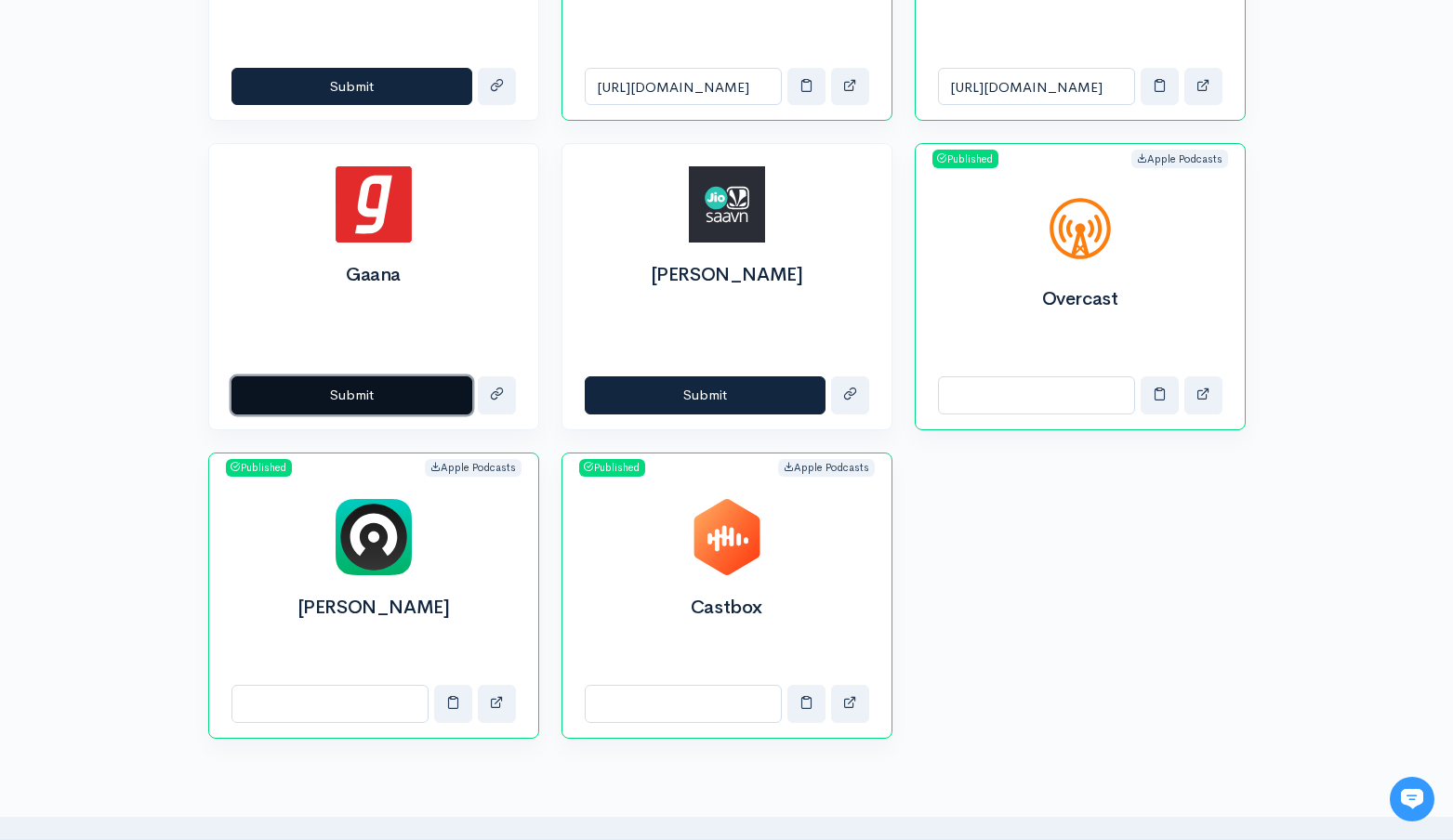
click at [331, 390] on button "Submit" at bounding box center [352, 396] width 241 height 38
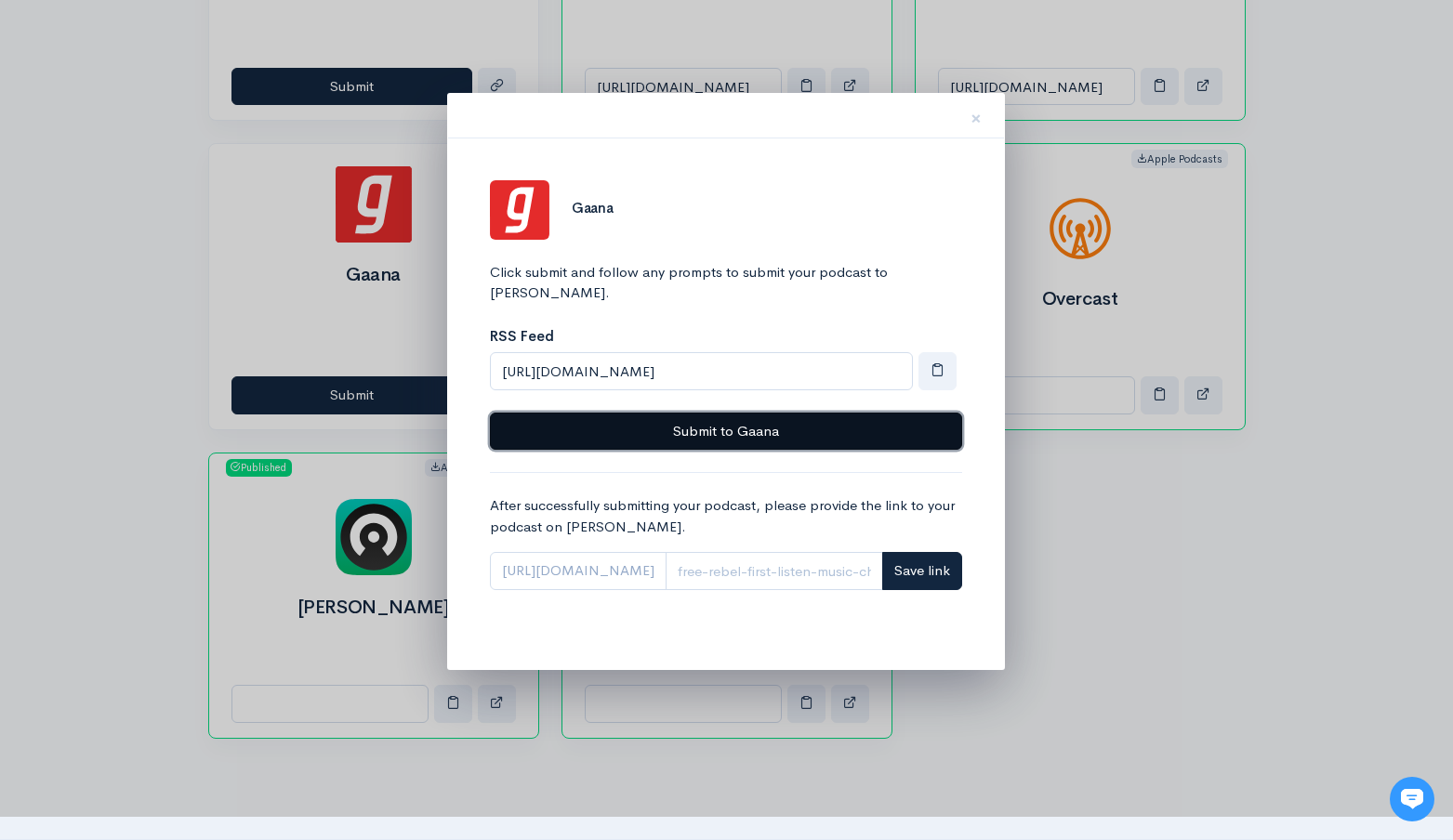
click at [669, 413] on button "Submit to Gaana" at bounding box center [726, 432] width 472 height 38
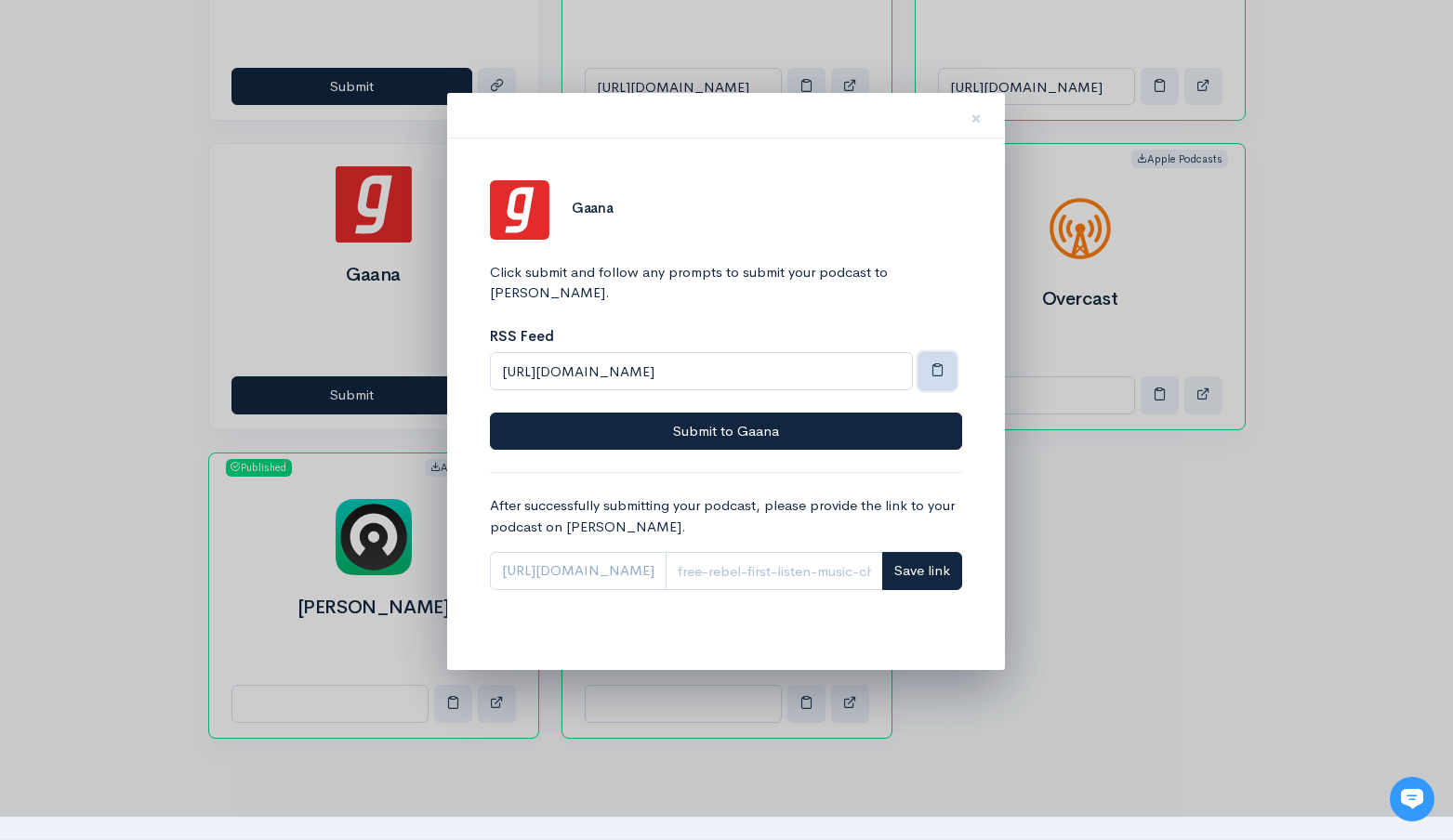
click at [934, 363] on span "button" at bounding box center [938, 370] width 14 height 14
click at [1121, 564] on div at bounding box center [726, 420] width 1453 height 840
click at [978, 122] on span "×" at bounding box center [976, 118] width 11 height 27
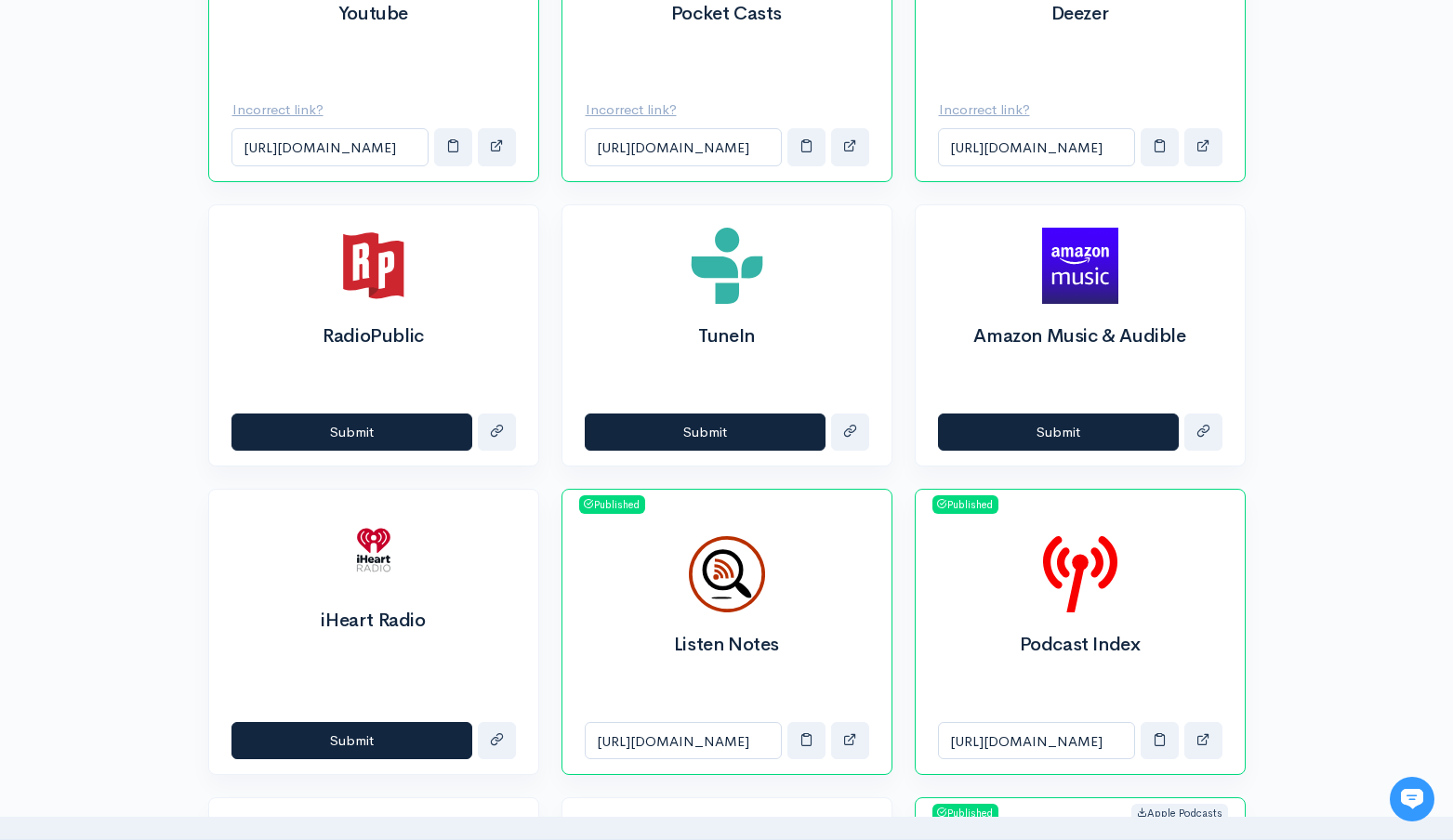
scroll to position [1128, 0]
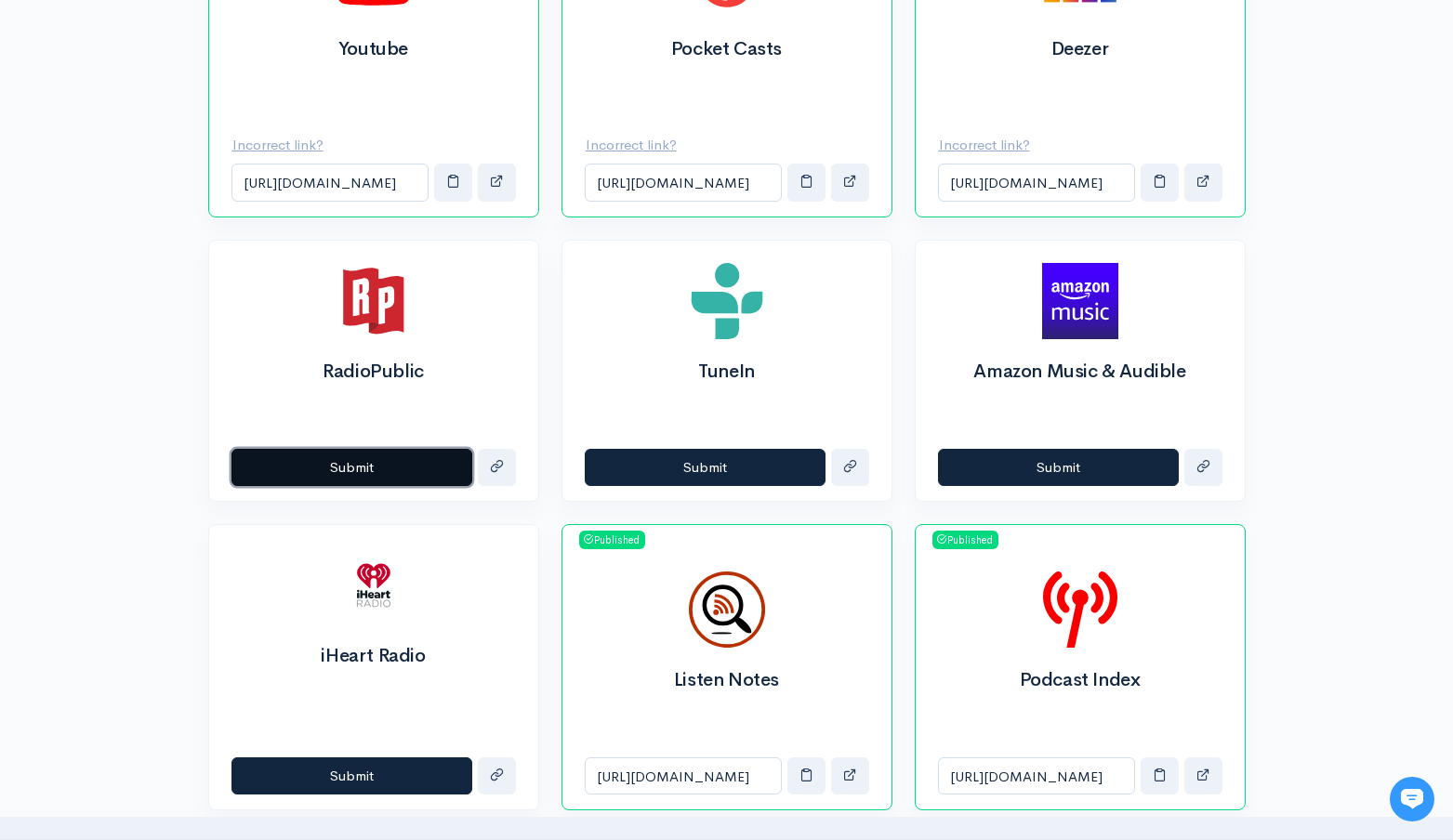
click at [416, 475] on button "Submit" at bounding box center [352, 468] width 241 height 38
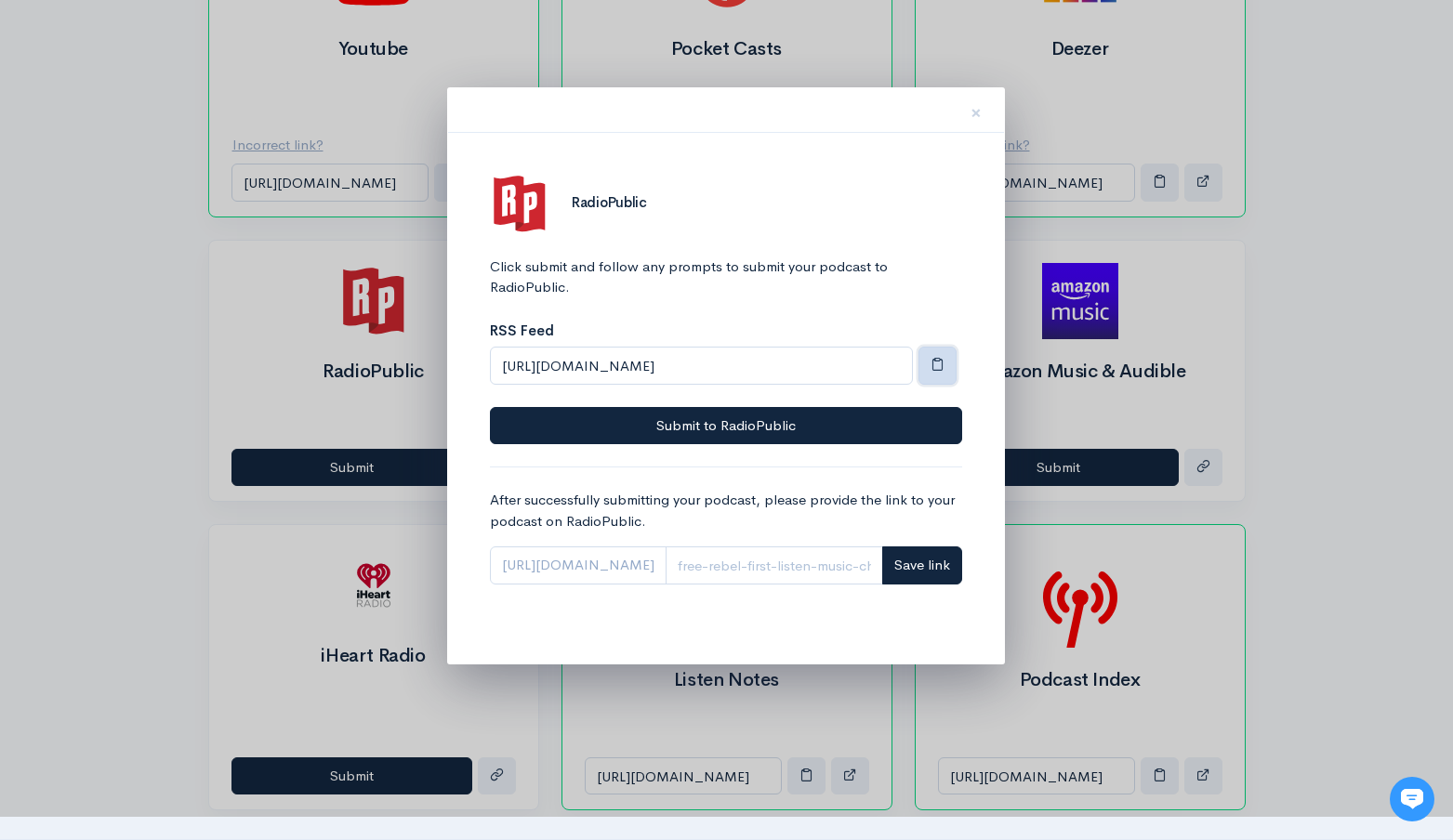
click at [933, 366] on span "button" at bounding box center [938, 364] width 14 height 14
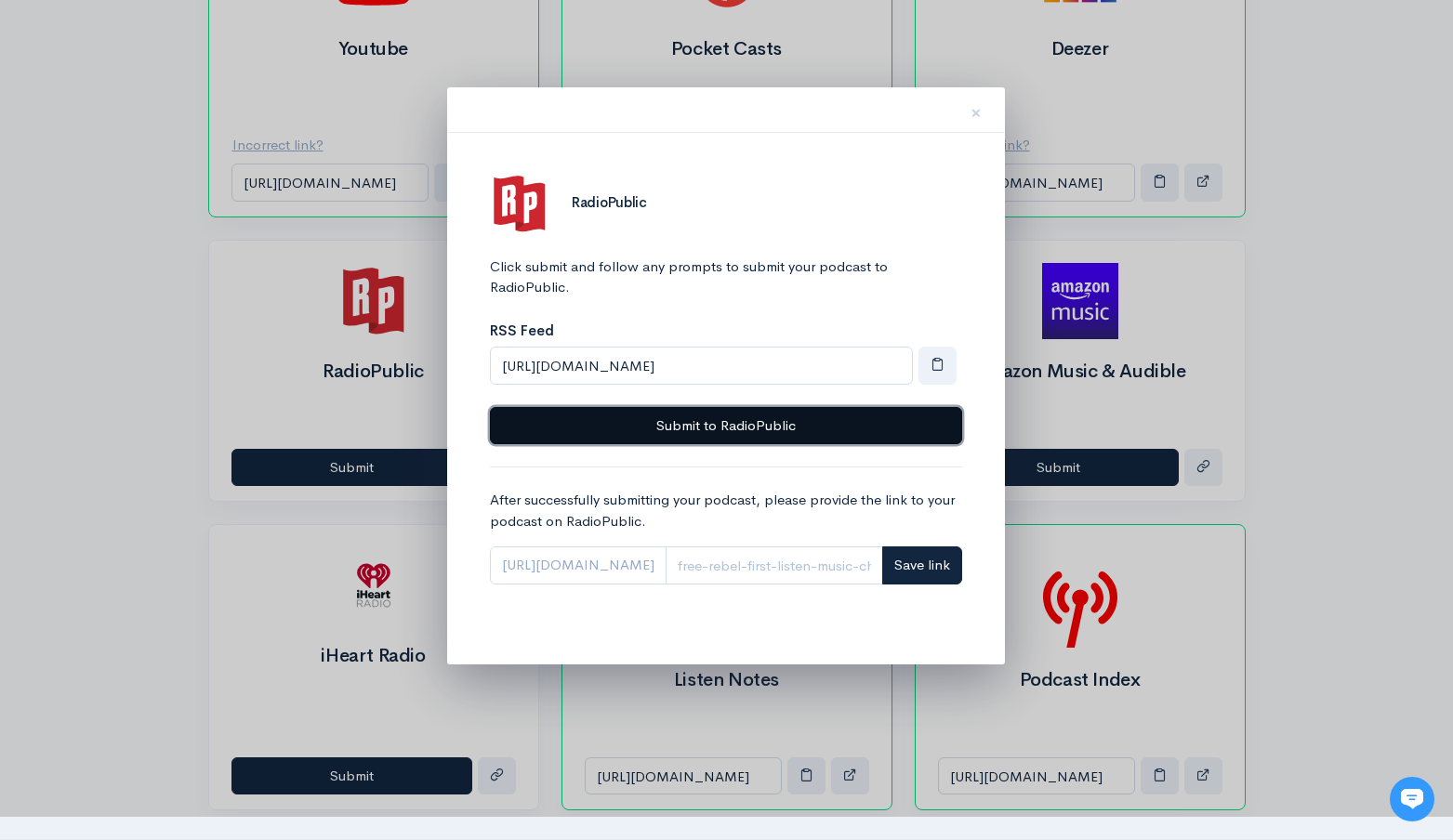
click at [843, 442] on button "Submit to RadioPublic" at bounding box center [726, 426] width 472 height 38
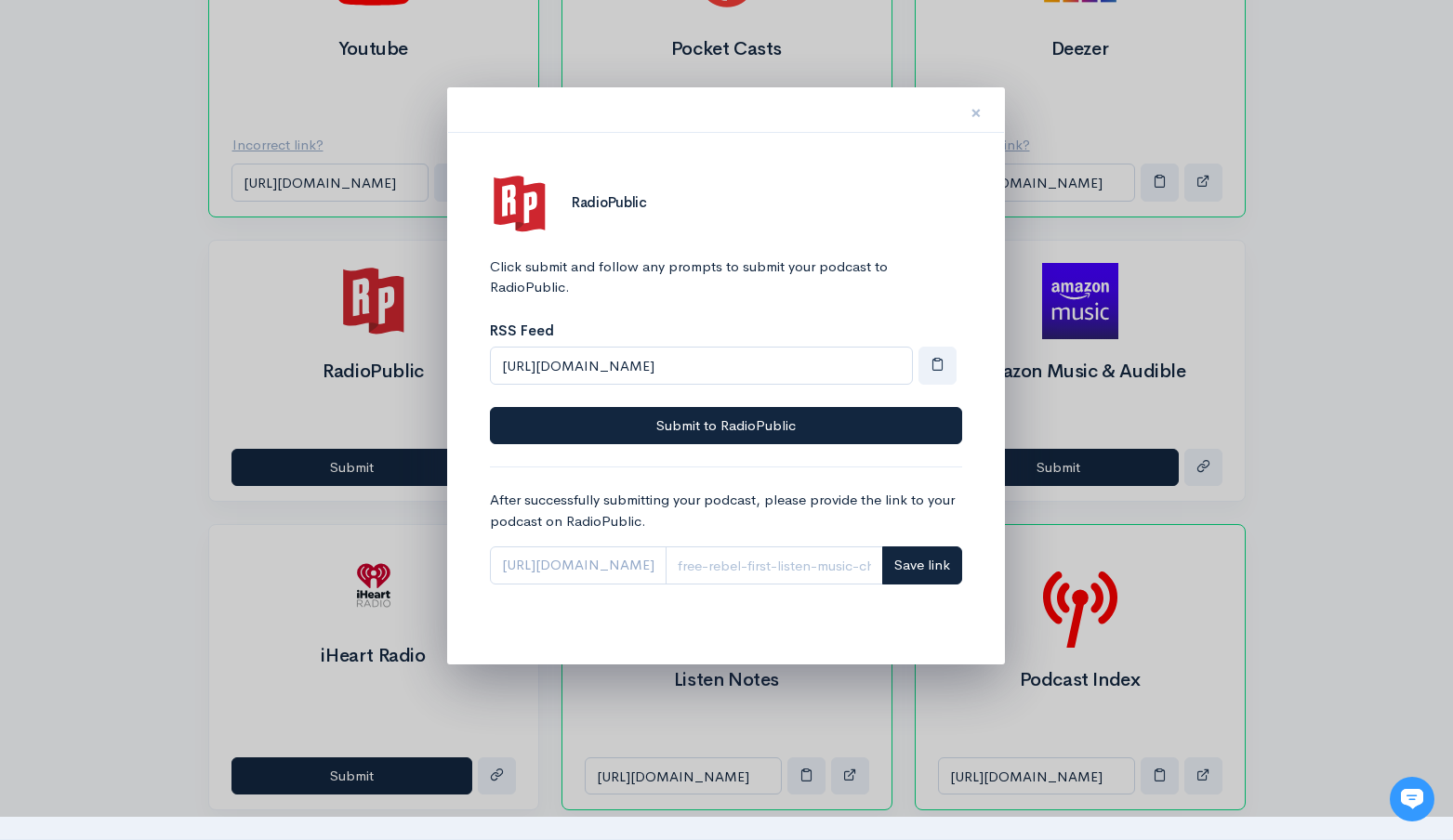
click at [984, 119] on button "×" at bounding box center [976, 110] width 56 height 59
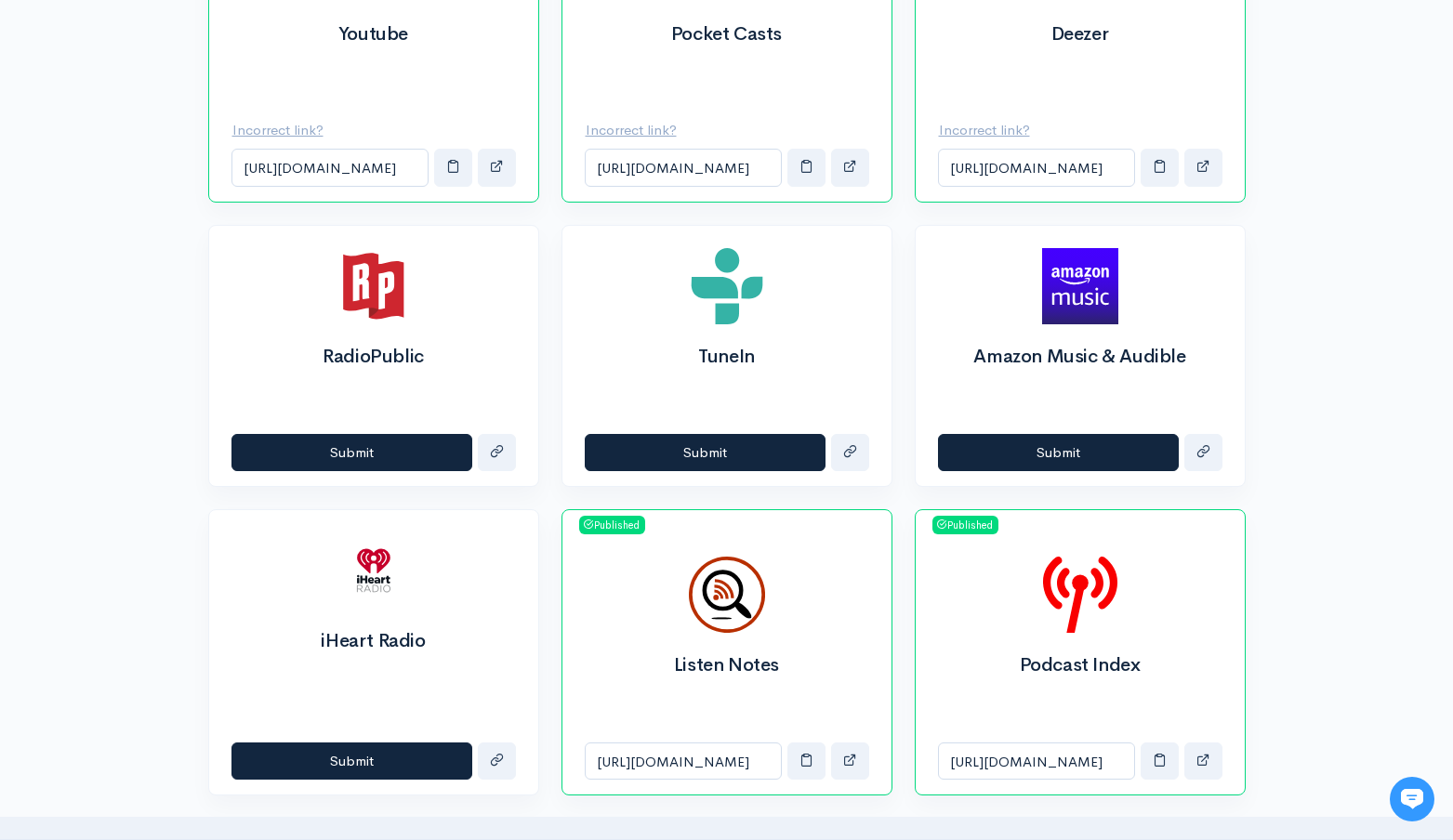
scroll to position [1141, 0]
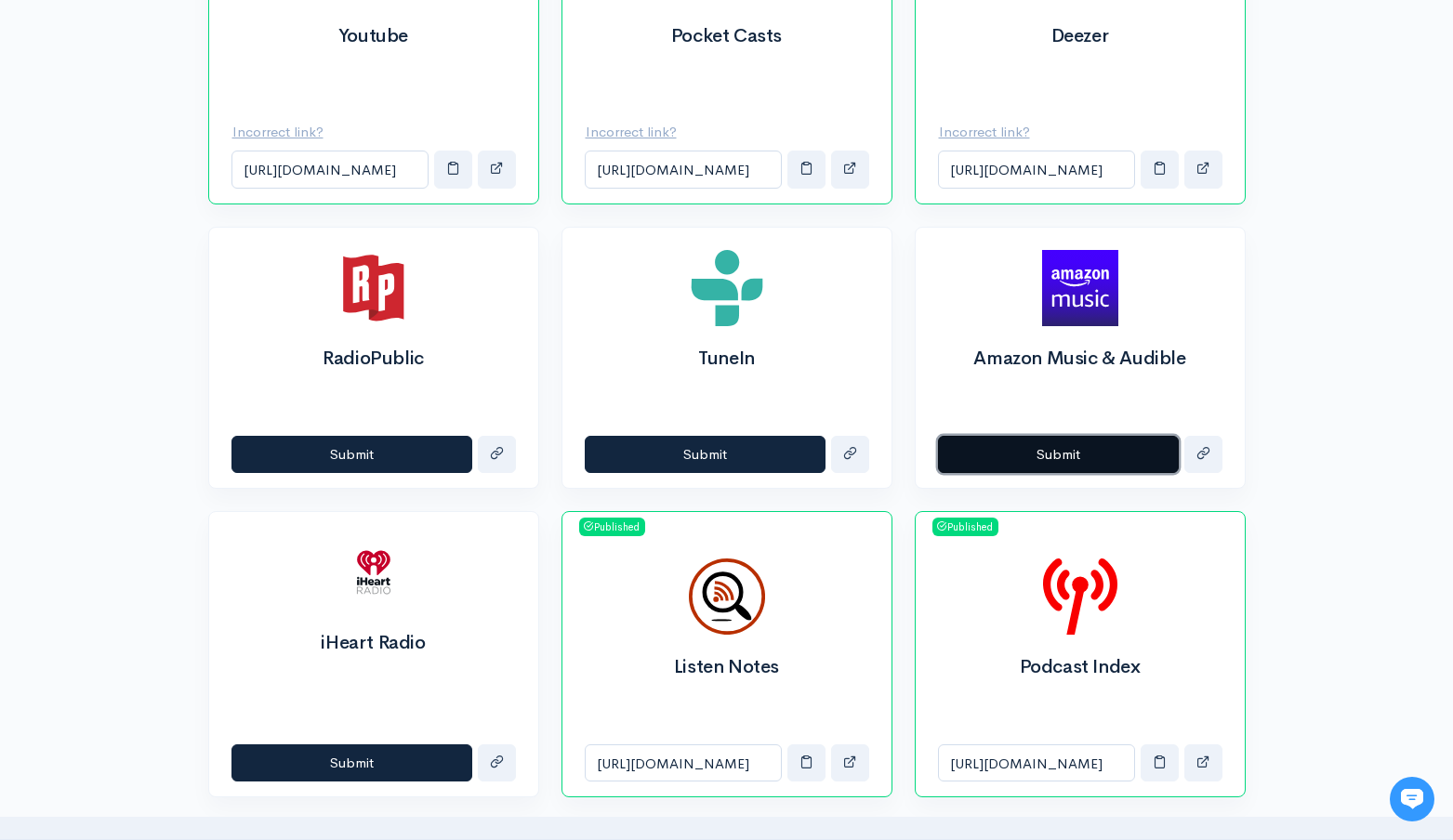
click at [999, 463] on button "Submit" at bounding box center [1058, 455] width 241 height 38
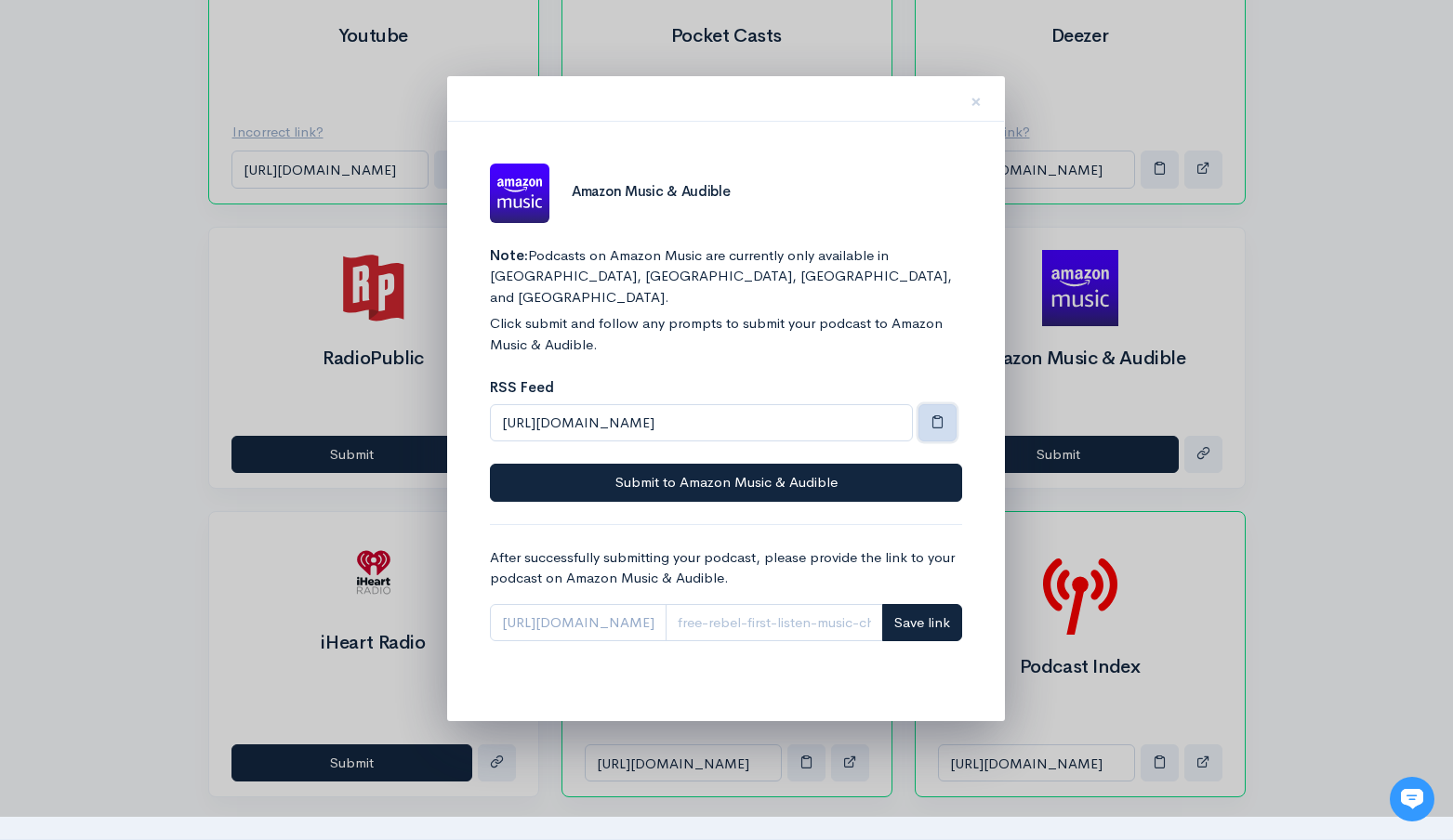
click at [926, 404] on button "button" at bounding box center [938, 423] width 38 height 38
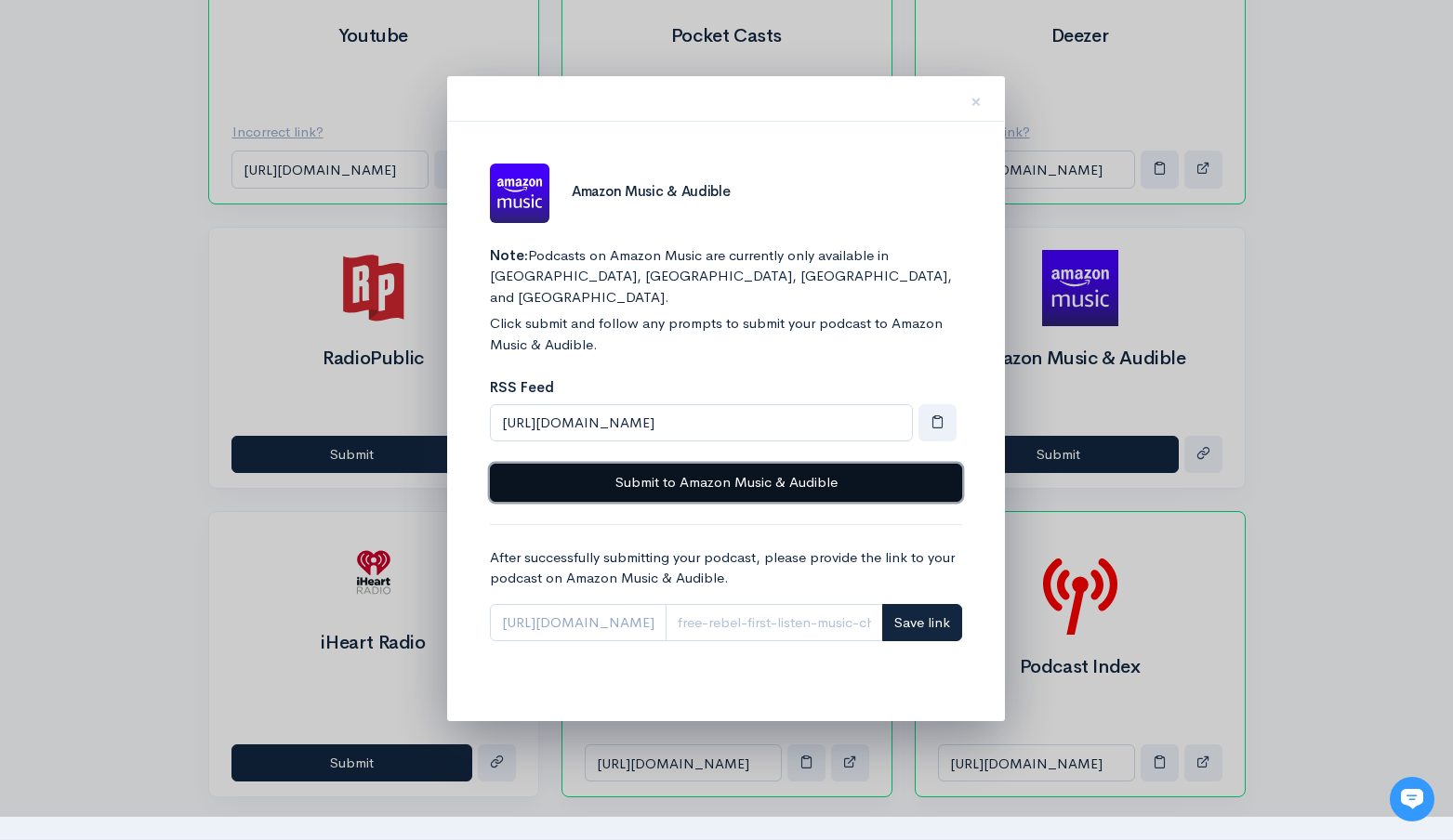
click at [871, 464] on button "Submit to Amazon Music & Audible" at bounding box center [726, 483] width 472 height 38
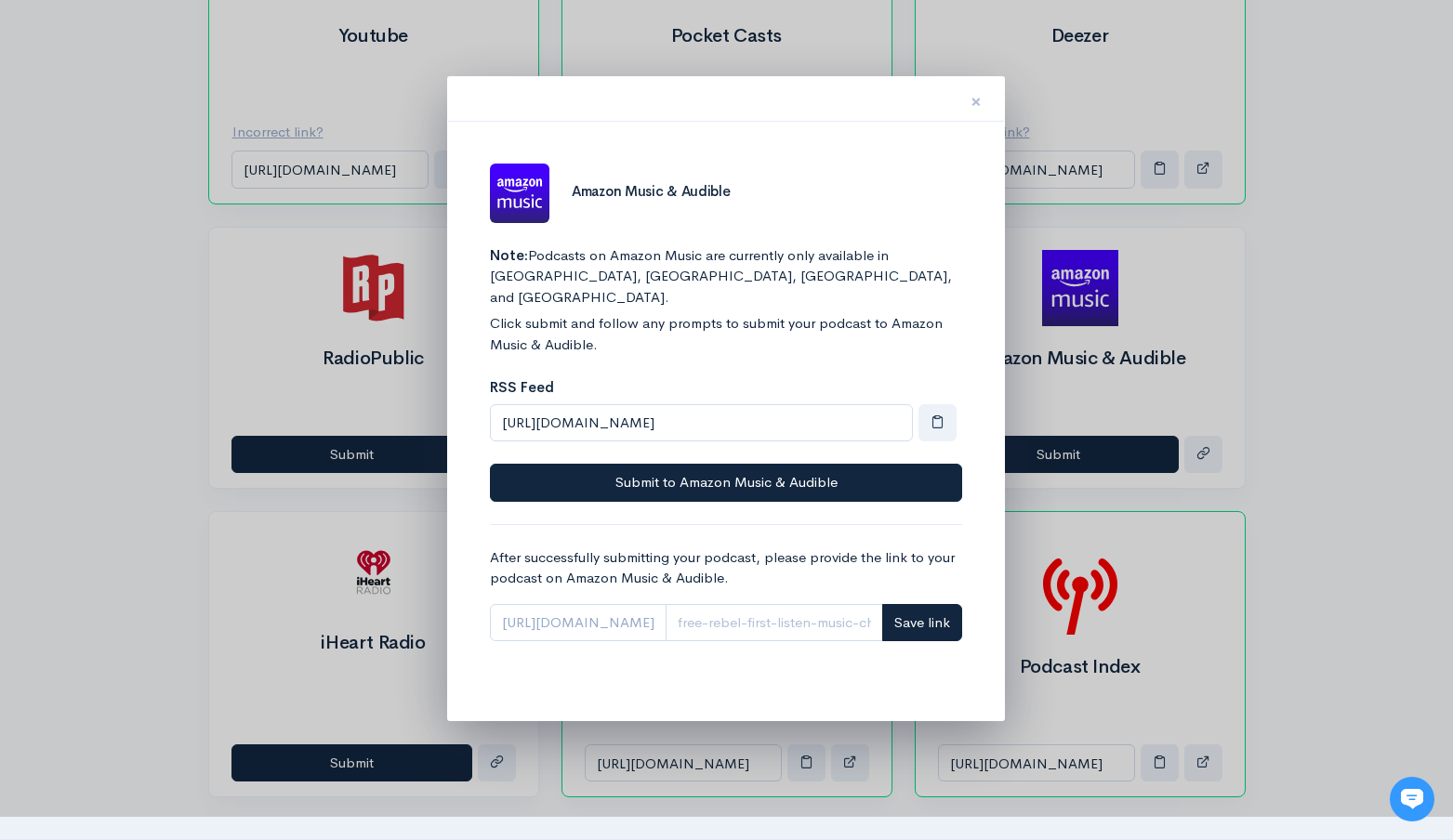
click at [973, 97] on span "×" at bounding box center [976, 101] width 11 height 27
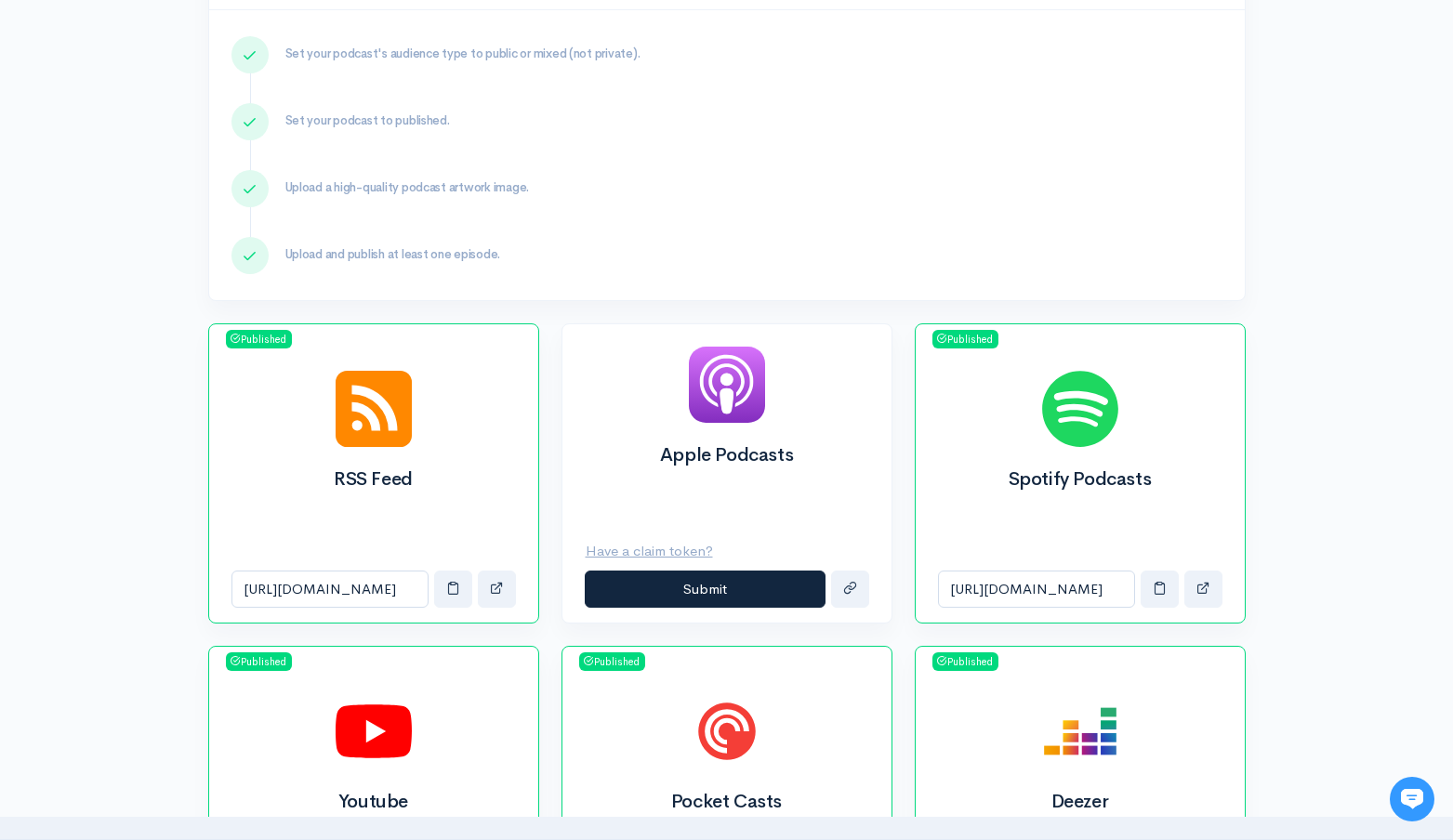
scroll to position [381, 0]
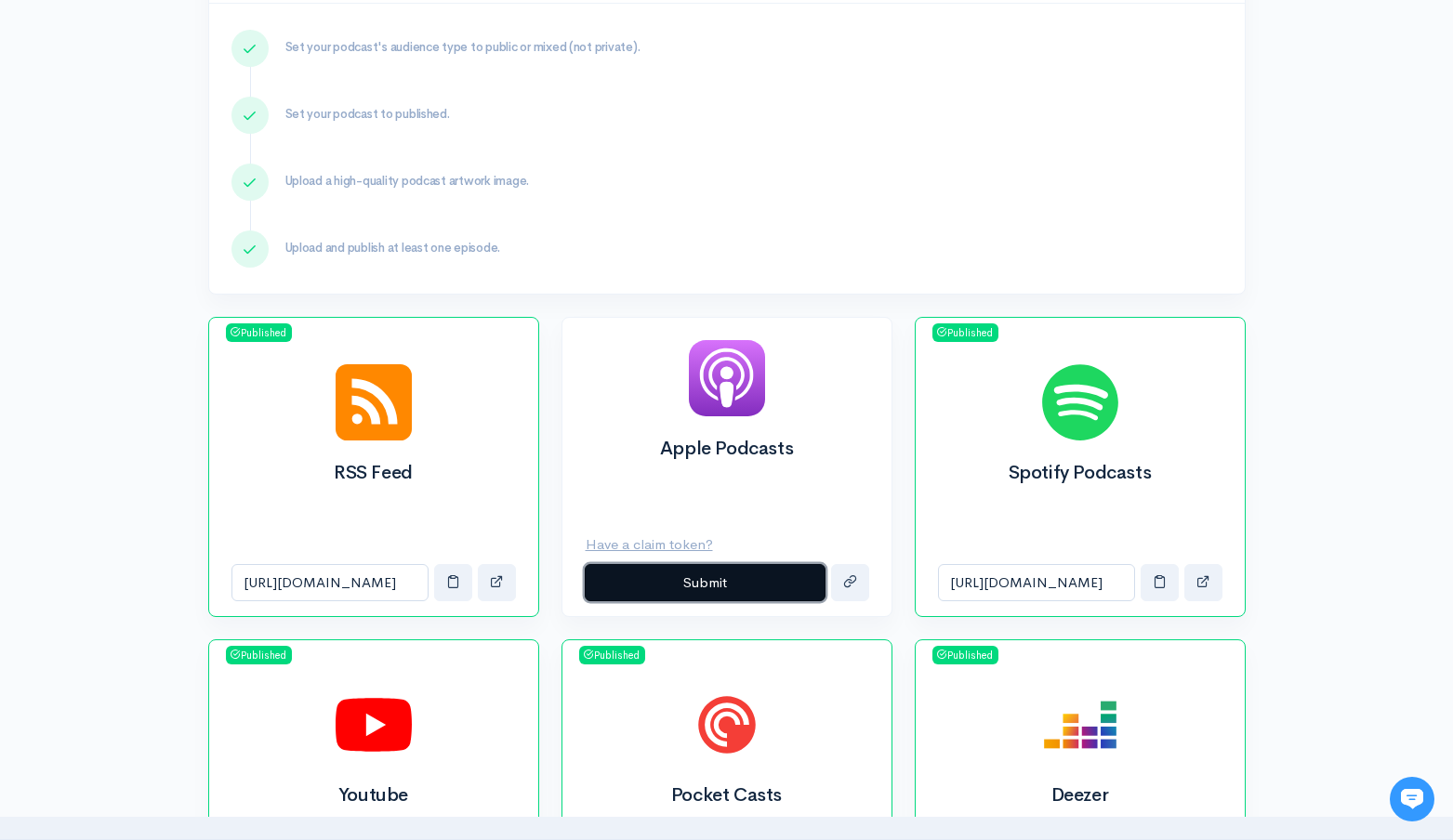
click at [642, 576] on button "Submit" at bounding box center [705, 583] width 241 height 38
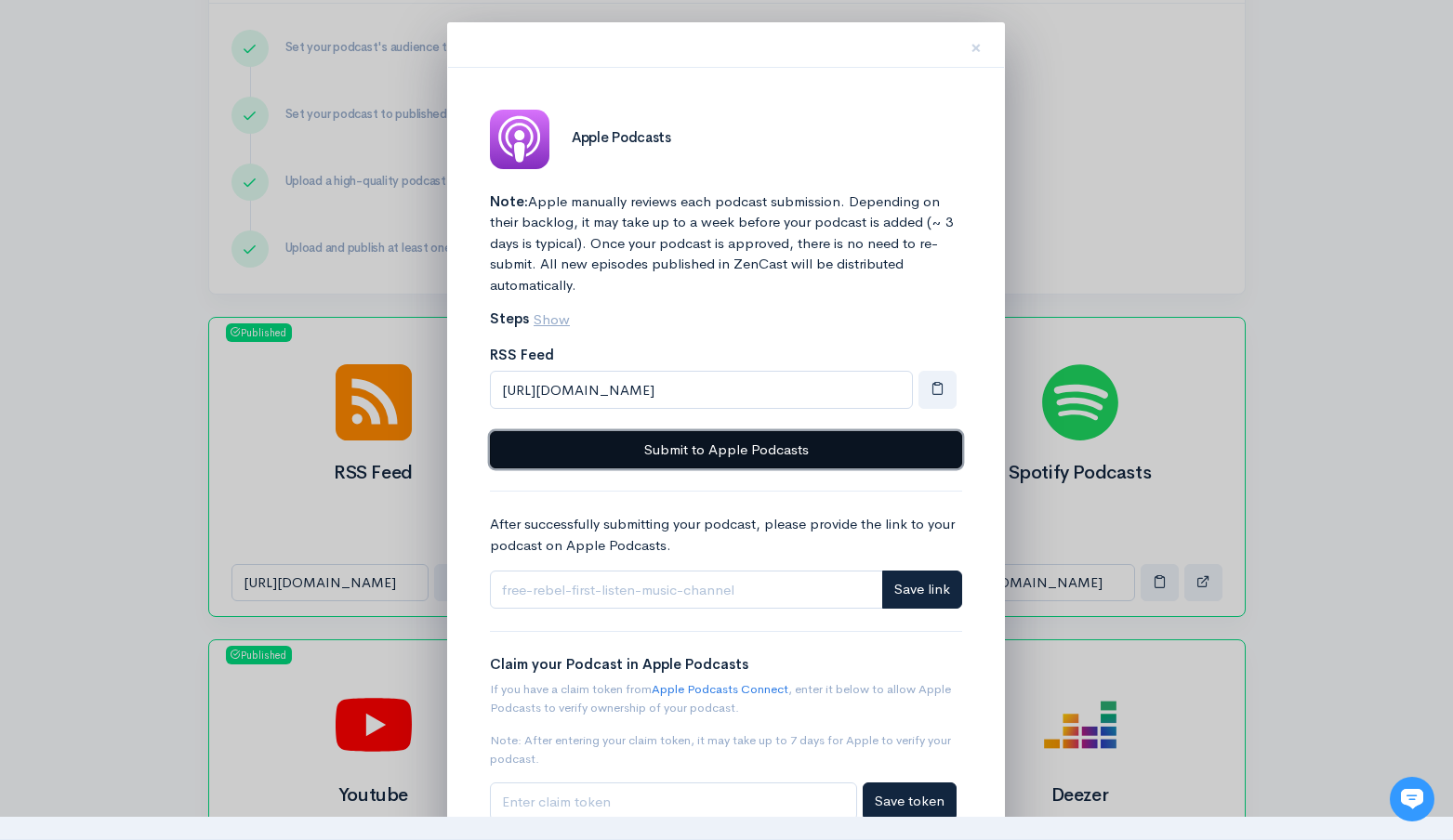
click at [895, 455] on button "Submit to Apple Podcasts" at bounding box center [726, 450] width 472 height 38
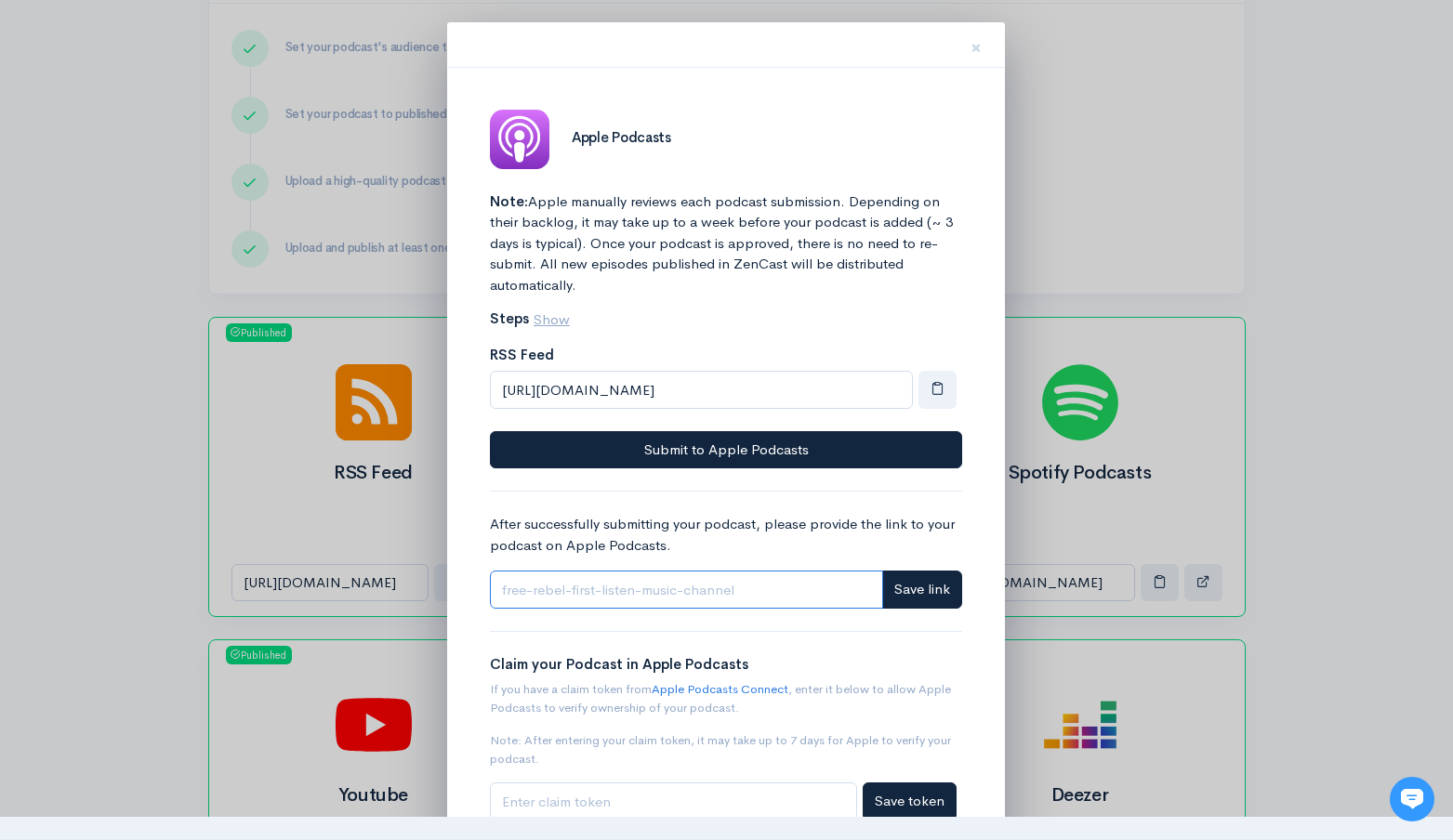
click at [590, 600] on input "Link" at bounding box center [686, 590] width 393 height 38
paste input "https://podcasts.apple.com/us/podcast/free-rebel-first-listen-music-channel/id1…"
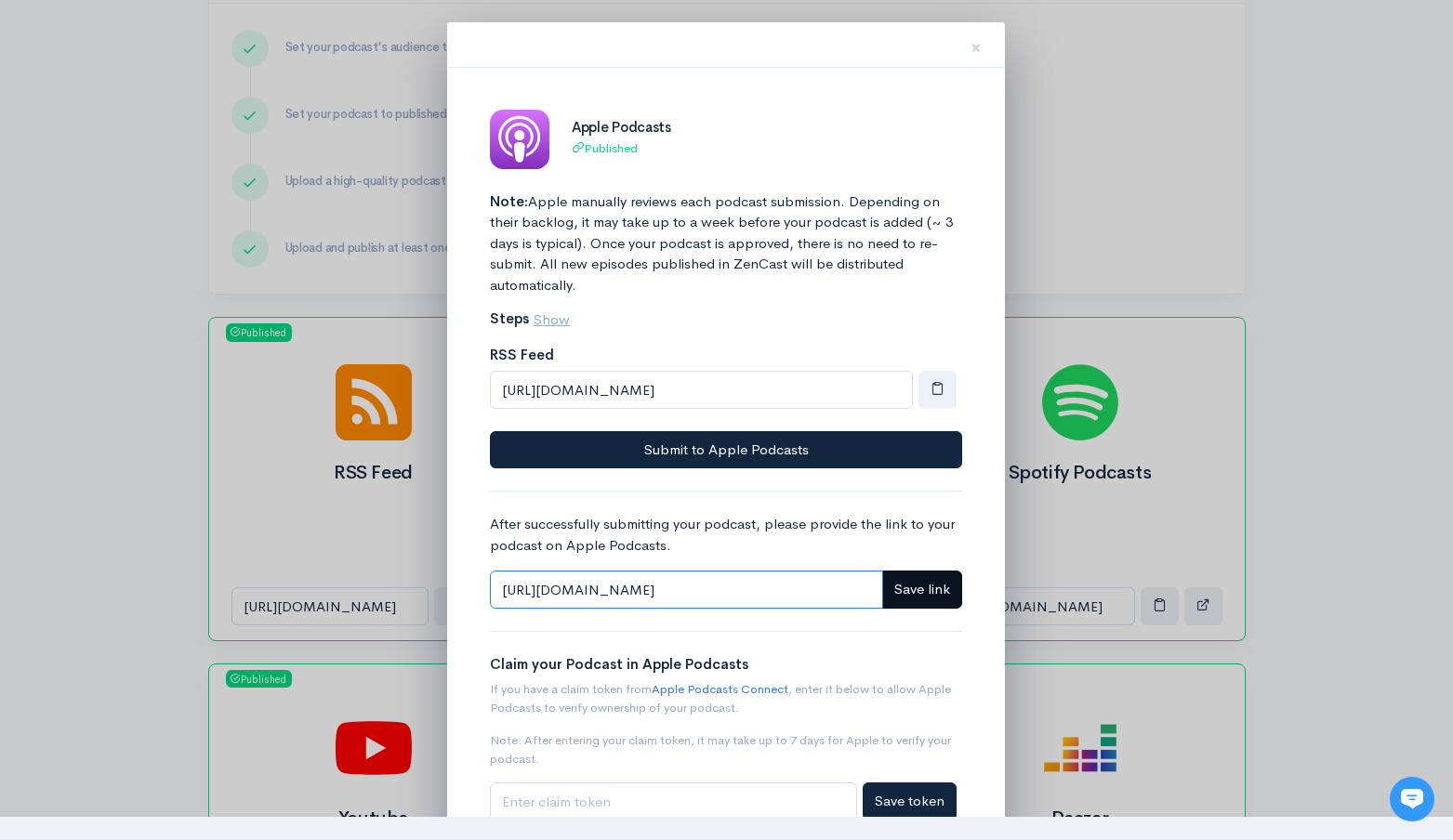
type input "https://podcasts.apple.com/us/podcast/free-rebel-first-listen-music-channel/id1…"
click at [906, 589] on span "Save link" at bounding box center [922, 589] width 56 height 18
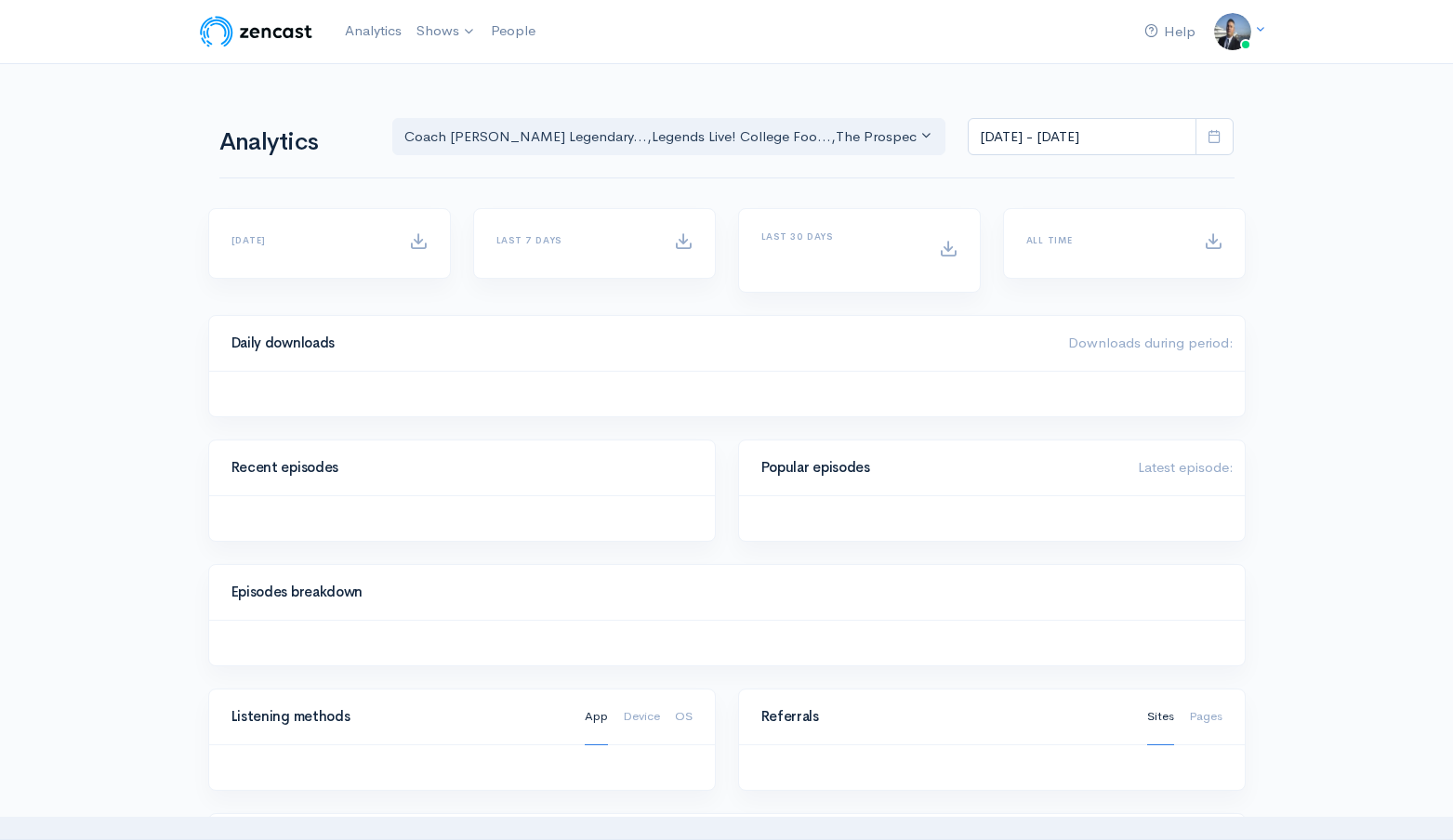
click at [381, 24] on link "Analytics" at bounding box center [373, 31] width 72 height 40
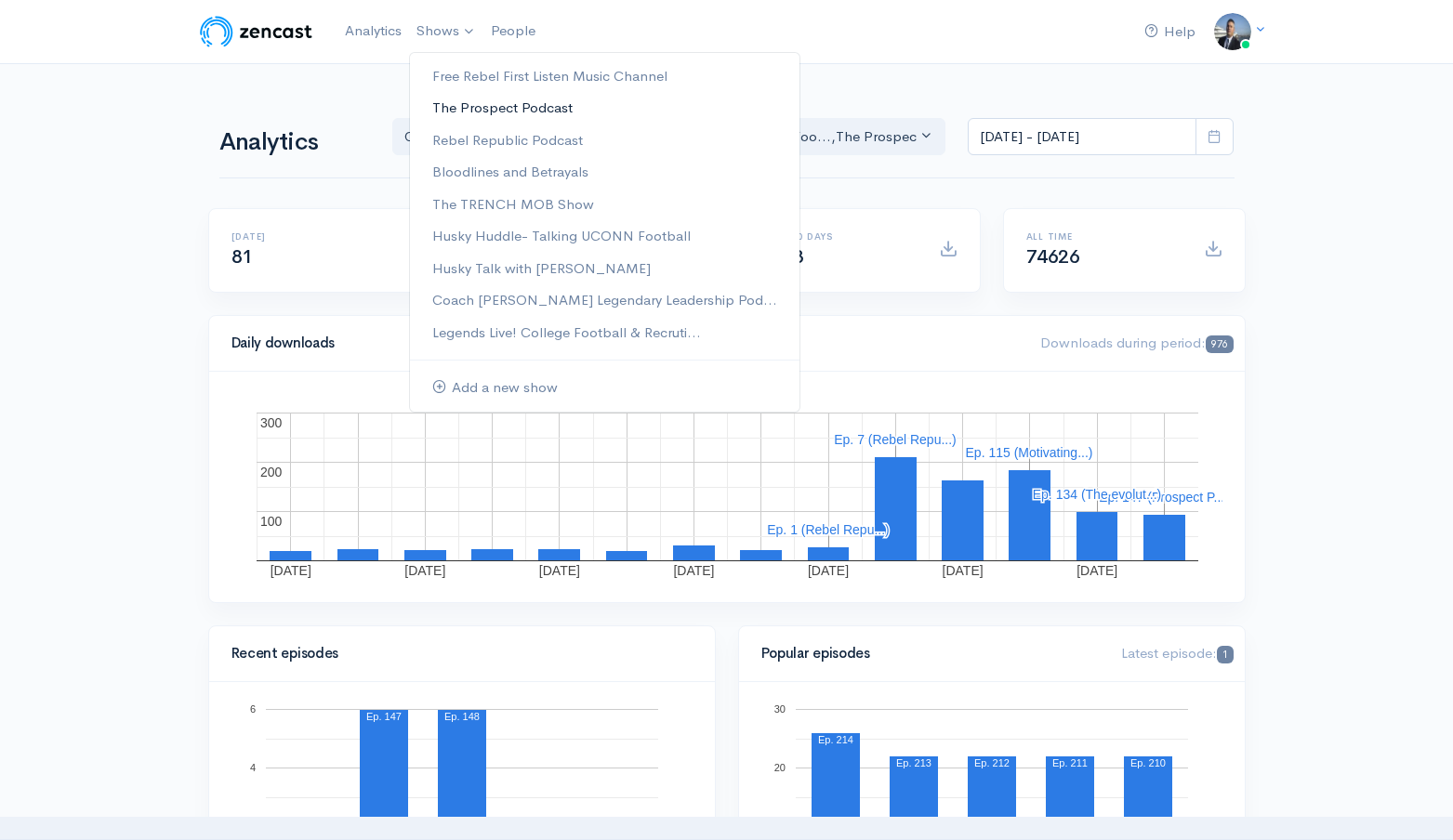
click at [487, 109] on link "The Prospect Podcast" at bounding box center [605, 108] width 390 height 33
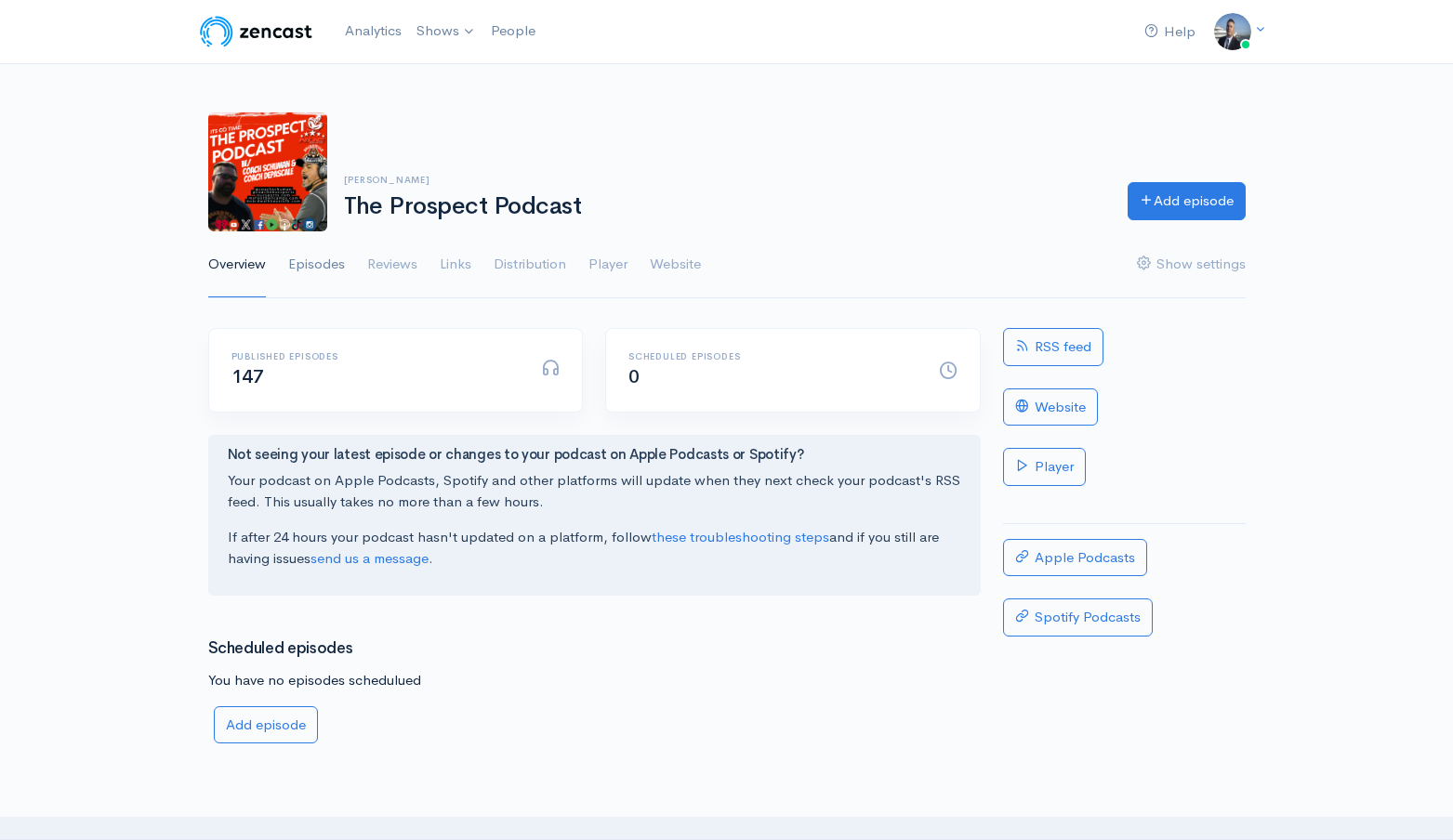
click at [324, 271] on link "Episodes" at bounding box center [316, 265] width 57 height 67
